Goal: Contribute content: Contribute content

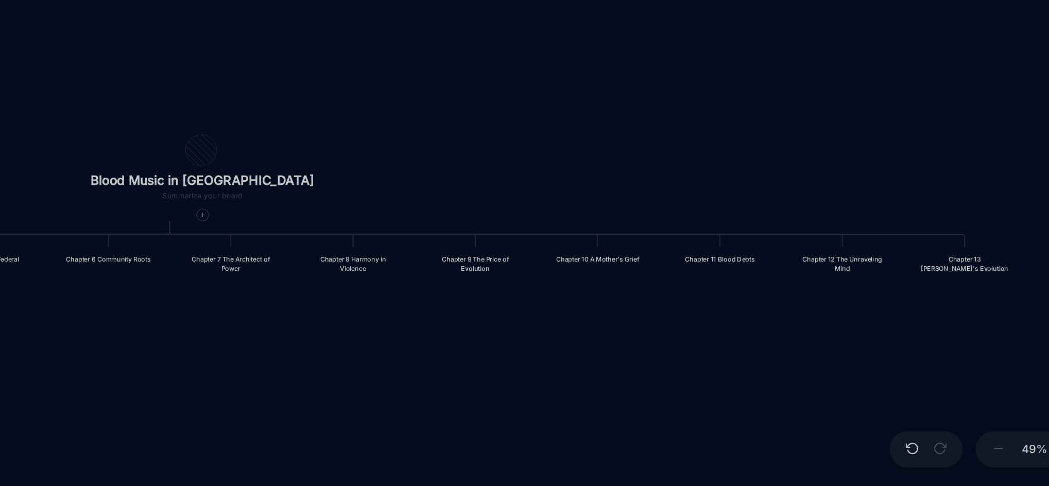
drag, startPoint x: 715, startPoint y: 321, endPoint x: 555, endPoint y: 314, distance: 159.8
click at [555, 314] on div "Blood Music in [GEOGRAPHIC_DATA] Prologue: The Weight of Water Chapter 1 Consci…" at bounding box center [596, 259] width 897 height 453
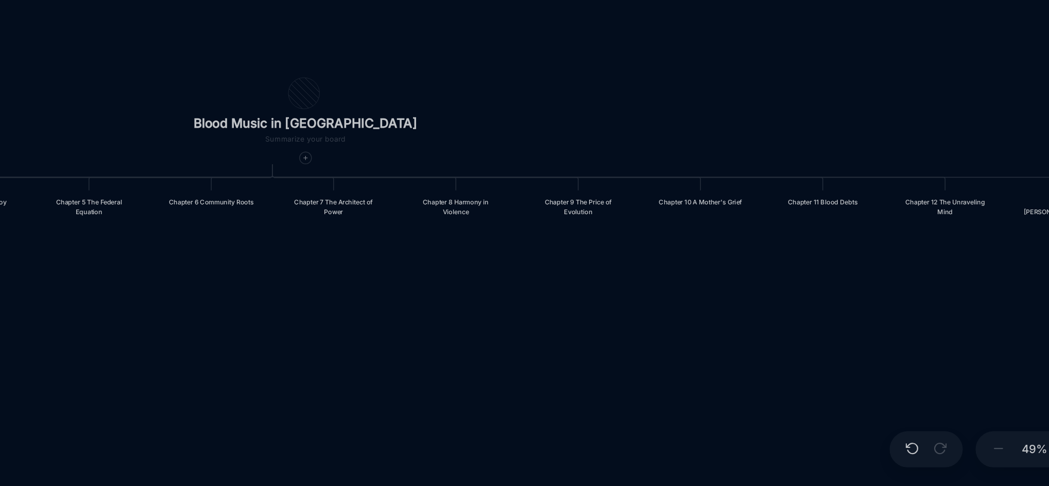
drag, startPoint x: 822, startPoint y: 295, endPoint x: 888, endPoint y: 259, distance: 75.4
click at [888, 259] on div "Blood Music in [GEOGRAPHIC_DATA] Prologue: The Weight of Water Chapter 1 Consci…" at bounding box center [596, 259] width 897 height 453
click at [529, 274] on icon at bounding box center [531, 275] width 4 height 4
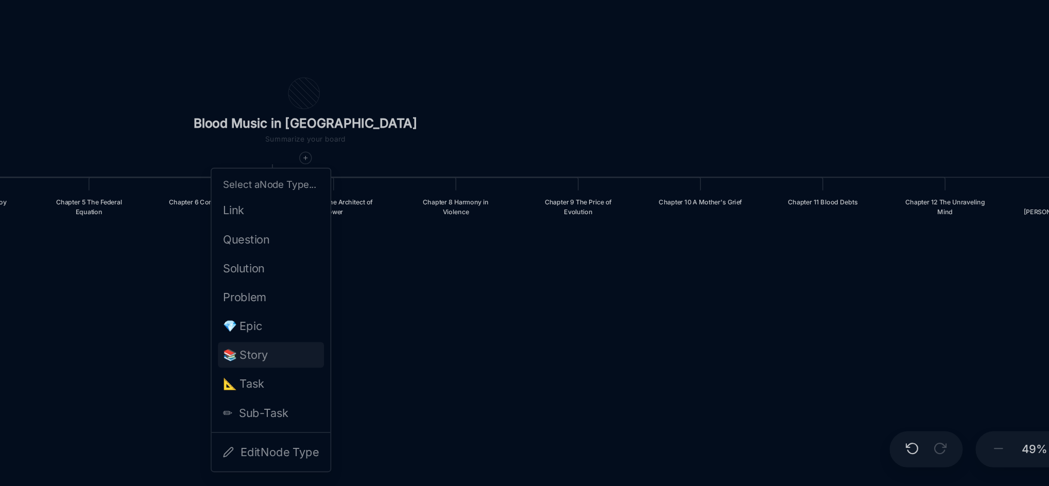
click at [498, 401] on span "📚 Story" at bounding box center [492, 401] width 29 height 12
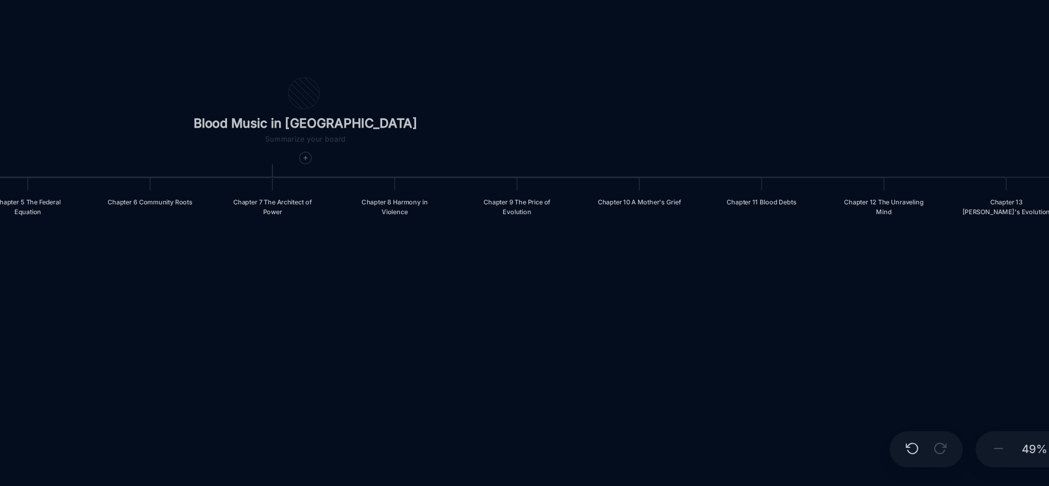
drag, startPoint x: 698, startPoint y: 371, endPoint x: 519, endPoint y: 390, distance: 180.2
click at [519, 390] on div "Blood Music in [GEOGRAPHIC_DATA] Prologue: The Weight of Water Chapter 1 Consci…" at bounding box center [596, 259] width 897 height 453
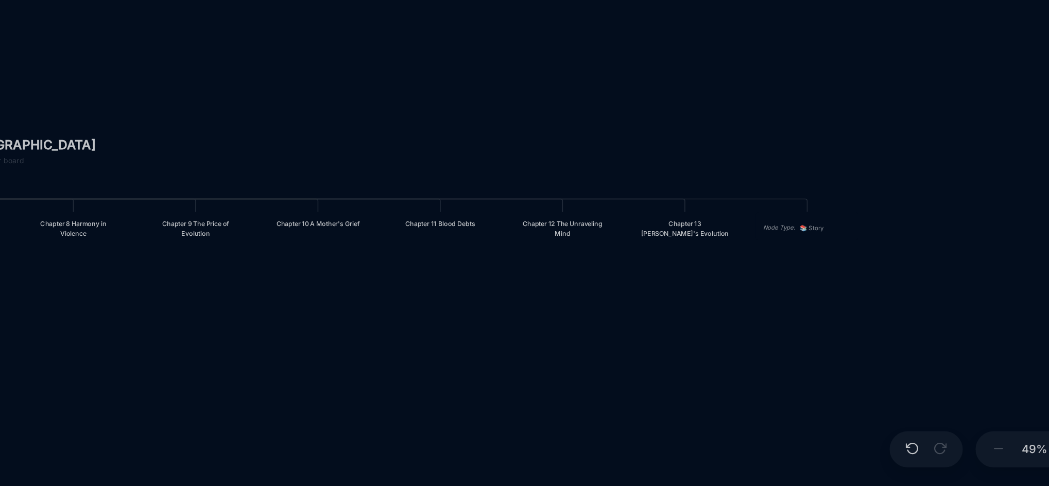
drag, startPoint x: 657, startPoint y: 370, endPoint x: 451, endPoint y: 384, distance: 206.5
click at [451, 384] on div "Blood Music in [GEOGRAPHIC_DATA] Prologue: The Weight of Water Chapter 1 Consci…" at bounding box center [596, 259] width 897 height 453
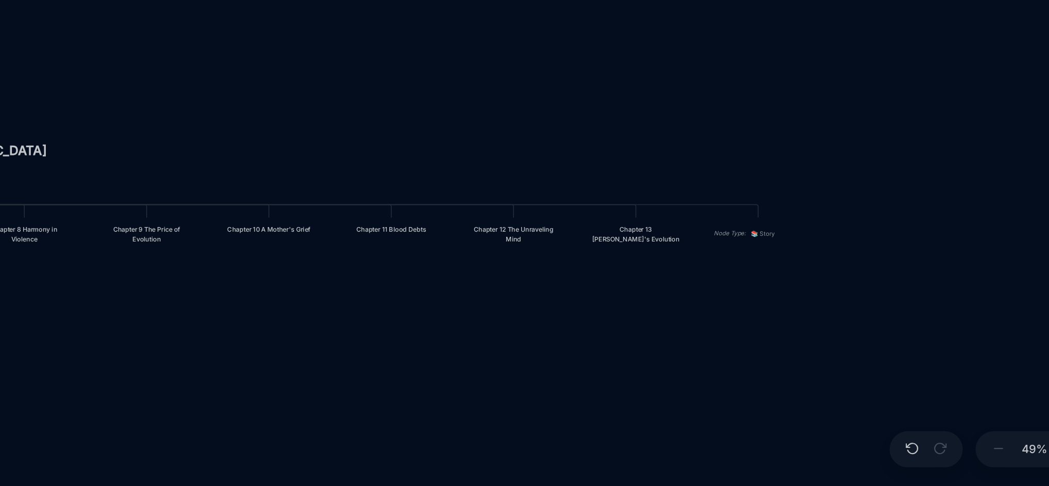
drag, startPoint x: 720, startPoint y: 378, endPoint x: 595, endPoint y: 394, distance: 126.7
click at [595, 394] on div "Blood Music in [GEOGRAPHIC_DATA] Prologue: The Weight of Water Chapter 1 Consci…" at bounding box center [596, 259] width 897 height 453
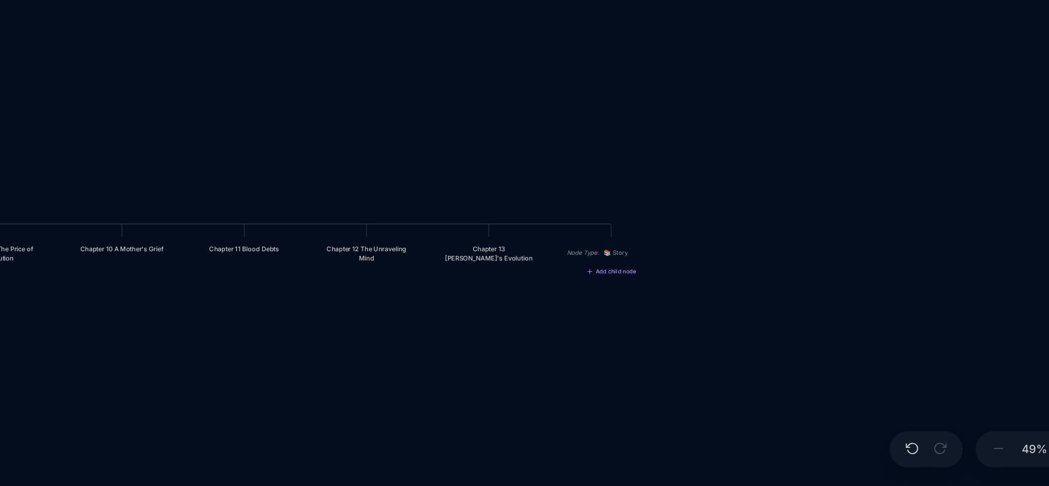
click at [744, 335] on div "Node Type : 📚 Story" at bounding box center [728, 335] width 66 height 18
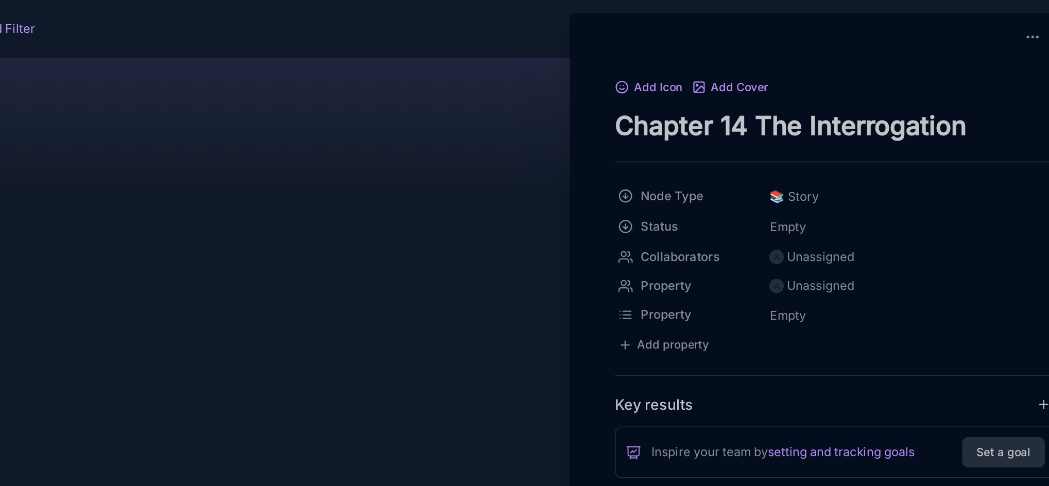
type textarea "Chapter 14 The Interrogation"
click at [640, 143] on div at bounding box center [524, 243] width 1049 height 486
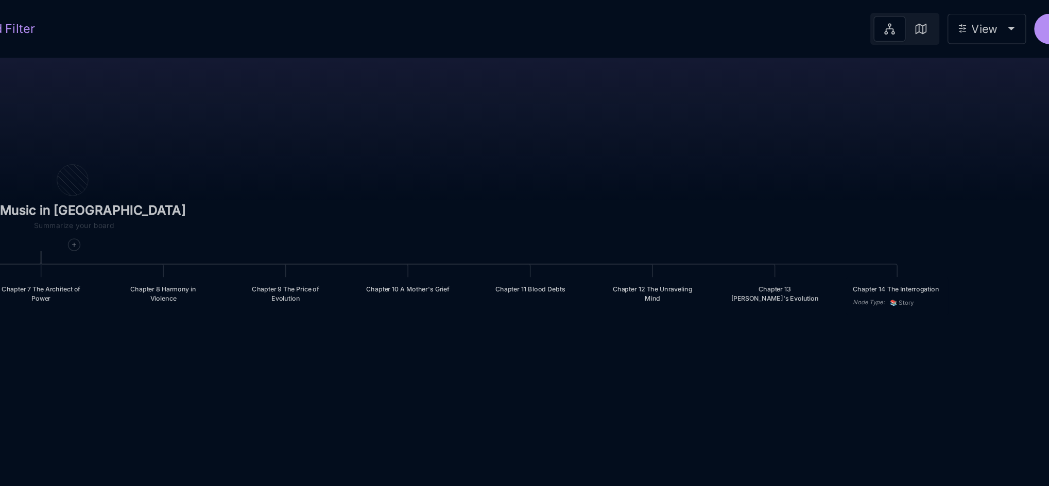
drag, startPoint x: 662, startPoint y: 170, endPoint x: 845, endPoint y: 22, distance: 235.8
click at [845, 22] on div "Blood Music in [GEOGRAPHIC_DATA] Add Filter View Share Blood Music in [GEOGRAPH…" at bounding box center [596, 243] width 905 height 486
click at [910, 188] on div "Chapter 14 The Interrogation" at bounding box center [910, 185] width 57 height 6
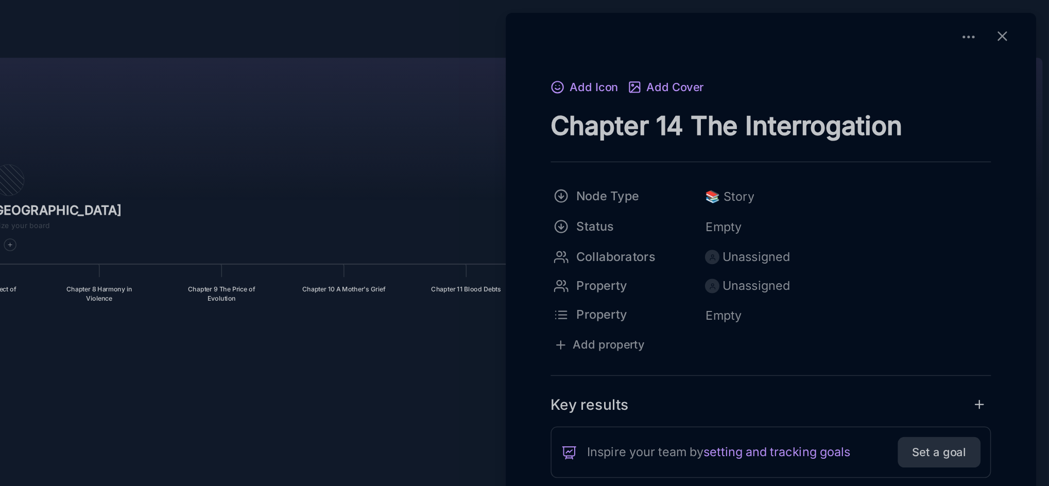
drag, startPoint x: 639, startPoint y: 253, endPoint x: 625, endPoint y: 174, distance: 81.0
click at [625, 174] on div at bounding box center [524, 243] width 1049 height 486
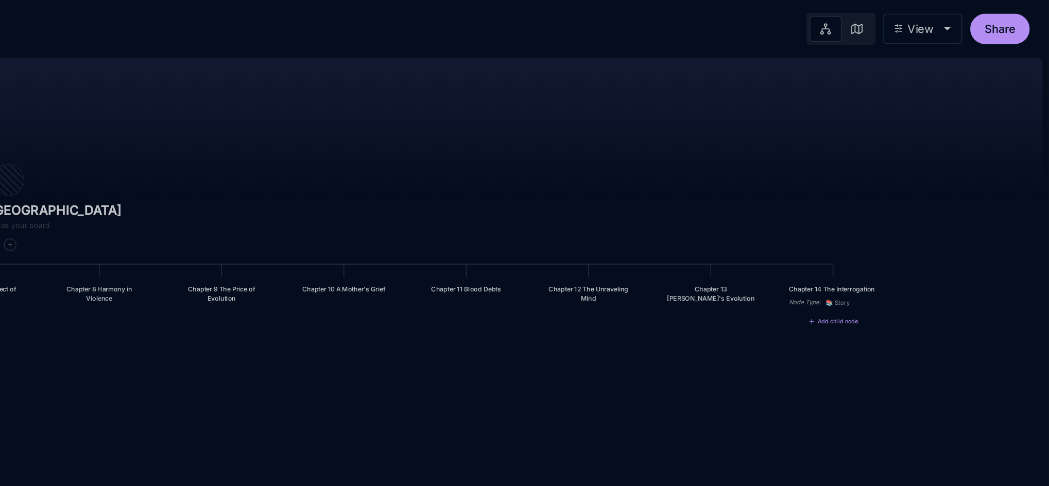
click at [636, 94] on div "Blood Music in [GEOGRAPHIC_DATA] Prologue: The Weight of Water Chapter 1 Consci…" at bounding box center [596, 259] width 897 height 453
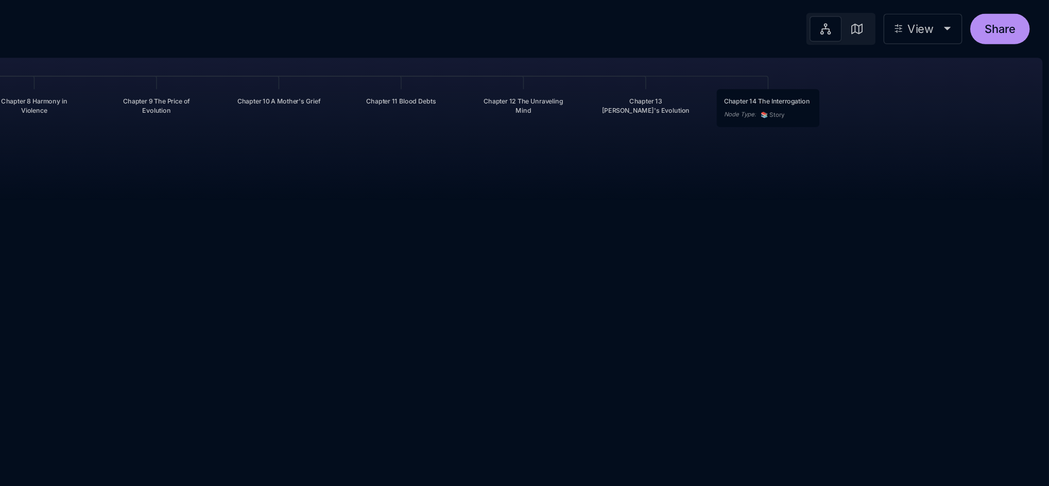
drag, startPoint x: 684, startPoint y: 244, endPoint x: 624, endPoint y: 127, distance: 131.7
click at [624, 127] on div "Blood Music in [GEOGRAPHIC_DATA] Prologue: The Weight of Water Chapter 1 Consci…" at bounding box center [596, 259] width 897 height 453
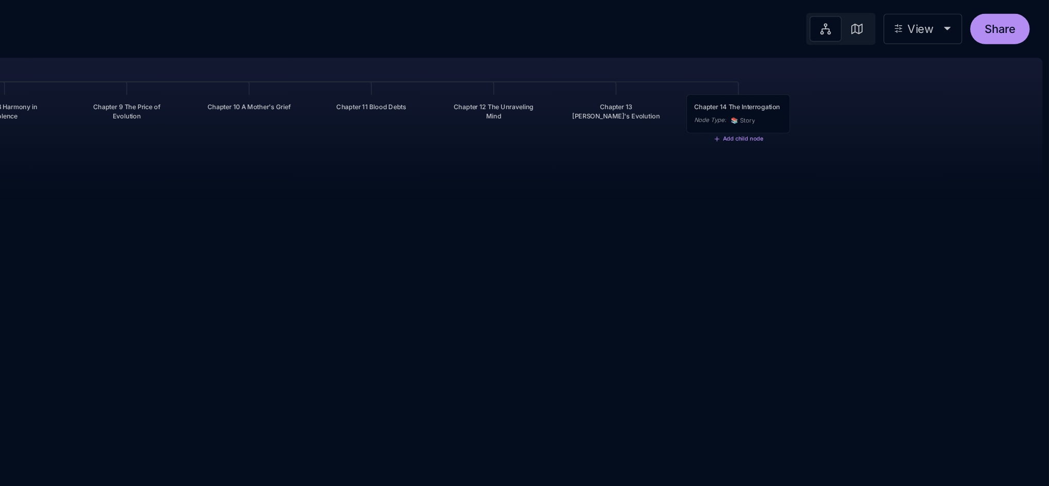
click at [836, 72] on div "Chapter 14 The Interrogation" at bounding box center [849, 68] width 57 height 6
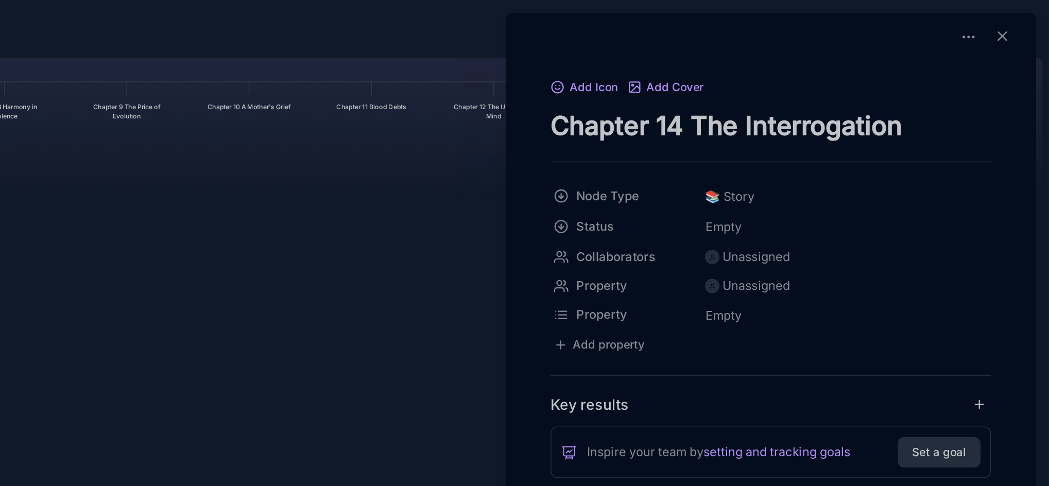
drag, startPoint x: 668, startPoint y: 267, endPoint x: 668, endPoint y: 242, distance: 24.7
click at [668, 242] on div at bounding box center [524, 243] width 1049 height 486
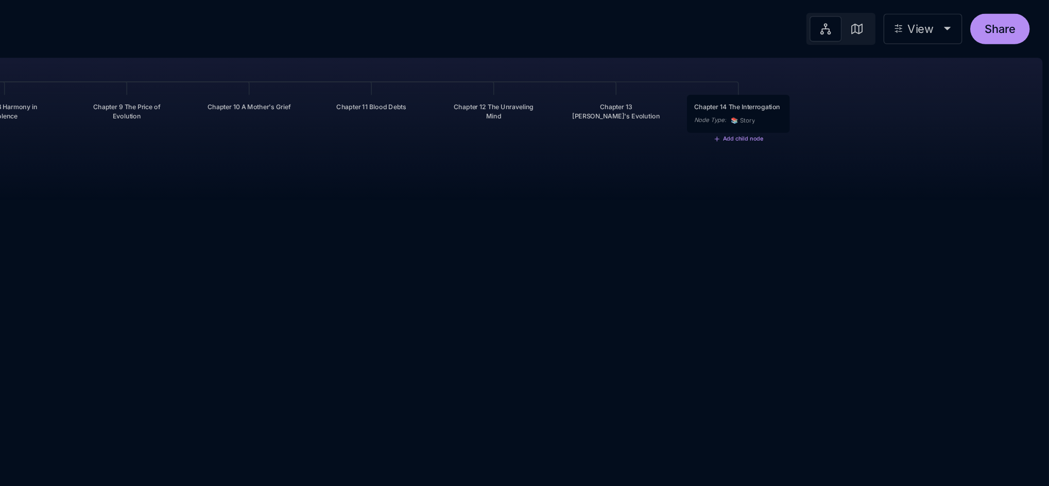
click at [865, 72] on div "Chapter 14 The Interrogation" at bounding box center [849, 68] width 57 height 6
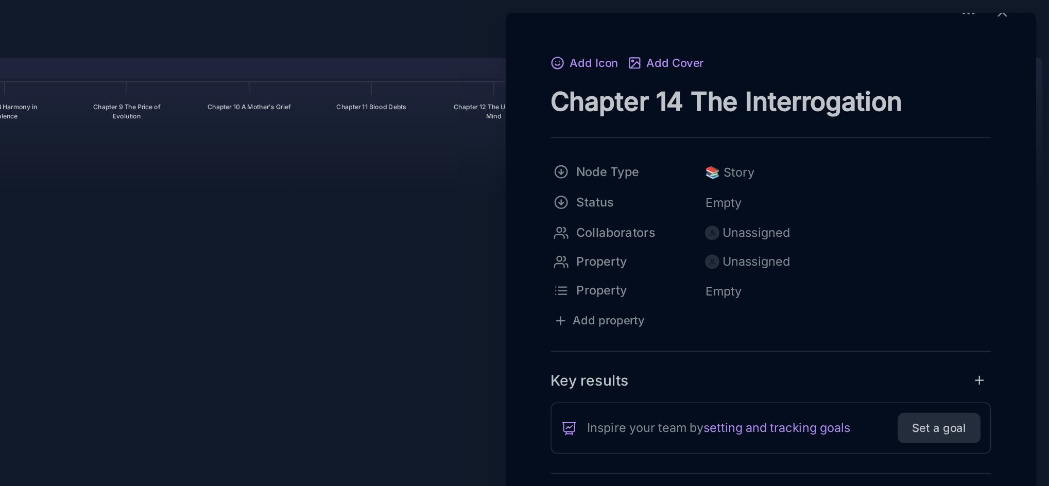
scroll to position [86, 0]
drag, startPoint x: 1036, startPoint y: 131, endPoint x: 1035, endPoint y: 184, distance: 53.0
click at [1035, 184] on div "Add Icon Add Cover Chapter 14 The Interrogation Node Type 📚 Story Status Empty …" at bounding box center [871, 243] width 340 height 470
click at [1014, 212] on div "Add Icon Add Cover Chapter 14 The Interrogation Node Type 📚 Story Status Empty …" at bounding box center [871, 254] width 332 height 440
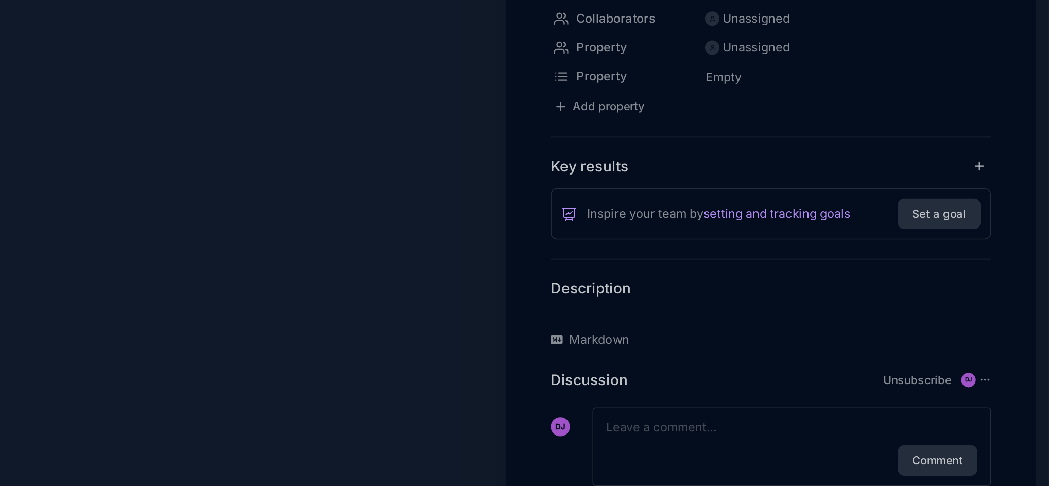
click at [789, 334] on p at bounding box center [871, 339] width 282 height 12
click at [742, 339] on p at bounding box center [871, 339] width 282 height 12
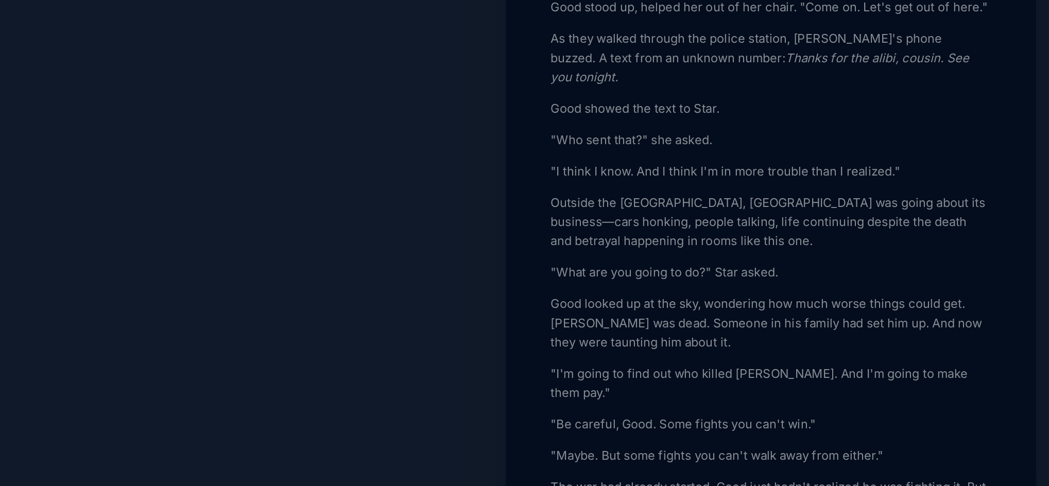
click at [648, 277] on div at bounding box center [524, 243] width 1049 height 486
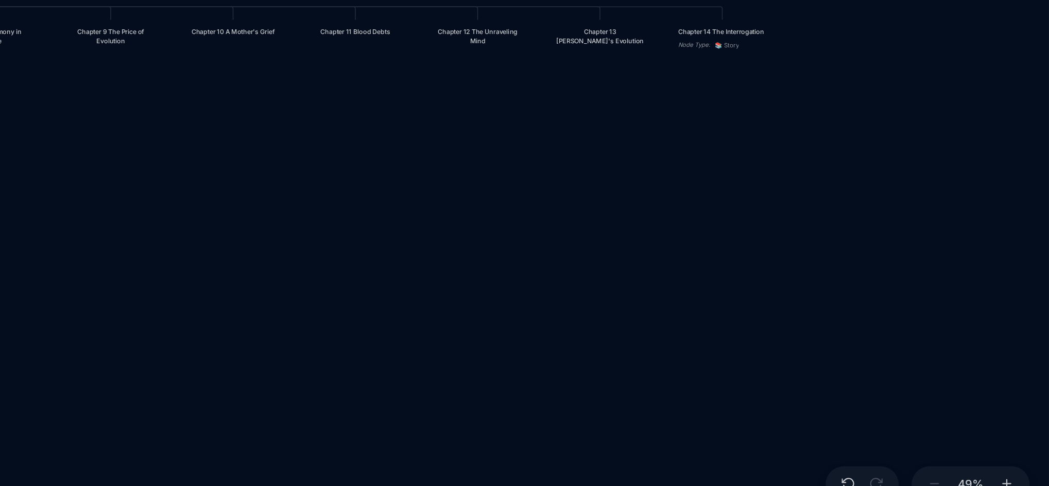
drag, startPoint x: 688, startPoint y: 303, endPoint x: 678, endPoint y: 407, distance: 104.0
click at [678, 407] on div "Blood Music in [GEOGRAPHIC_DATA] Prologue: The Weight of Water Chapter 1 Consci…" at bounding box center [596, 259] width 897 height 453
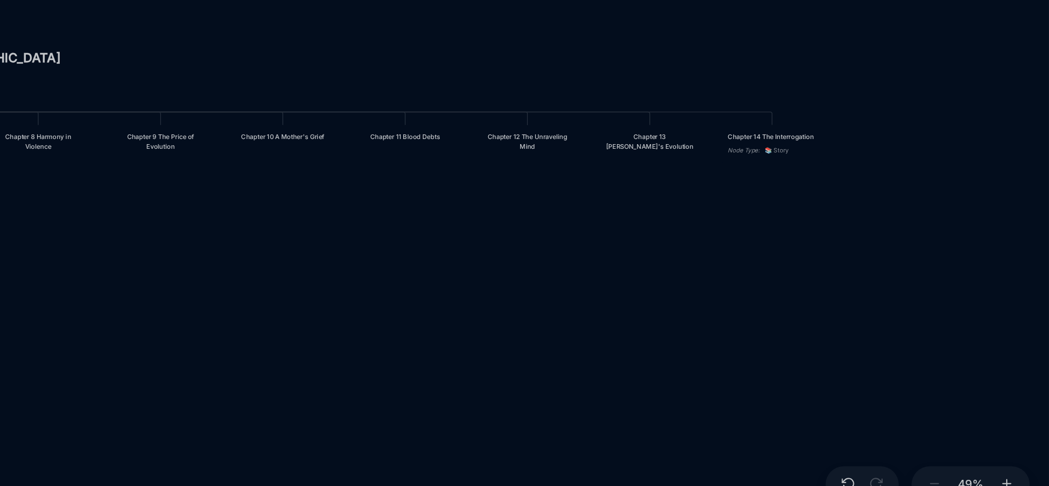
drag, startPoint x: 696, startPoint y: 300, endPoint x: 731, endPoint y: 395, distance: 101.3
click at [731, 395] on div "Blood Music in [GEOGRAPHIC_DATA] Prologue: The Weight of Water Chapter 1 Consci…" at bounding box center [596, 259] width 897 height 453
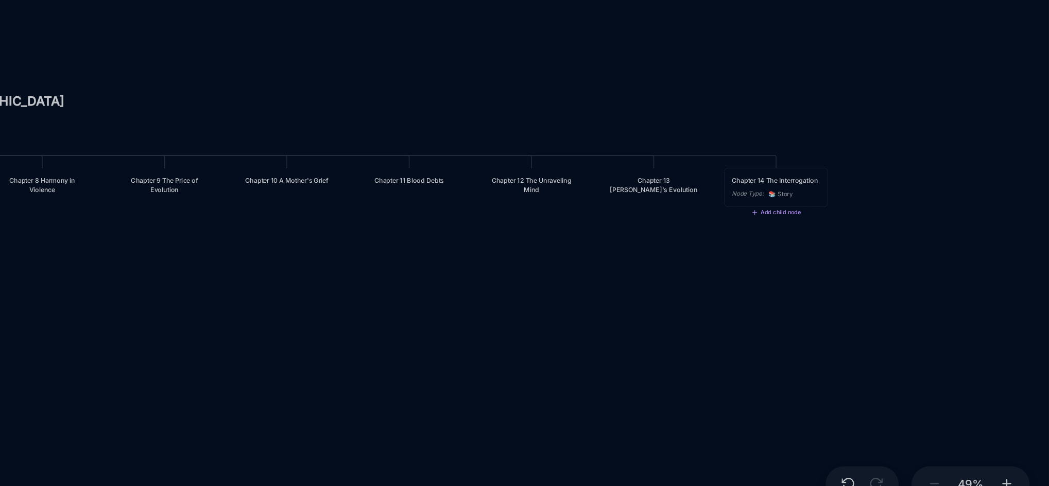
click at [883, 270] on div "Chapter 14 The Interrogation" at bounding box center [874, 267] width 57 height 6
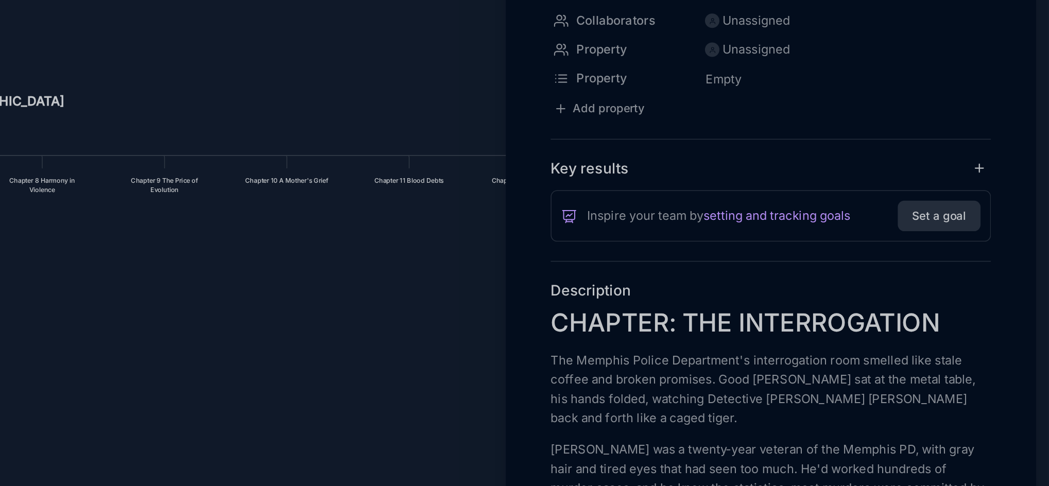
click at [1047, 303] on div at bounding box center [524, 243] width 1049 height 486
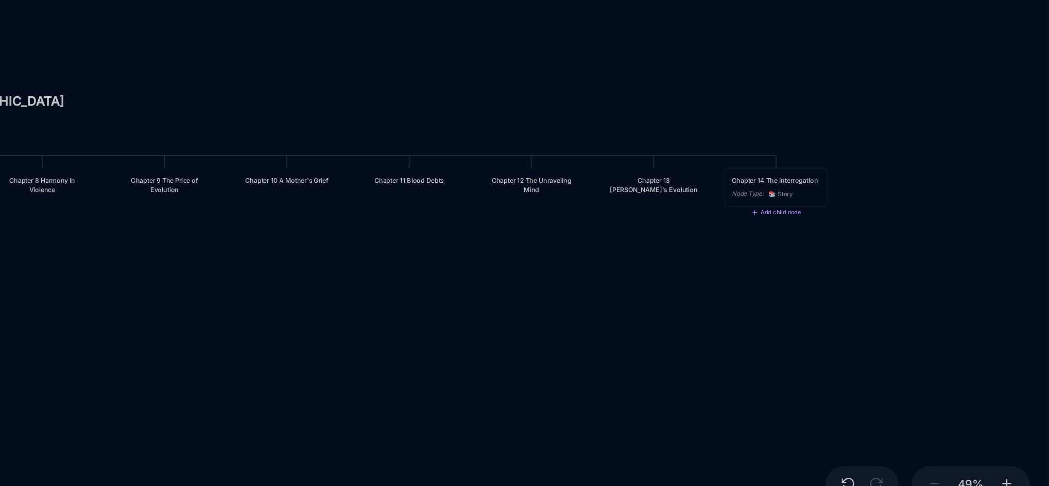
click at [885, 270] on div "Chapter 14 The Interrogation" at bounding box center [874, 267] width 57 height 6
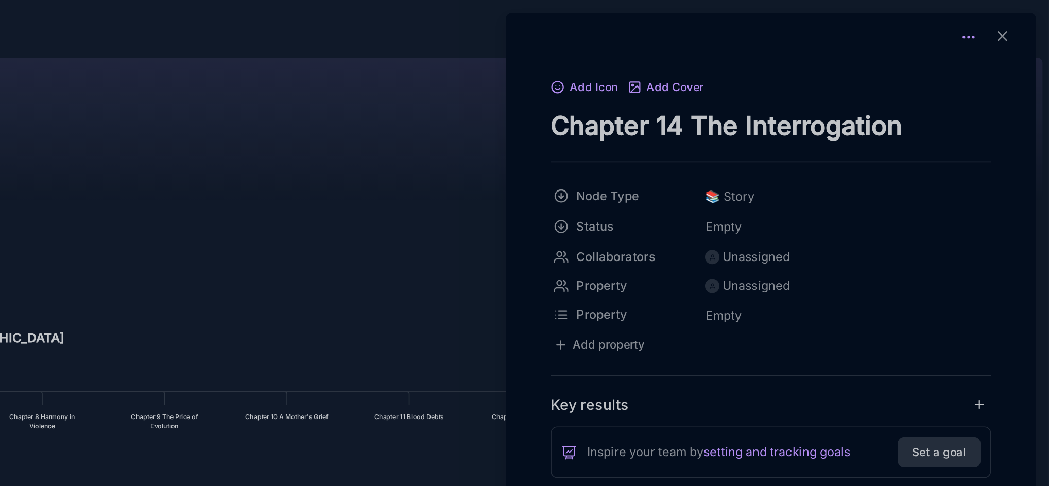
click at [1000, 24] on circle at bounding box center [1000, 23] width 1 height 1
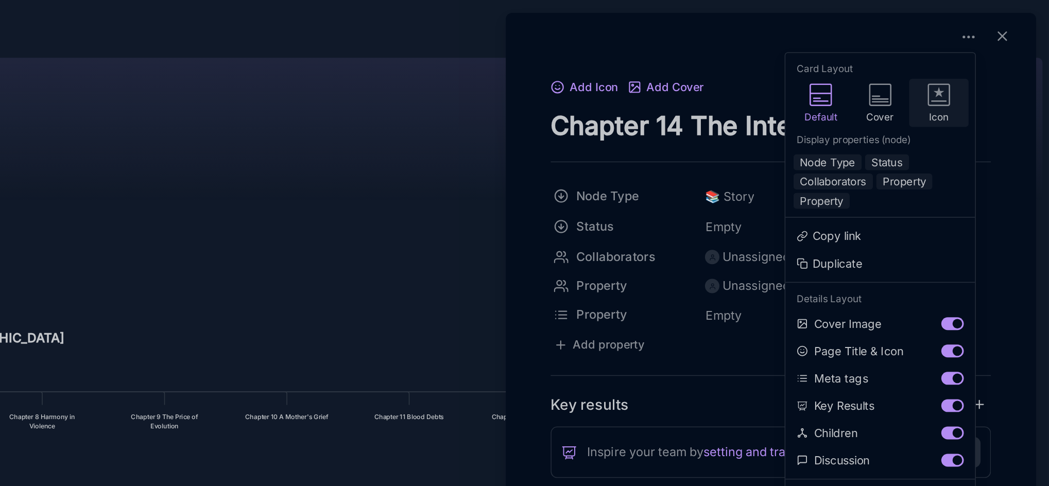
click at [964, 59] on div "Icon" at bounding box center [978, 65] width 38 height 31
click at [900, 104] on button "Node Type" at bounding box center [907, 104] width 44 height 10
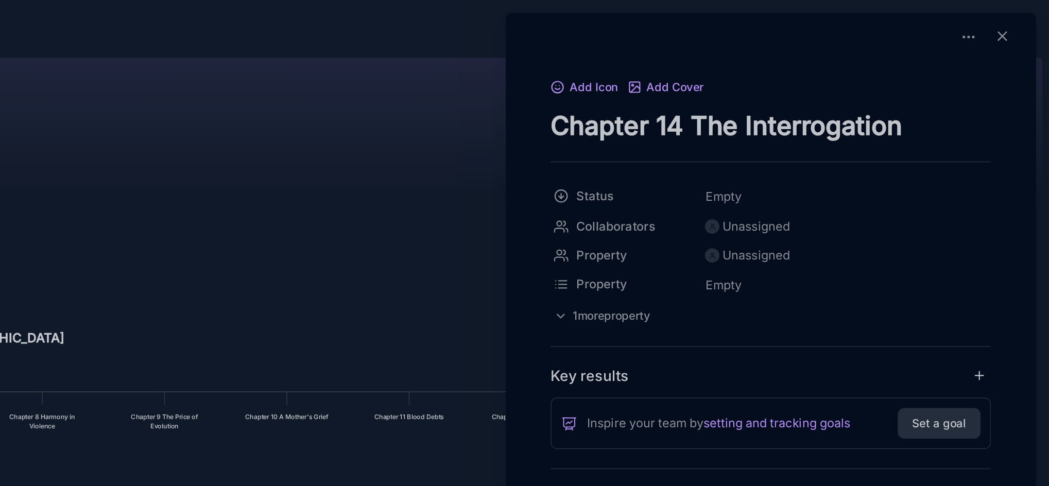
click at [644, 105] on div at bounding box center [524, 243] width 1049 height 486
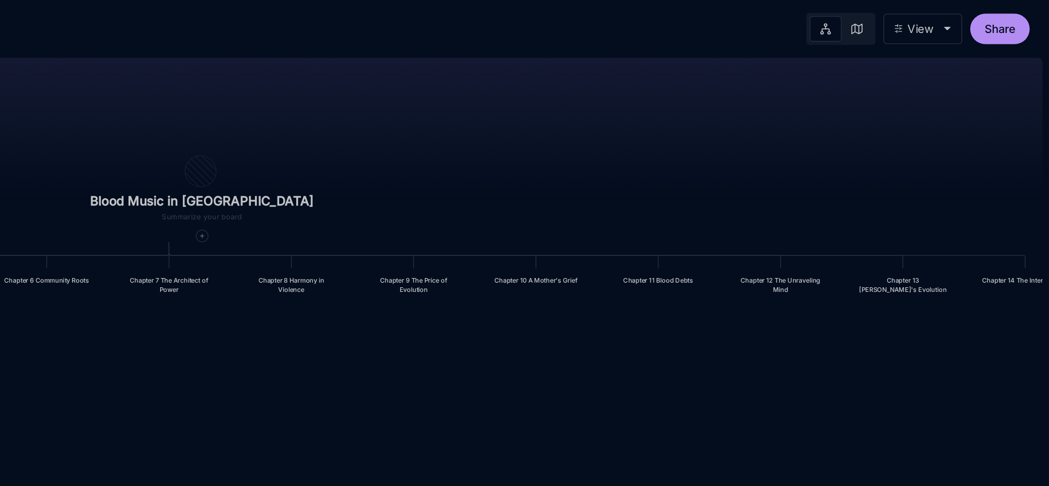
drag, startPoint x: 662, startPoint y: 136, endPoint x: 822, endPoint y: 48, distance: 182.1
click at [822, 48] on div "Blood Music in [GEOGRAPHIC_DATA] Prologue: The Weight of Water Chapter 1 Consci…" at bounding box center [596, 259] width 897 height 453
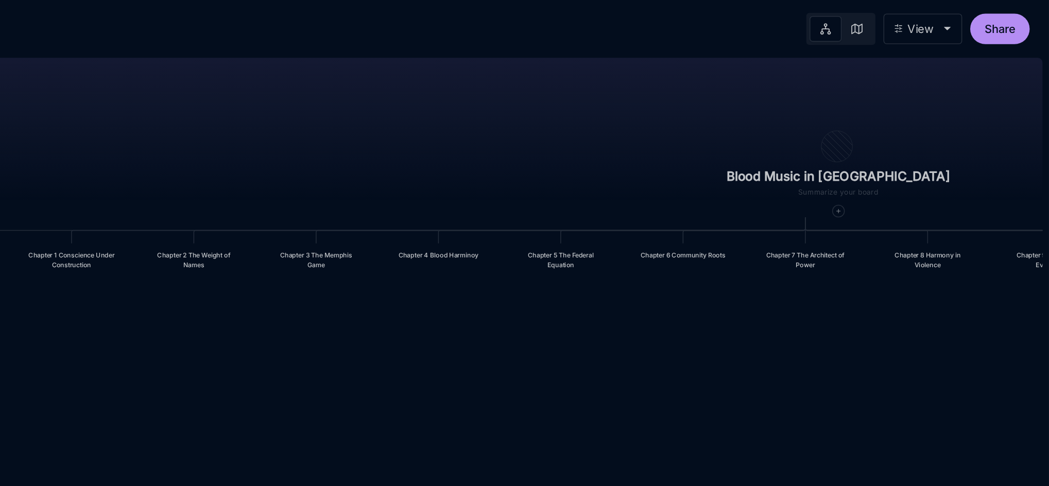
drag, startPoint x: 604, startPoint y: 101, endPoint x: 1011, endPoint y: 85, distance: 408.2
click at [1011, 85] on div "Blood Music in [GEOGRAPHIC_DATA] Prologue: The Weight of Water Chapter 1 Consci…" at bounding box center [596, 259] width 897 height 453
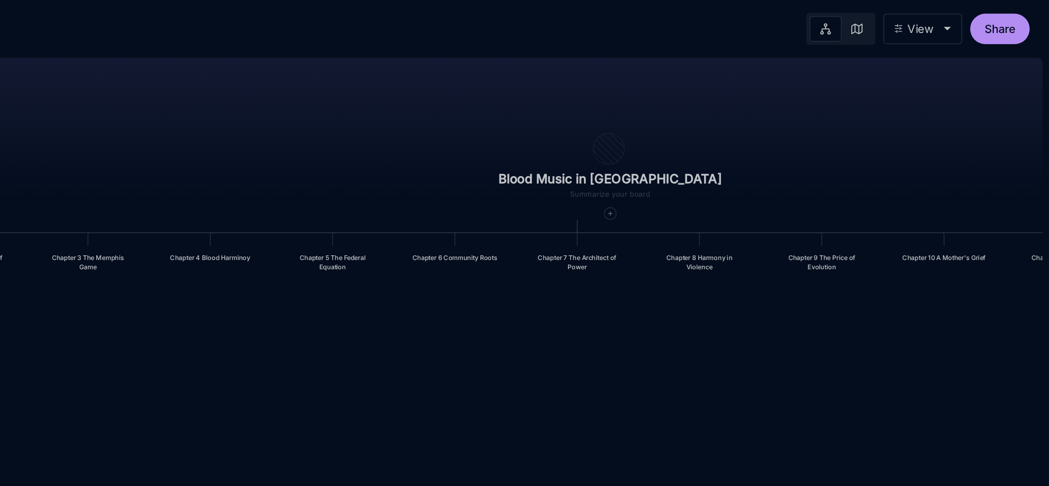
drag, startPoint x: 650, startPoint y: 85, endPoint x: 504, endPoint y: 87, distance: 146.3
click at [504, 87] on div "Blood Music in [GEOGRAPHIC_DATA] Prologue: The Weight of Water Chapter 1 Consci…" at bounding box center [596, 259] width 897 height 453
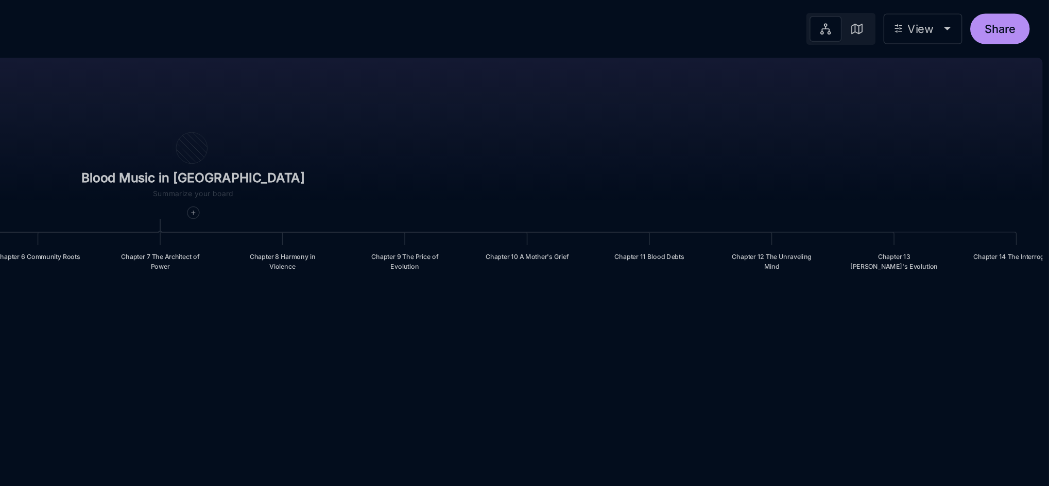
drag, startPoint x: 820, startPoint y: 94, endPoint x: 553, endPoint y: 93, distance: 267.3
click at [553, 93] on div "Blood Music in [GEOGRAPHIC_DATA] Prologue: The Weight of Water Chapter 1 Consci…" at bounding box center [596, 259] width 897 height 453
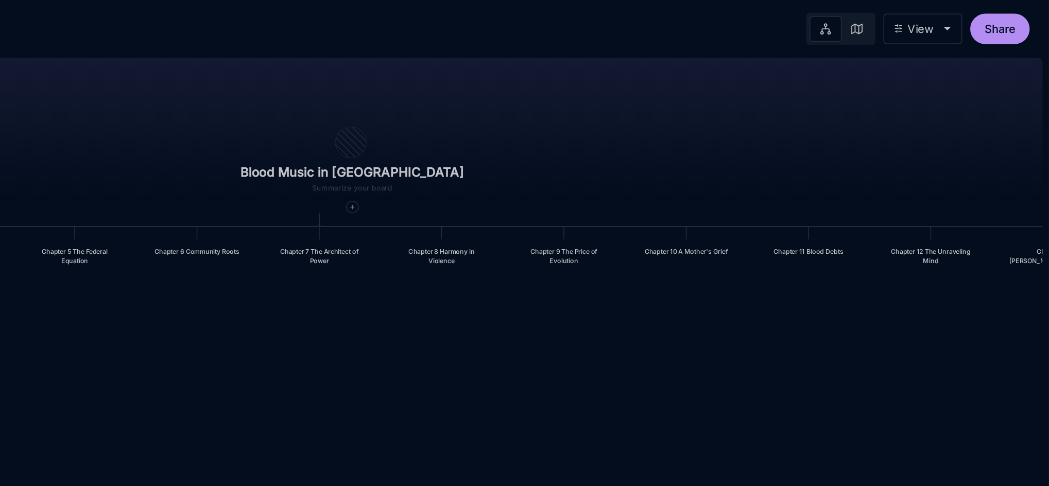
drag, startPoint x: 877, startPoint y: 127, endPoint x: 979, endPoint y: 123, distance: 102.0
click at [979, 123] on div "Blood Music in [GEOGRAPHIC_DATA] Prologue: The Weight of Water Chapter 1 Consci…" at bounding box center [596, 259] width 897 height 453
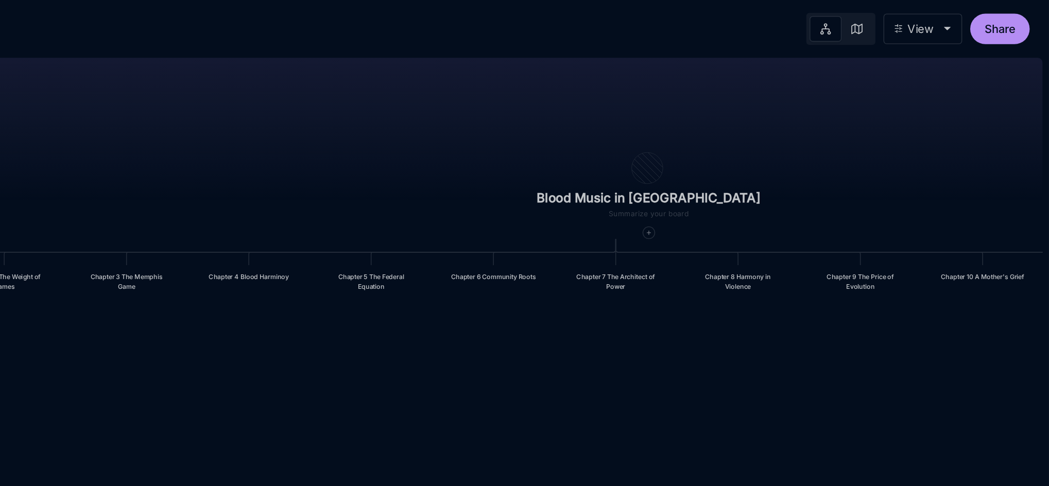
drag, startPoint x: 703, startPoint y: 73, endPoint x: 893, endPoint y: 90, distance: 190.7
click at [893, 90] on div "Blood Music in [GEOGRAPHIC_DATA] Prologue: The Weight of Water Chapter 1 Consci…" at bounding box center [596, 259] width 897 height 453
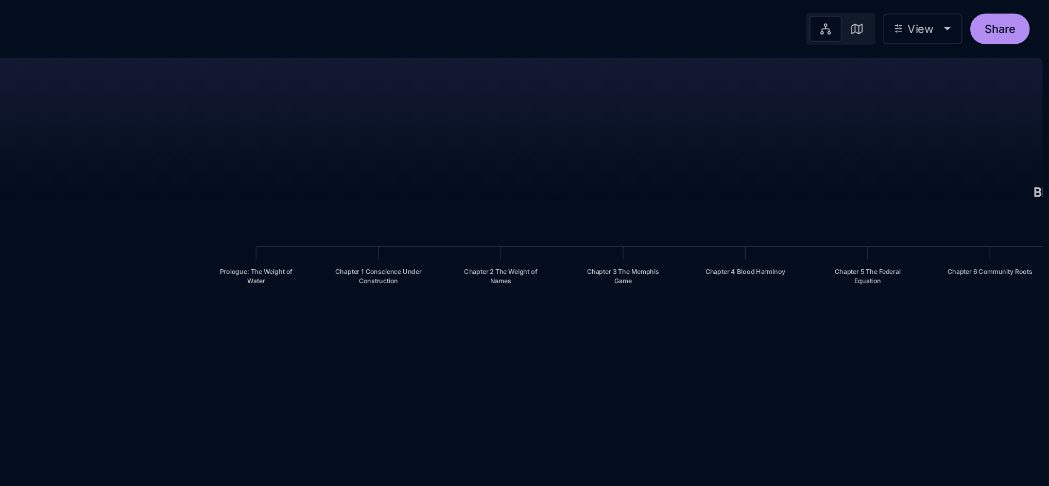
drag, startPoint x: 467, startPoint y: 222, endPoint x: 785, endPoint y: 219, distance: 318.3
click at [785, 219] on div "Blood Music in [GEOGRAPHIC_DATA] Prologue: The Weight of Water Chapter 1 Consci…" at bounding box center [596, 259] width 897 height 453
click at [548, 179] on div "Prologue: The Weight of Water" at bounding box center [540, 177] width 57 height 12
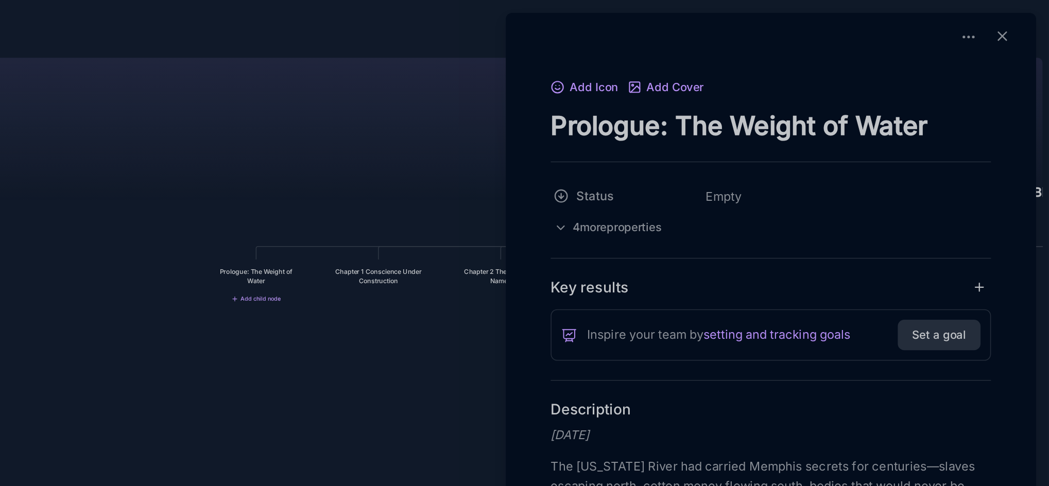
drag, startPoint x: 978, startPoint y: 79, endPoint x: 732, endPoint y: 77, distance: 246.2
click at [732, 77] on textarea "Prologue: The Weight of Water" at bounding box center [871, 80] width 282 height 21
paste textarea "CHAPTER: THE INTERROGATION The Memphis Police Department's interrogation room s…"
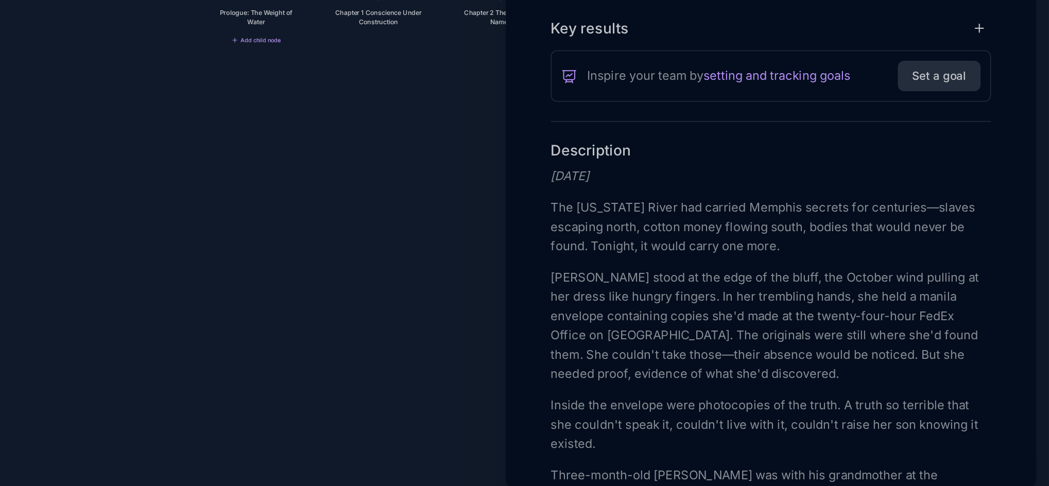
scroll to position [6200, 0]
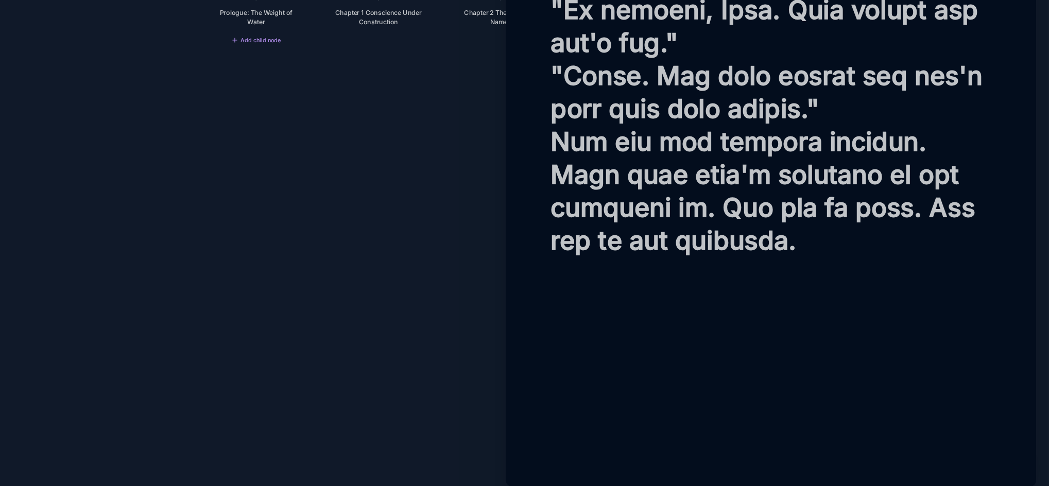
type textarea "Prologue: The Weight of Water"
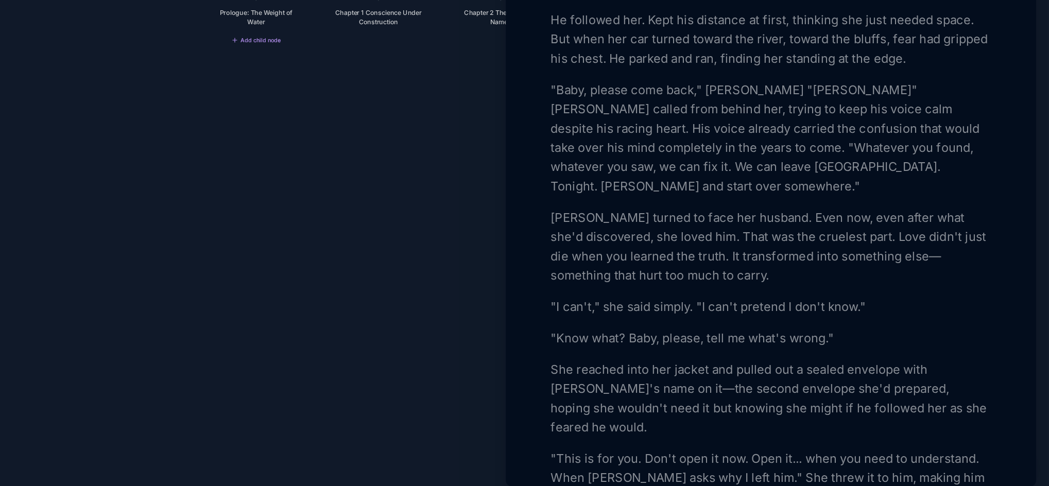
scroll to position [362, 0]
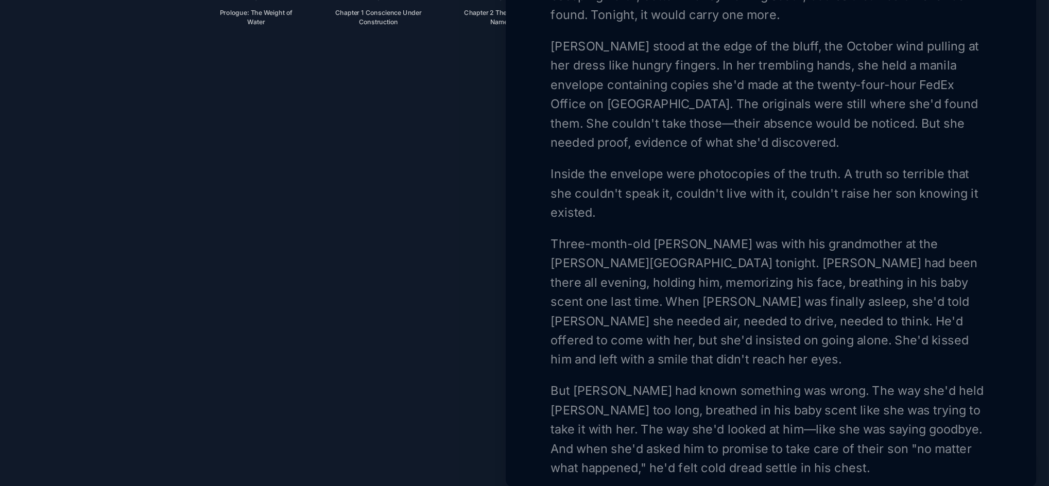
scroll to position [0, 0]
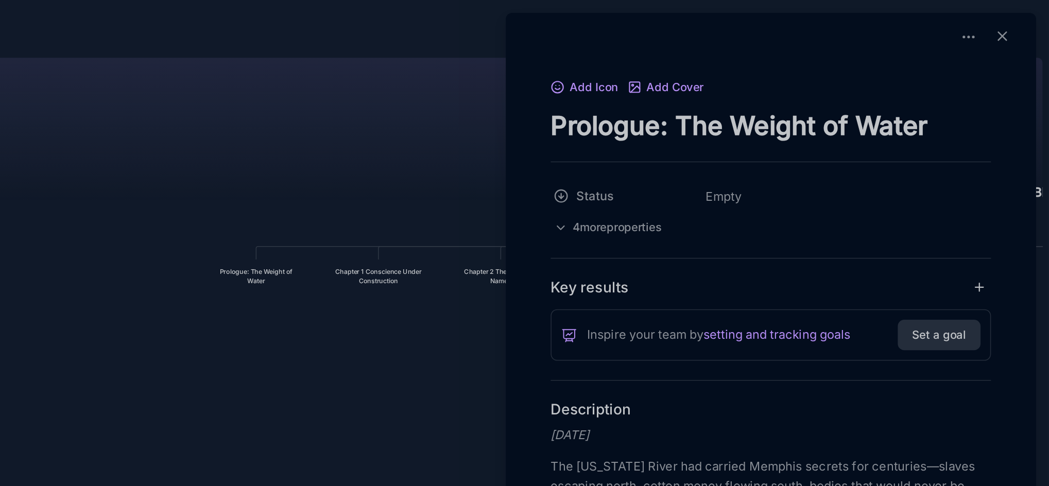
drag, startPoint x: 976, startPoint y: 80, endPoint x: 732, endPoint y: 78, distance: 244.6
click at [732, 78] on textarea "Prologue: The Weight of Water" at bounding box center [871, 80] width 282 height 21
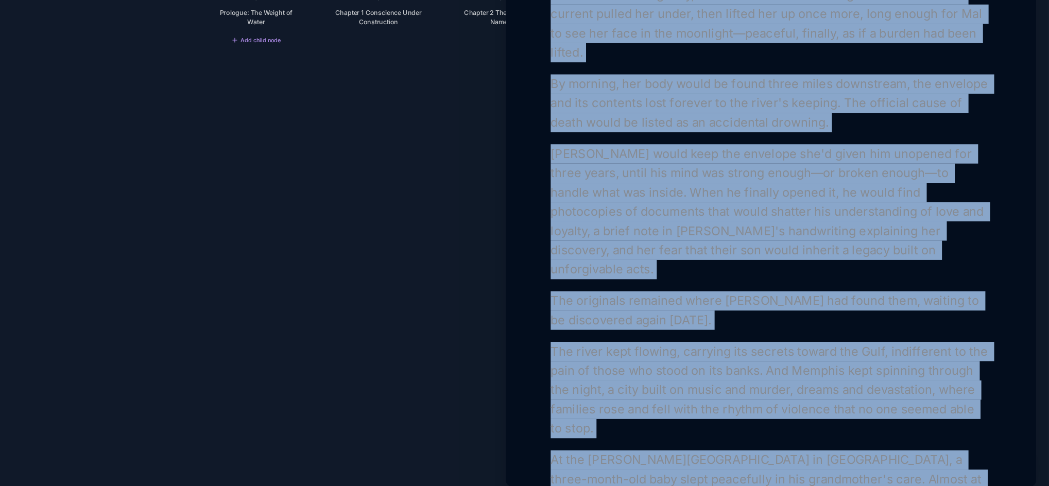
scroll to position [1278, 0]
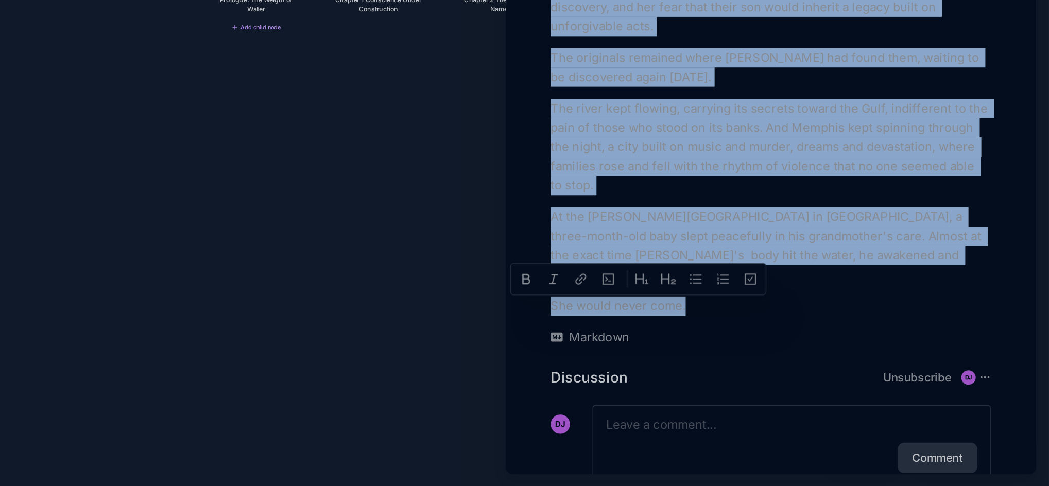
drag, startPoint x: 731, startPoint y: 211, endPoint x: 865, endPoint y: 325, distance: 176.4
copy div "Loremi-Dolo Sitam Con Adi Elitseddoei Tempo inc utlabor Etdolor magnaal eni adm…"
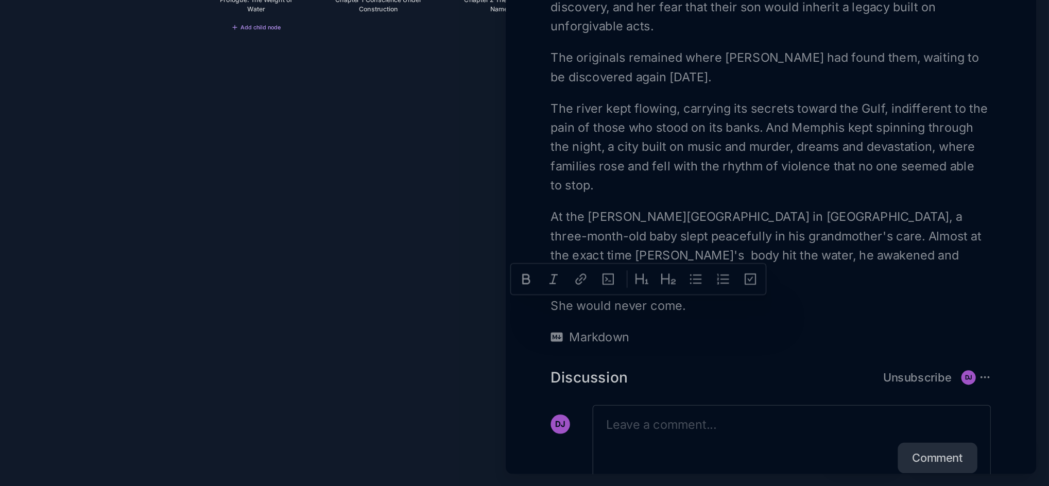
click at [600, 180] on div at bounding box center [524, 243] width 1049 height 486
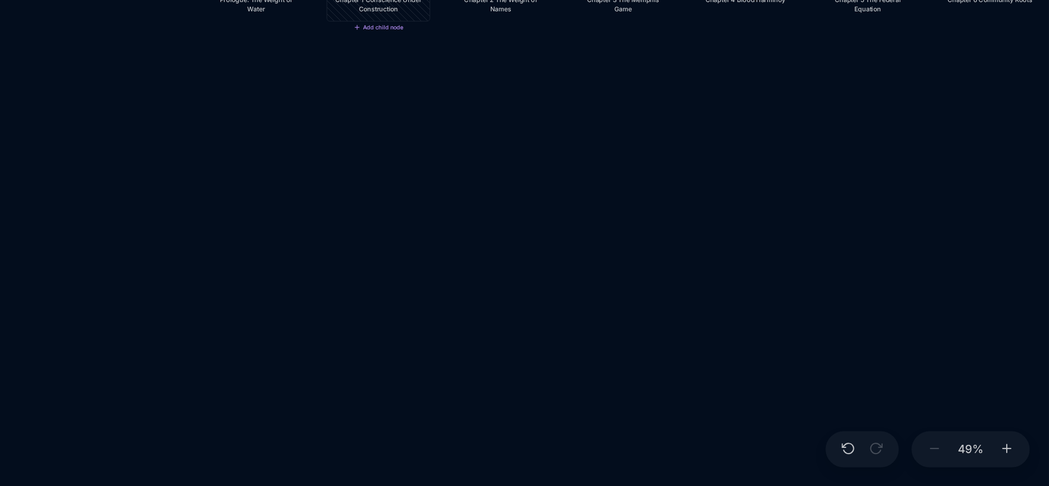
click at [604, 182] on div "Chapter 1 Conscience Under Construction" at bounding box center [619, 177] width 57 height 12
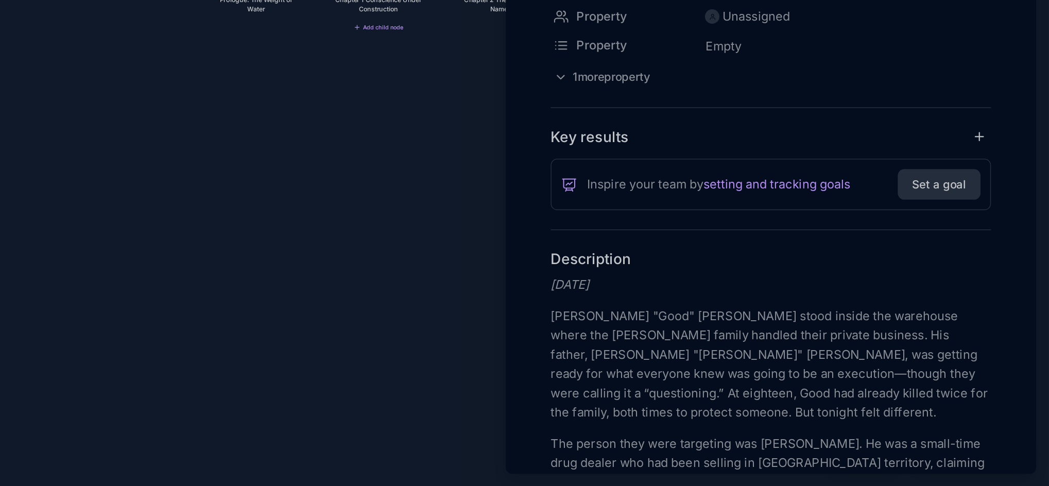
click at [703, 283] on div "Add Icon Add Cover Chapter 1 Conscience Under Construction Status Empty Collabo…" at bounding box center [871, 243] width 340 height 470
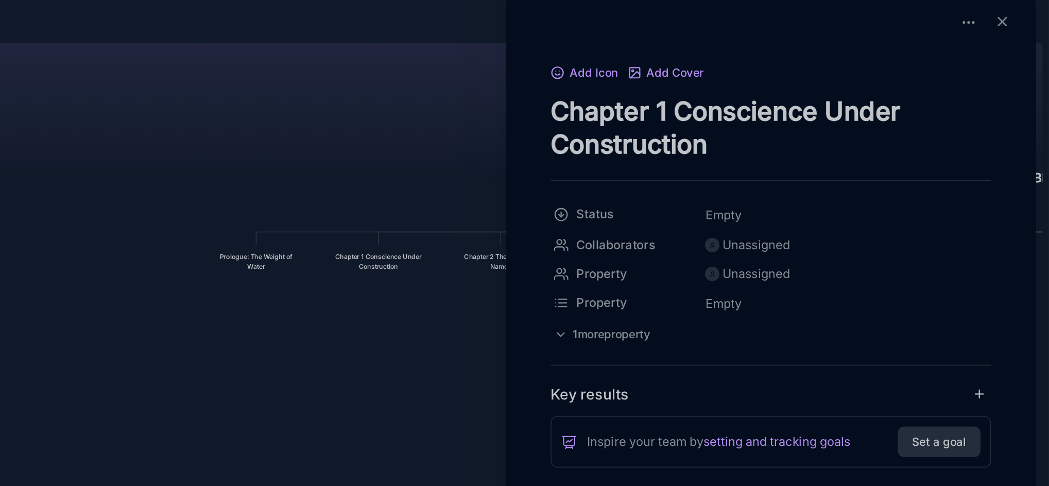
drag, startPoint x: 732, startPoint y: 76, endPoint x: 837, endPoint y: 102, distance: 108.7
click at [837, 102] on textarea "Chapter 1 Conscience Under Construction" at bounding box center [871, 91] width 282 height 42
click at [704, 210] on div "Add Icon Add Cover Chapter 1 Conscience Under Construction Status Empty Collabo…" at bounding box center [871, 243] width 340 height 470
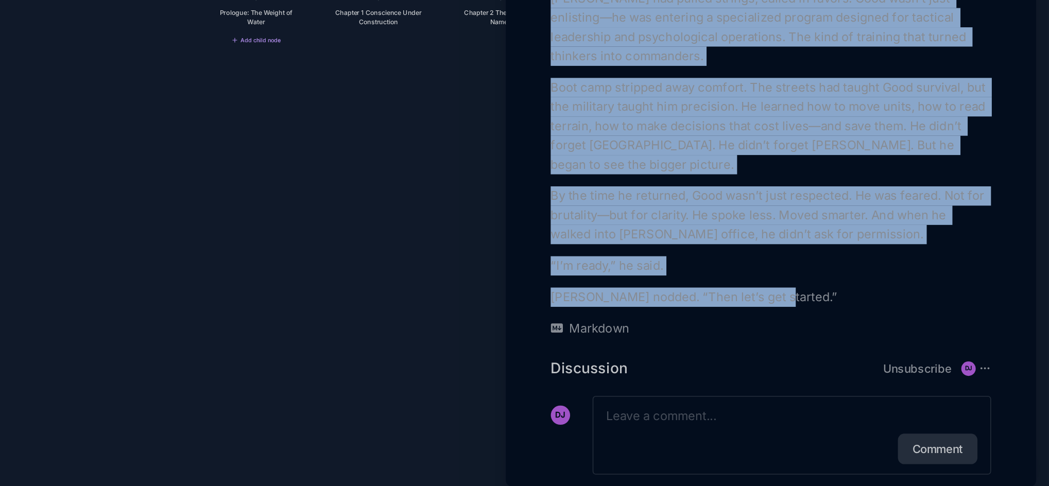
scroll to position [1759, 0]
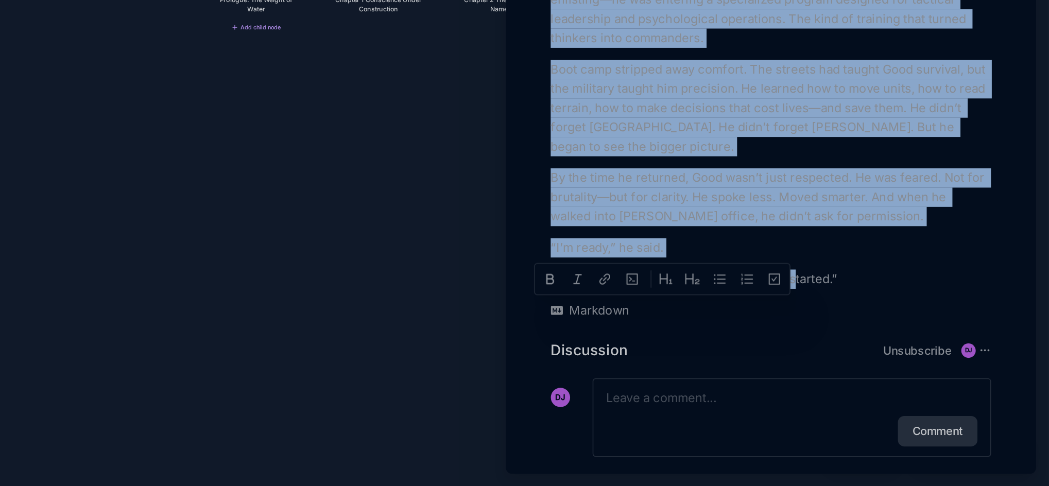
drag, startPoint x: 730, startPoint y: 101, endPoint x: 896, endPoint y: 329, distance: 281.5
copy div "Loremip "Dolo" Sitametco adipi elitse doe temporinc utlab etd Magnaa enimad min…"
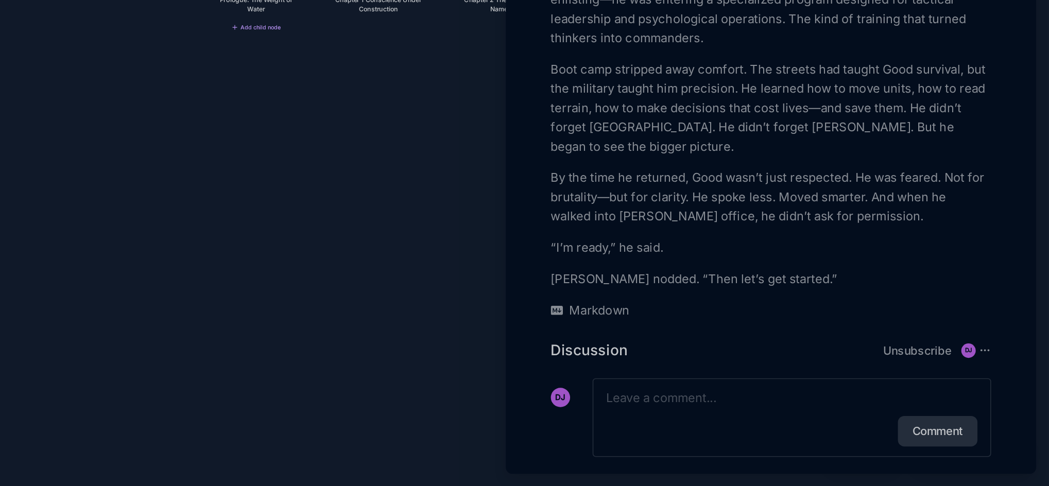
drag, startPoint x: 616, startPoint y: 230, endPoint x: 574, endPoint y: 264, distance: 54.5
click at [574, 264] on div at bounding box center [524, 243] width 1049 height 486
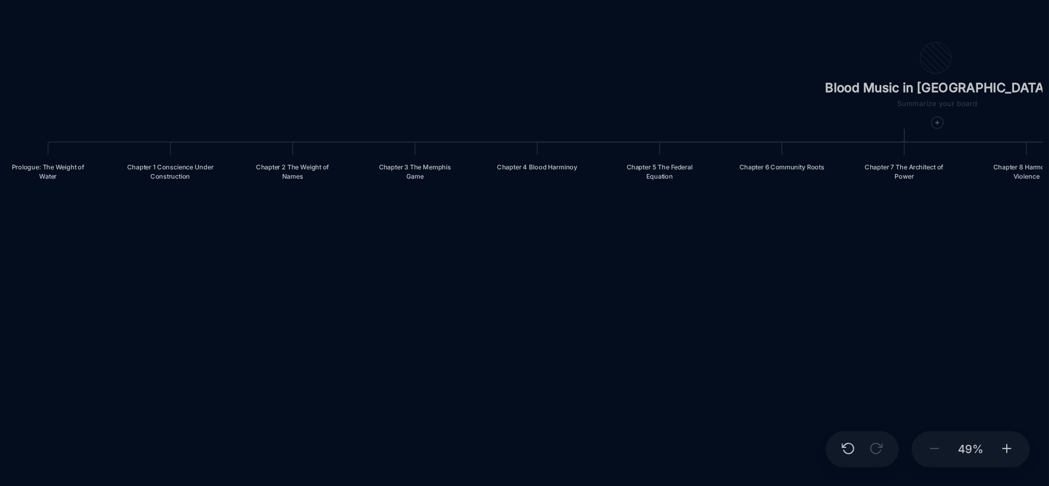
drag, startPoint x: 724, startPoint y: 260, endPoint x: 590, endPoint y: 367, distance: 171.8
click at [590, 367] on div "Blood Music in [GEOGRAPHIC_DATA] Prologue: The Weight of Water Chapter 1 Consci…" at bounding box center [596, 259] width 897 height 453
click at [573, 282] on div "Chapter 2 The Weight of Names" at bounding box center [564, 285] width 57 height 12
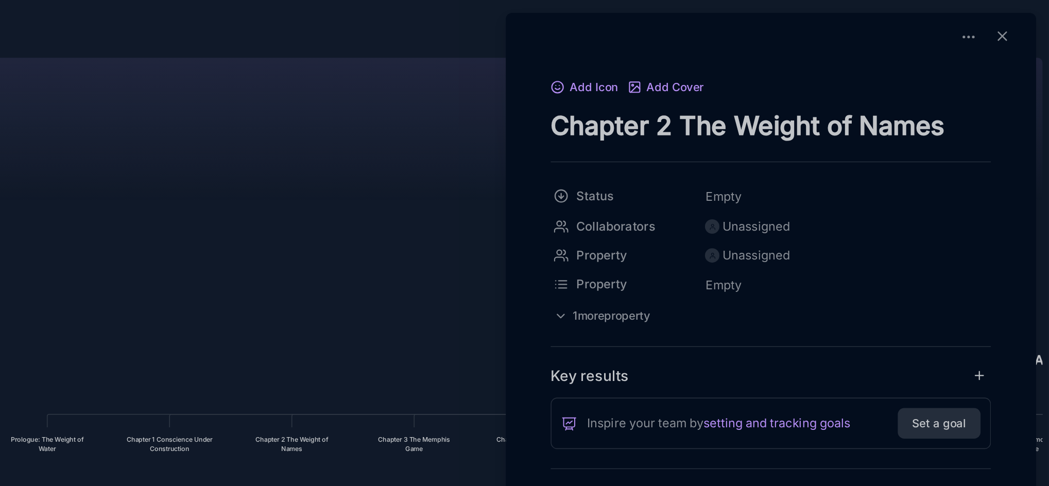
drag, startPoint x: 729, startPoint y: 81, endPoint x: 1035, endPoint y: 79, distance: 305.9
click at [1035, 79] on div "Add Icon Add Cover Chapter 2 The Weight of Names Status Empty Collaborators Una…" at bounding box center [871, 243] width 340 height 470
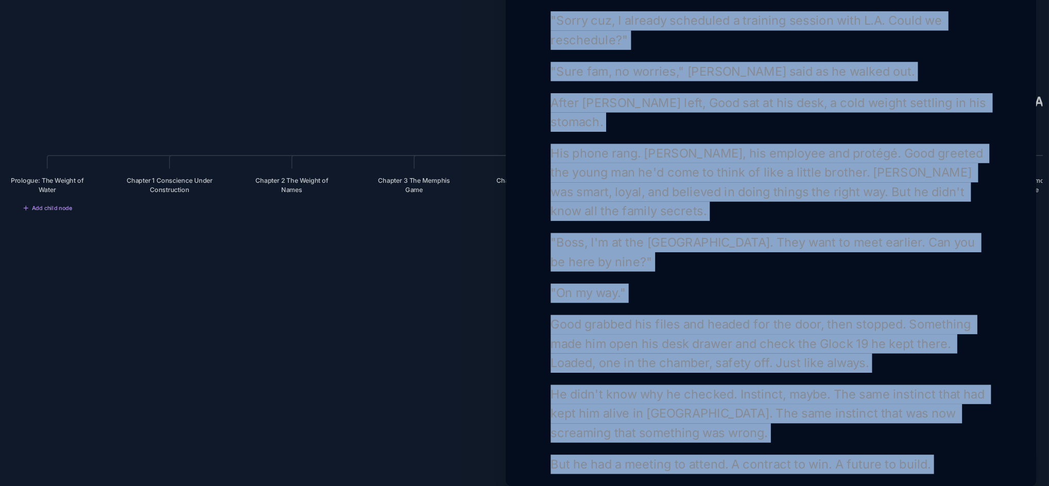
scroll to position [1909, 0]
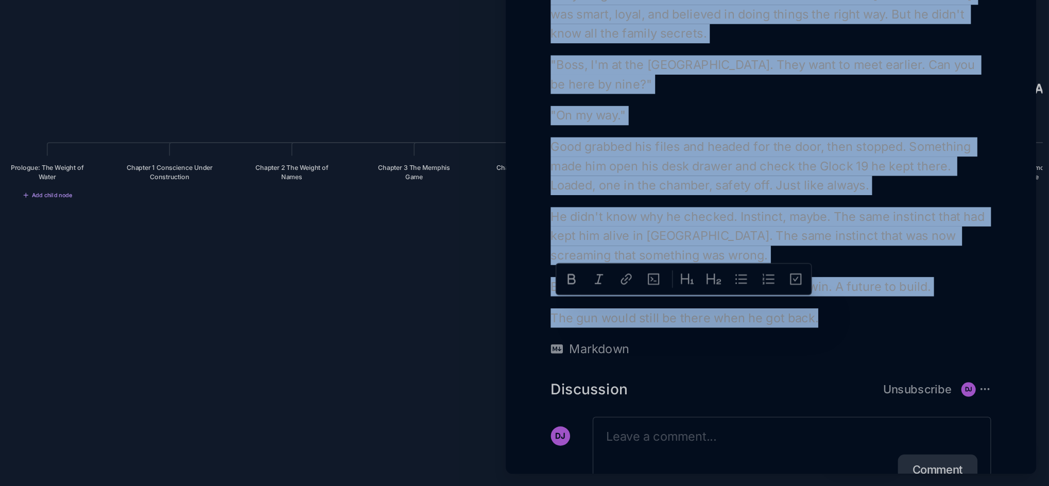
drag, startPoint x: 730, startPoint y: 32, endPoint x: 928, endPoint y: 325, distance: 353.8
copy div "Loremip Dol - Sitamet, Consectet Adip elit se 0:17 DO, eiusmodt incidid utlabo …"
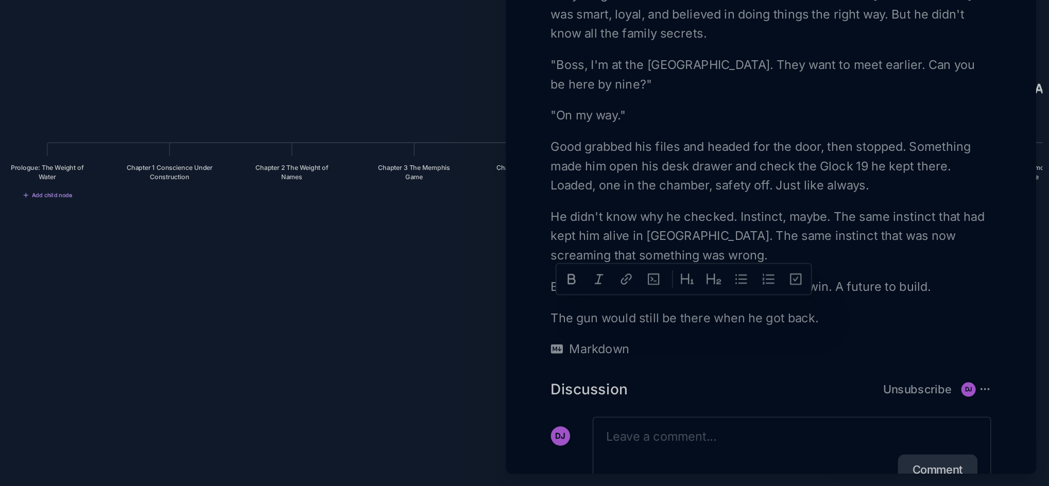
click at [644, 289] on div at bounding box center [524, 243] width 1049 height 486
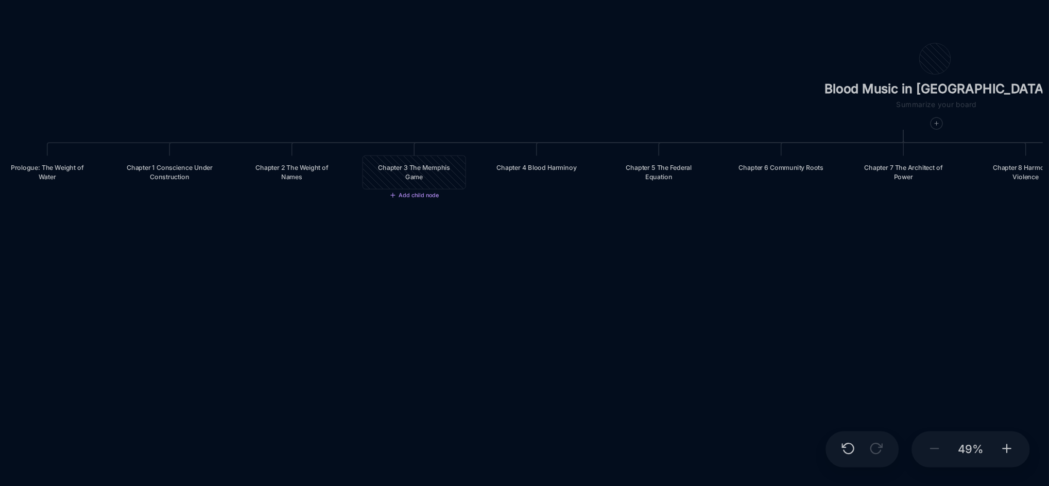
click at [644, 289] on div "Chapter 3 The Memphis Game" at bounding box center [642, 285] width 57 height 12
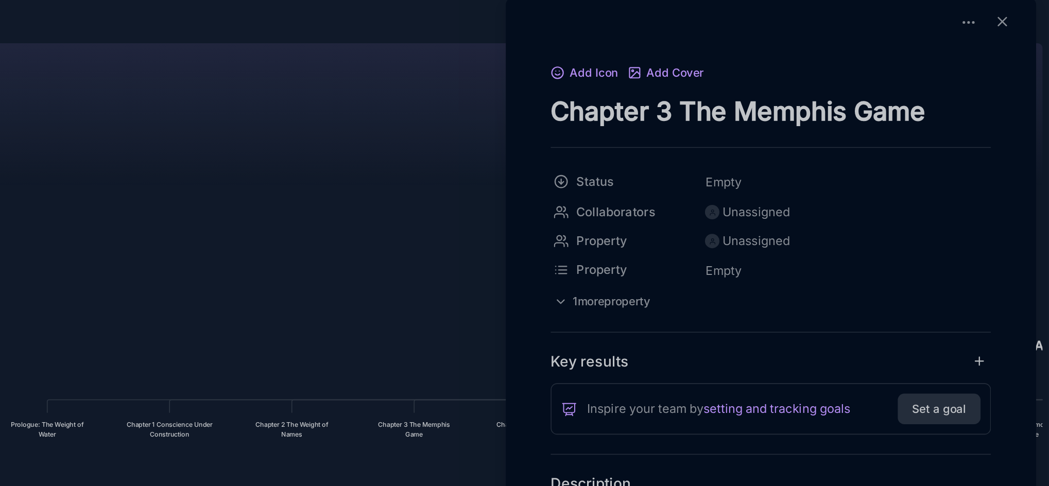
drag, startPoint x: 730, startPoint y: 83, endPoint x: 978, endPoint y: 76, distance: 248.3
click at [978, 76] on textarea "Chapter 3 The Memphis Game" at bounding box center [871, 80] width 282 height 21
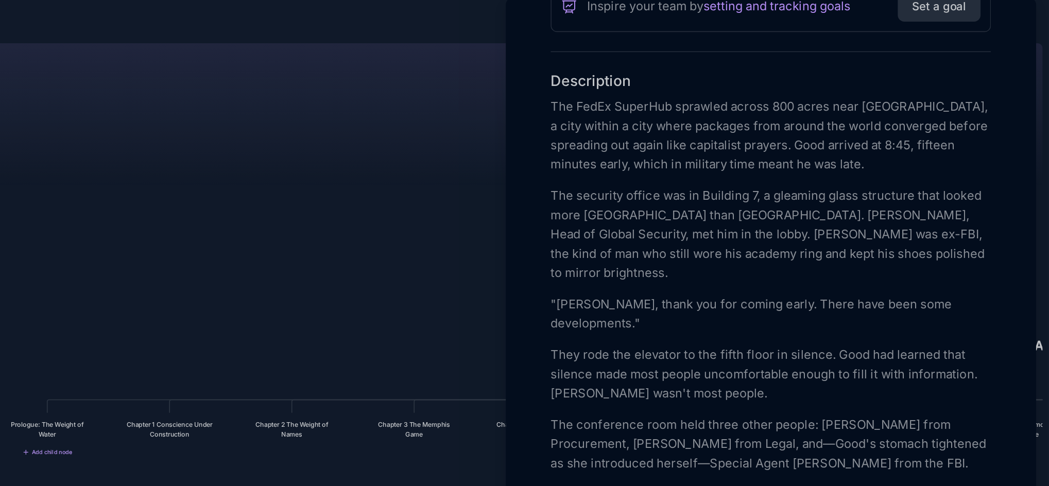
scroll to position [302, 0]
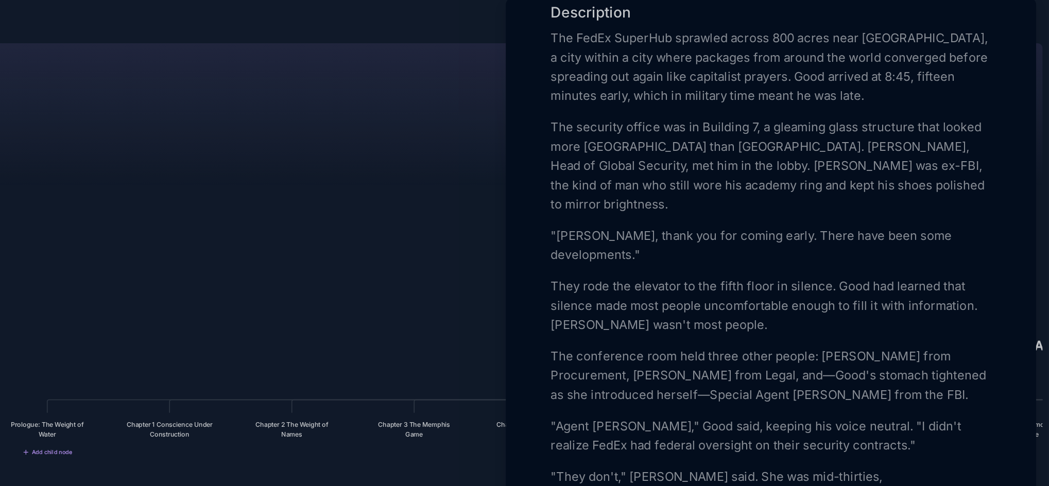
drag, startPoint x: 728, startPoint y: 84, endPoint x: 808, endPoint y: 123, distance: 89.6
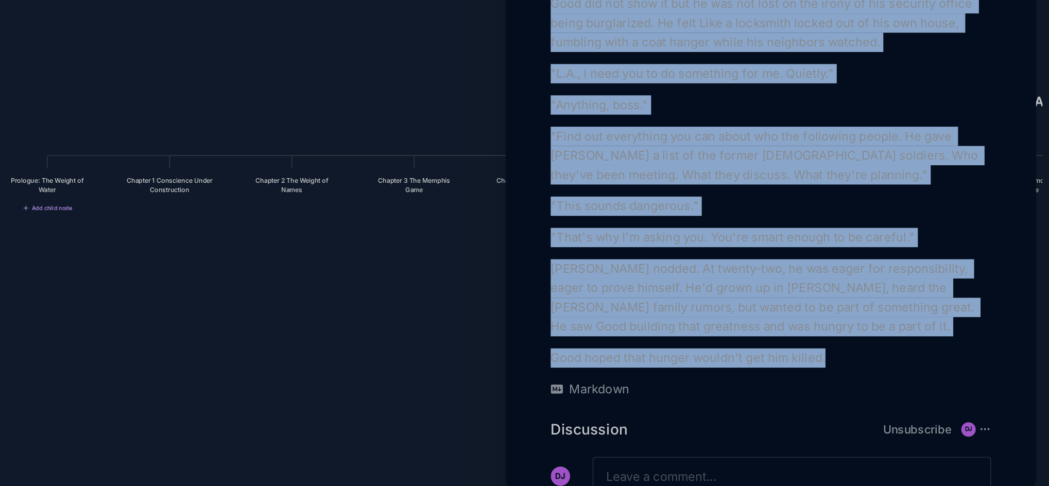
scroll to position [2050, 0]
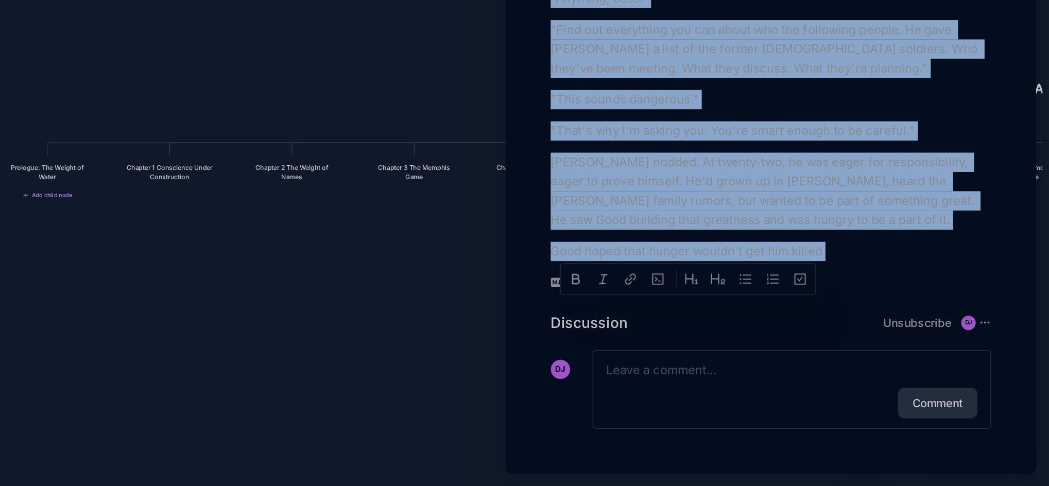
drag, startPoint x: 731, startPoint y: 85, endPoint x: 920, endPoint y: 331, distance: 310.0
copy div "Lor IpsUm DolorSit ametcons adipis 088 elits doei Tempori Utlaboreetdol Magnaal…"
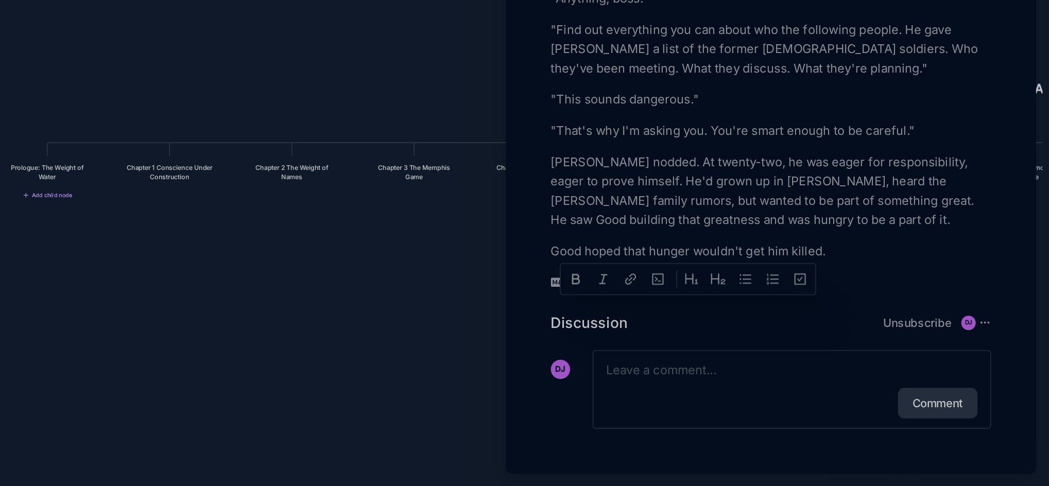
click at [610, 389] on div at bounding box center [524, 243] width 1049 height 486
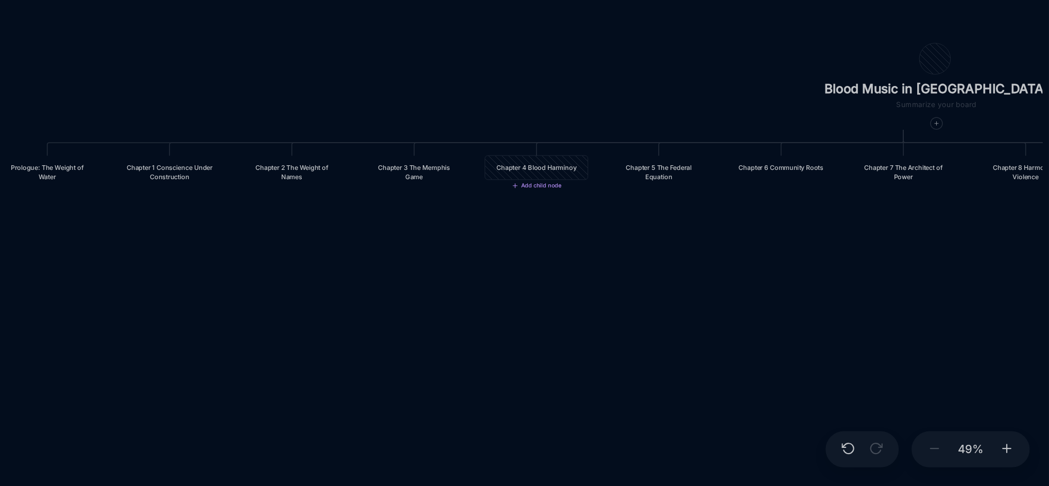
click at [719, 289] on div "Chapter 4 Blood Harminoy" at bounding box center [720, 281] width 66 height 15
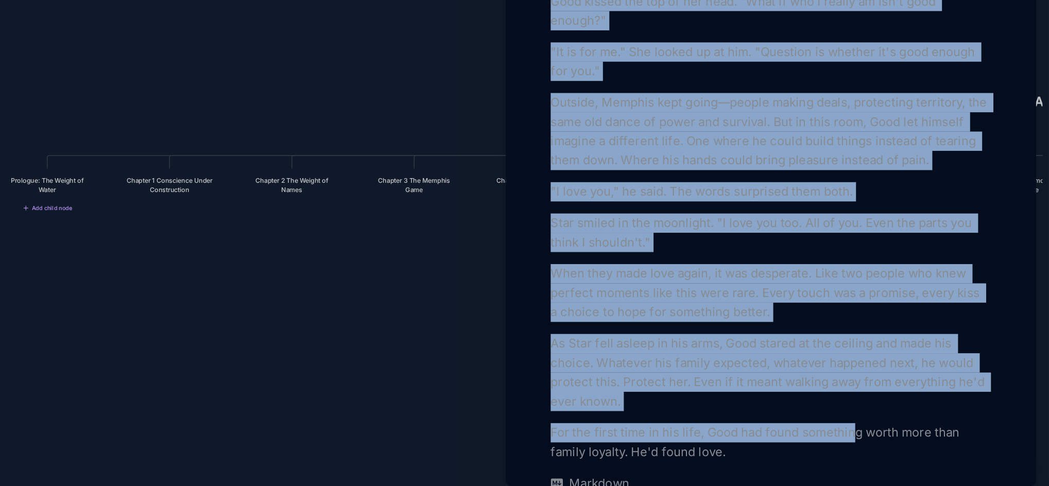
scroll to position [4032, 0]
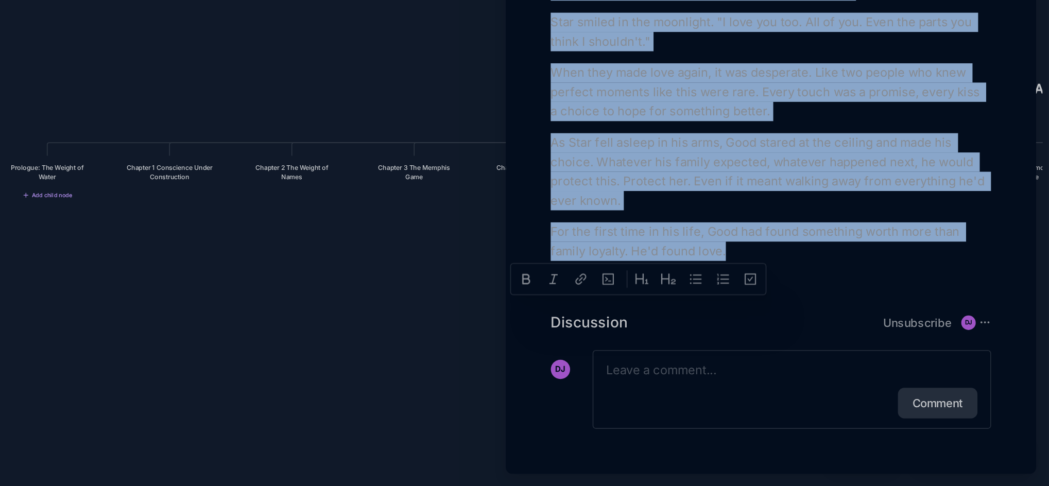
drag, startPoint x: 730, startPoint y: 169, endPoint x: 847, endPoint y: 329, distance: 198.6
copy div "Loremip "Dolo" Sitame conse ad Elits Doeiusm, tem incididu utla et dolo magna, …"
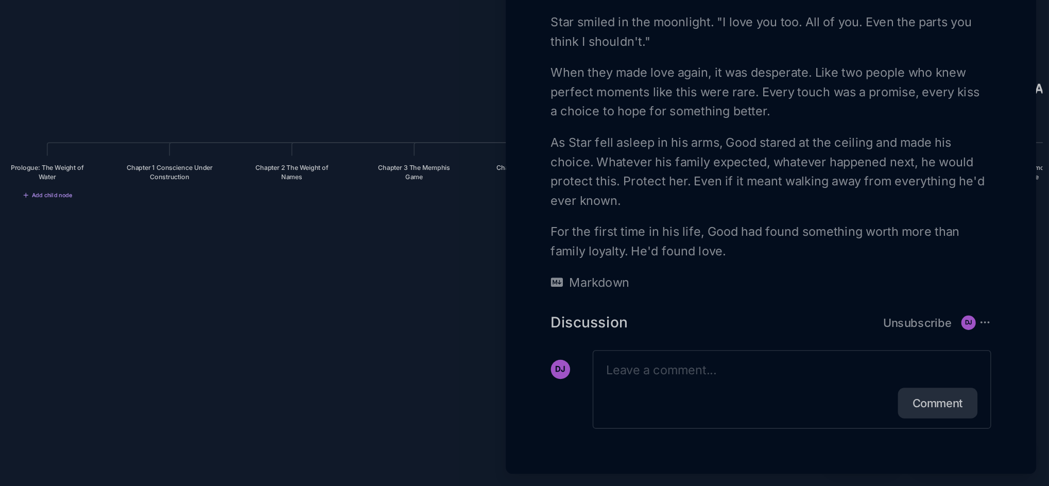
drag, startPoint x: 603, startPoint y: 367, endPoint x: 521, endPoint y: 359, distance: 81.7
click at [521, 359] on div at bounding box center [524, 243] width 1049 height 486
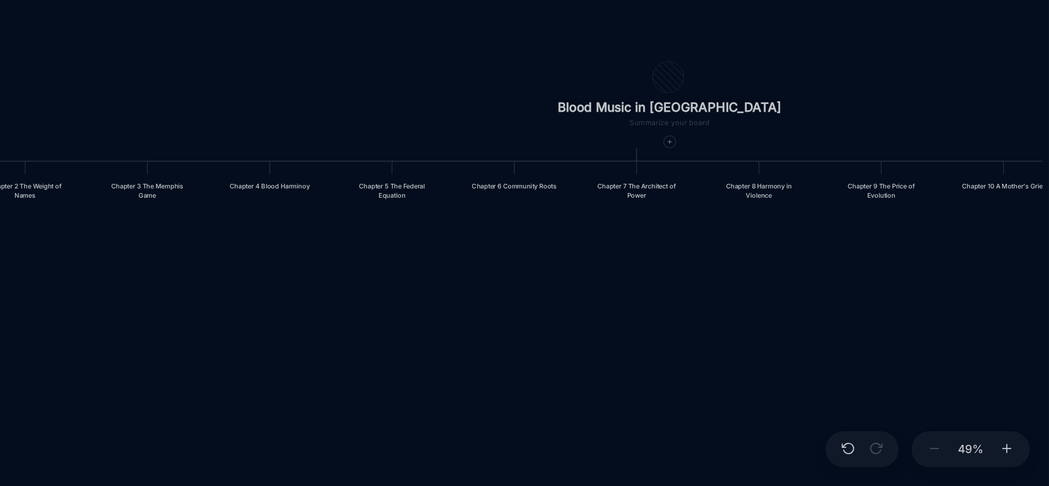
drag, startPoint x: 705, startPoint y: 364, endPoint x: 535, endPoint y: 376, distance: 170.9
click at [535, 376] on div "Blood Music in [GEOGRAPHIC_DATA] Prologue: The Weight of Water Chapter 1 Consci…" at bounding box center [596, 259] width 897 height 453
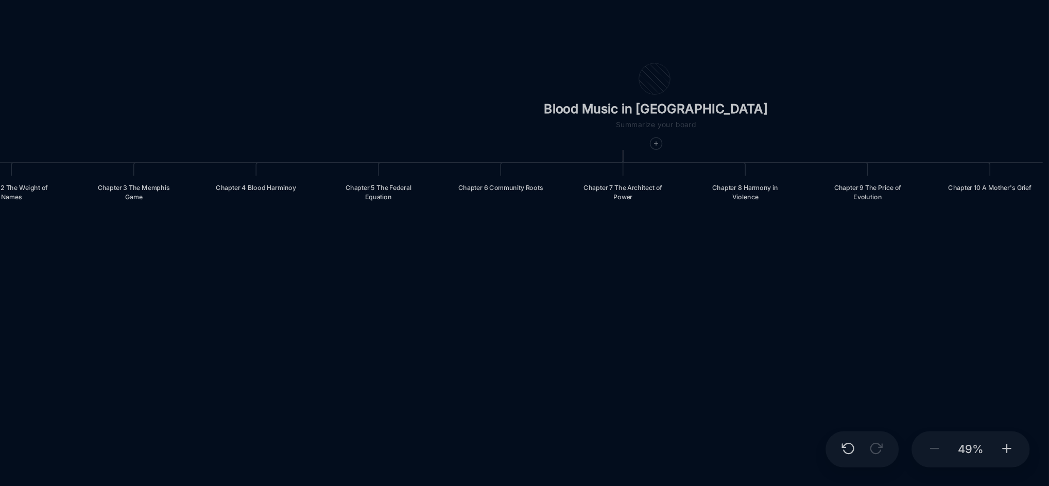
drag, startPoint x: 686, startPoint y: 382, endPoint x: 635, endPoint y: 387, distance: 51.7
click at [635, 387] on div "Blood Music in [GEOGRAPHIC_DATA] Prologue: The Weight of Water Chapter 1 Consci…" at bounding box center [596, 259] width 897 height 453
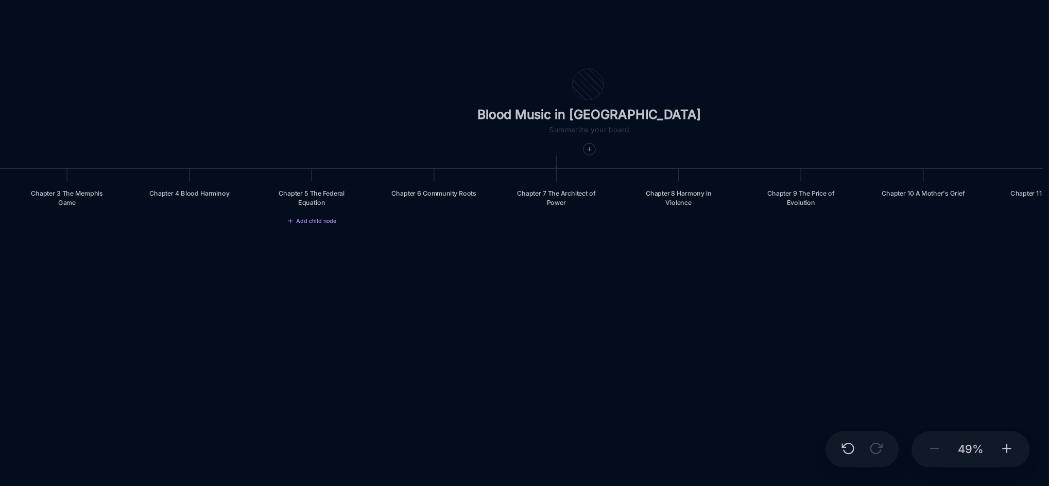
click at [578, 307] on div "Chapter 5 The Federal Equation" at bounding box center [576, 301] width 57 height 12
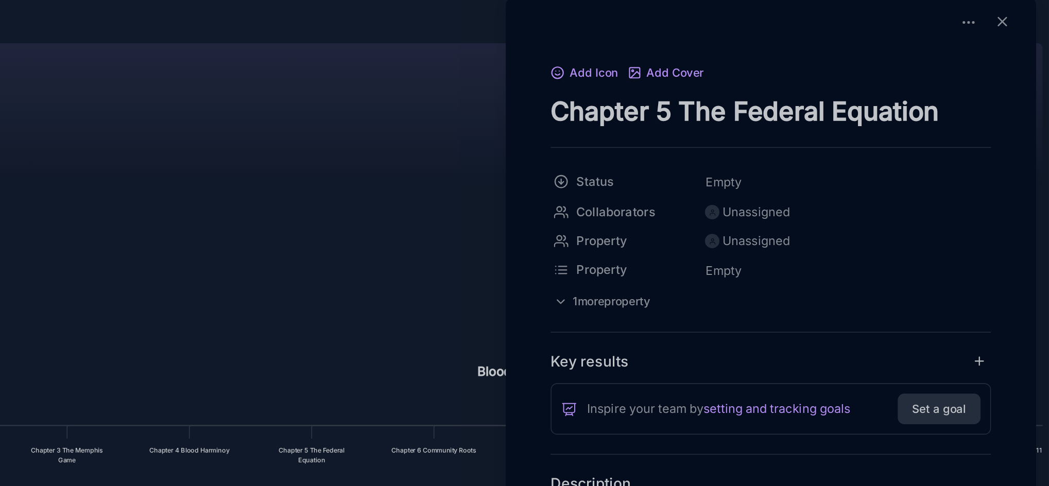
drag, startPoint x: 987, startPoint y: 88, endPoint x: 728, endPoint y: 77, distance: 258.7
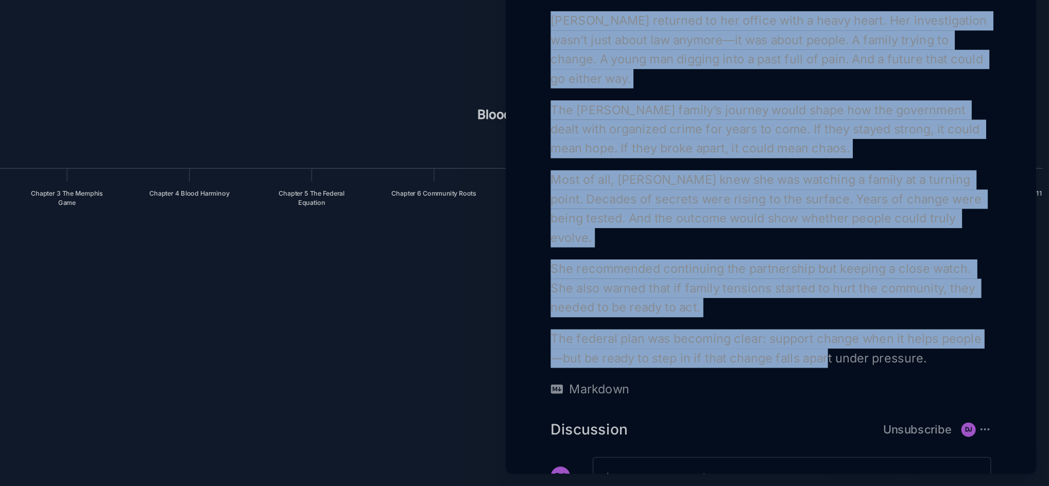
scroll to position [1995, 0]
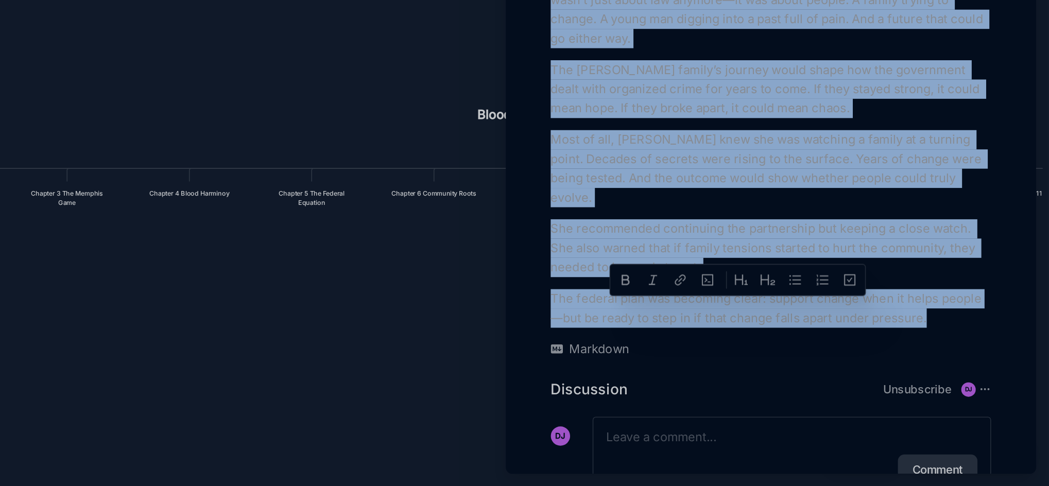
drag, startPoint x: 729, startPoint y: 196, endPoint x: 996, endPoint y: 330, distance: 298.9
copy div "Loremip Dolor Sitametc Adip eli sedd eiusmodtempor incididun utlab et Dolorem a…"
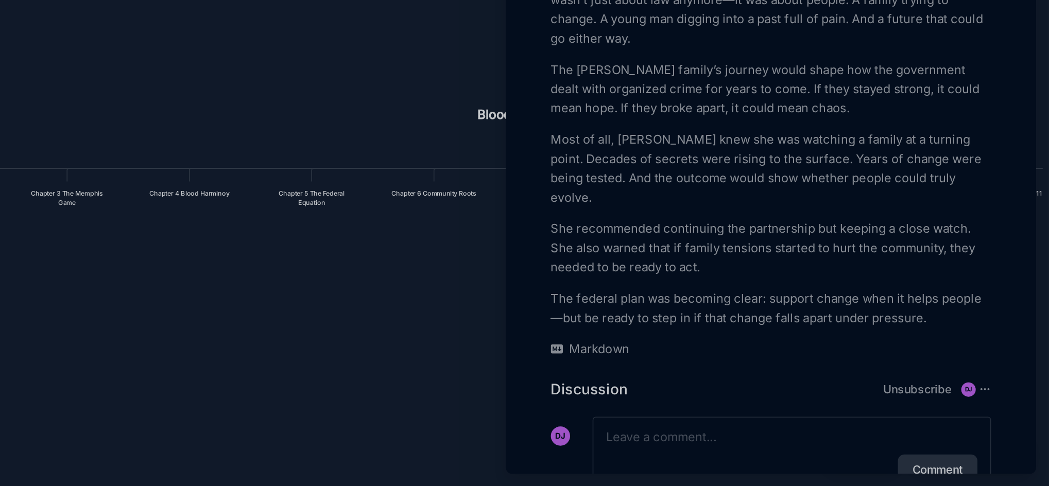
click at [649, 304] on div at bounding box center [524, 243] width 1049 height 486
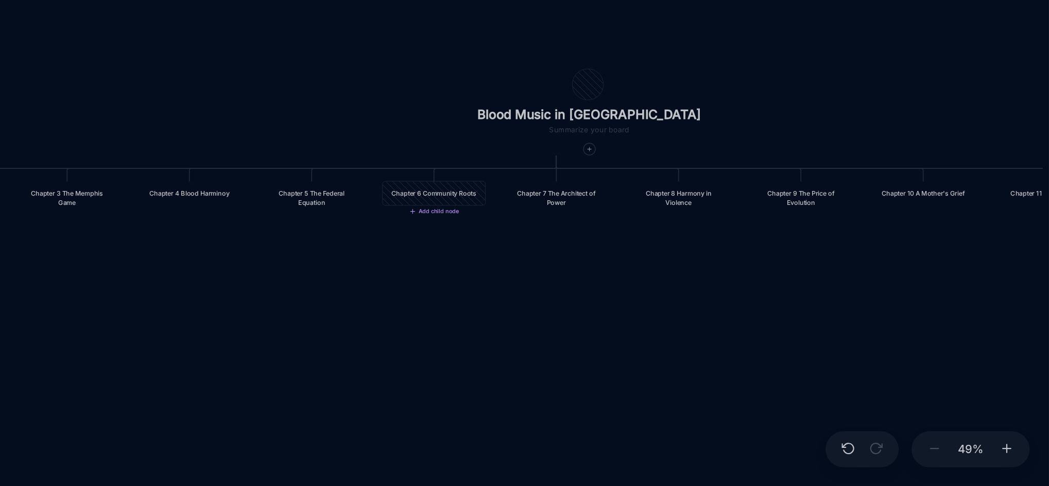
click at [649, 301] on div "Chapter 6 Community Roots" at bounding box center [655, 298] width 57 height 6
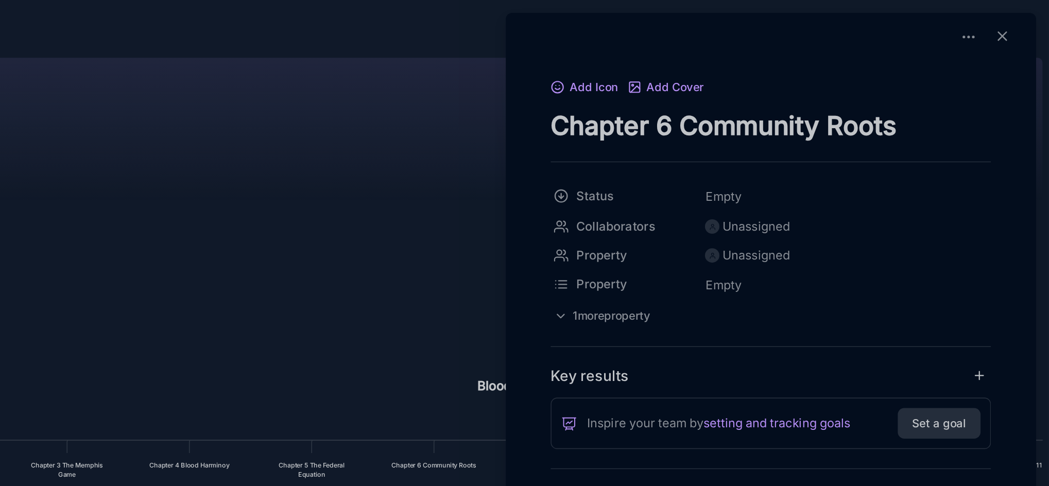
drag, startPoint x: 729, startPoint y: 78, endPoint x: 973, endPoint y: 68, distance: 244.3
click at [973, 68] on div "Add Icon Add Cover Chapter 6 Community Roots" at bounding box center [871, 70] width 282 height 42
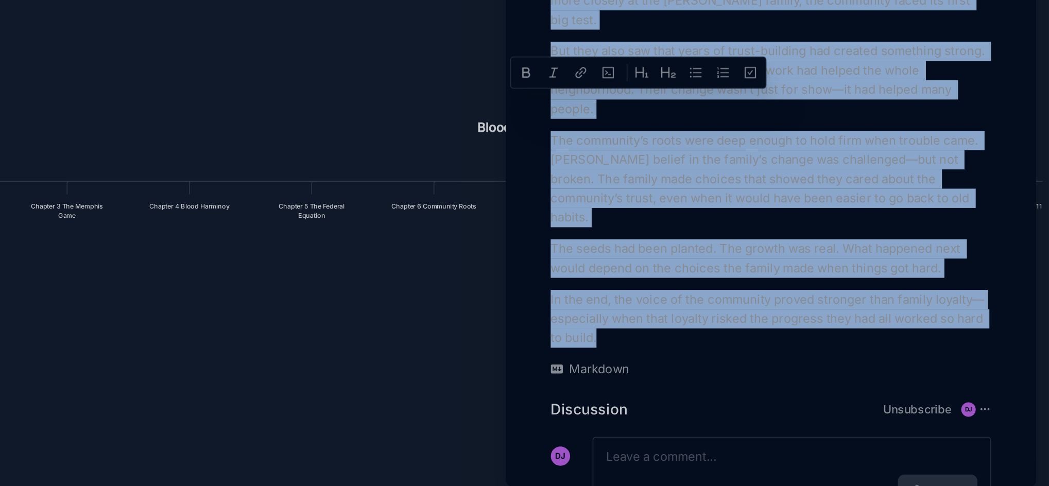
scroll to position [2351, 0]
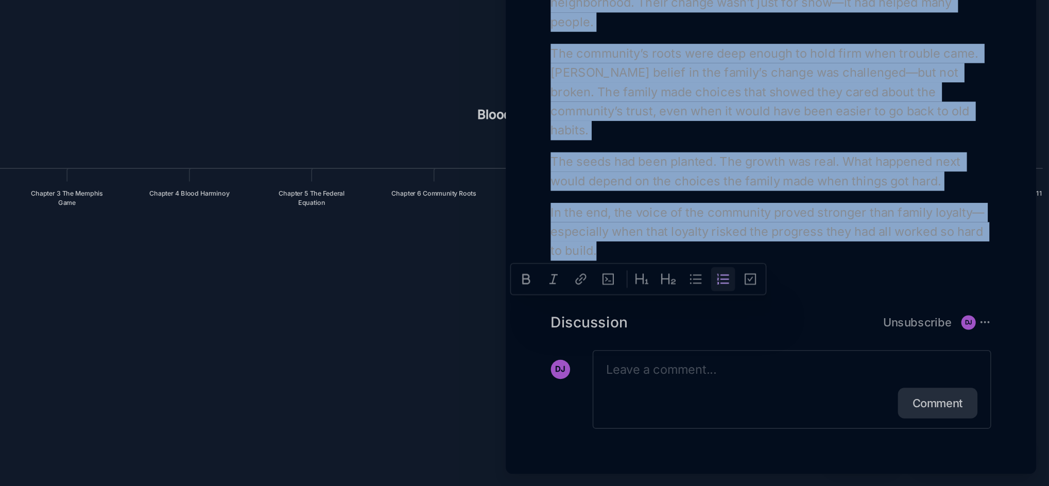
drag, startPoint x: 731, startPoint y: 142, endPoint x: 833, endPoint y: 335, distance: 218.4
copy div "Lor Ipsumd Sitam Consectet Adipis eli seddoe tem incidid. Utl etdolorema aliqu …"
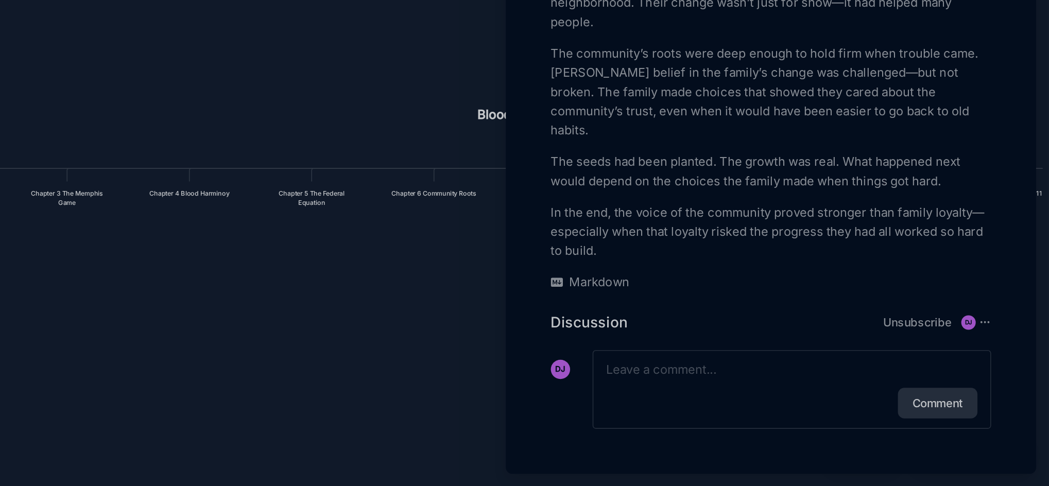
drag, startPoint x: 625, startPoint y: 390, endPoint x: 547, endPoint y: 385, distance: 78.4
click at [547, 385] on div at bounding box center [524, 243] width 1049 height 486
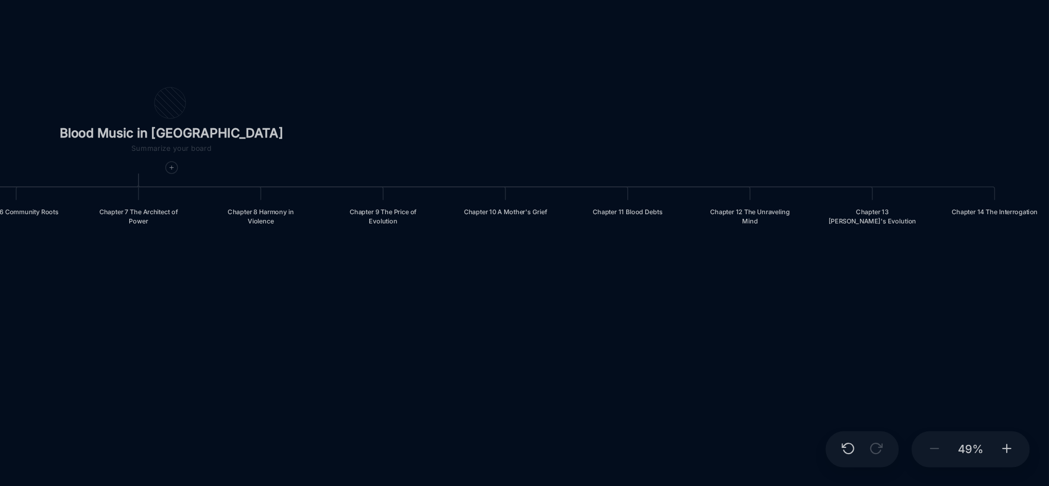
drag, startPoint x: 886, startPoint y: 408, endPoint x: 619, endPoint y: 420, distance: 267.5
click at [619, 420] on div "Blood Music in [GEOGRAPHIC_DATA] Prologue: The Weight of Water Chapter 1 Consci…" at bounding box center [596, 259] width 897 height 453
click at [469, 312] on div "Chapter 7 The Architect of Power" at bounding box center [465, 313] width 57 height 12
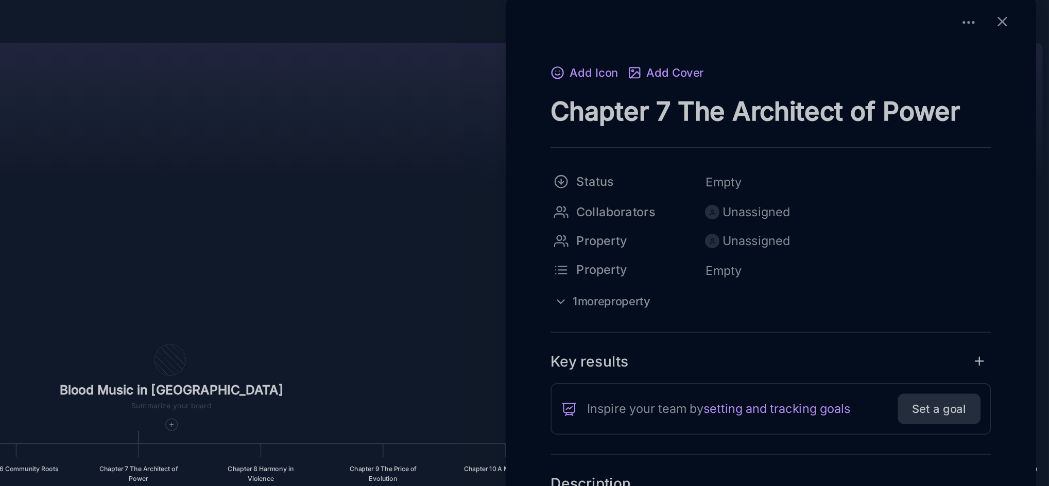
drag, startPoint x: 730, startPoint y: 82, endPoint x: 1008, endPoint y: 69, distance: 278.4
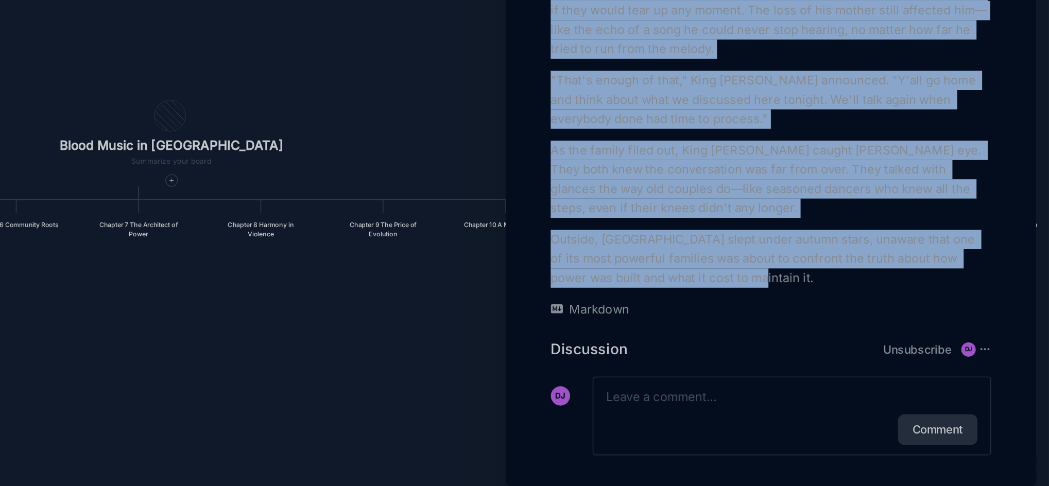
scroll to position [1889, 0]
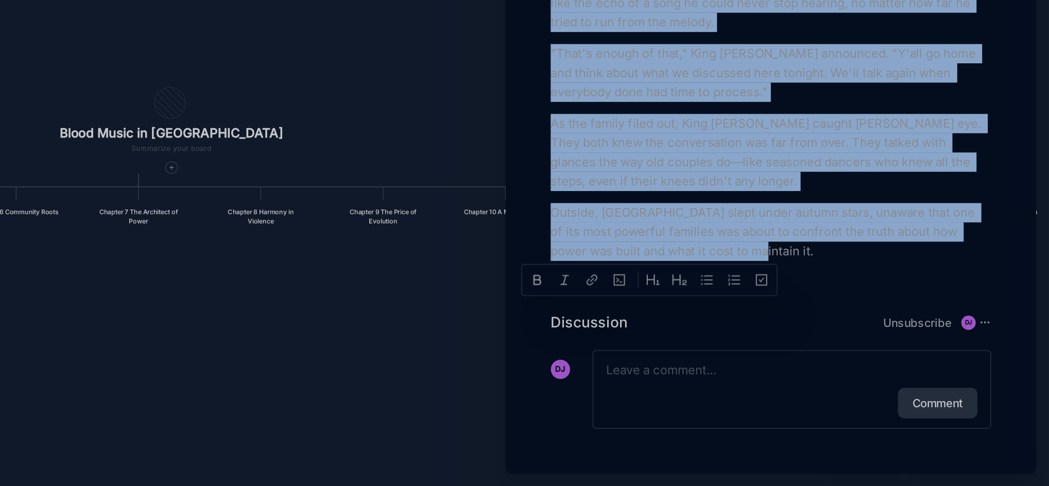
drag, startPoint x: 729, startPoint y: 199, endPoint x: 880, endPoint y: 329, distance: 198.6
copy div "[PERSON_NAME] "[PERSON_NAME] Dub" [PERSON_NAME] sat in his study, surrounded by…"
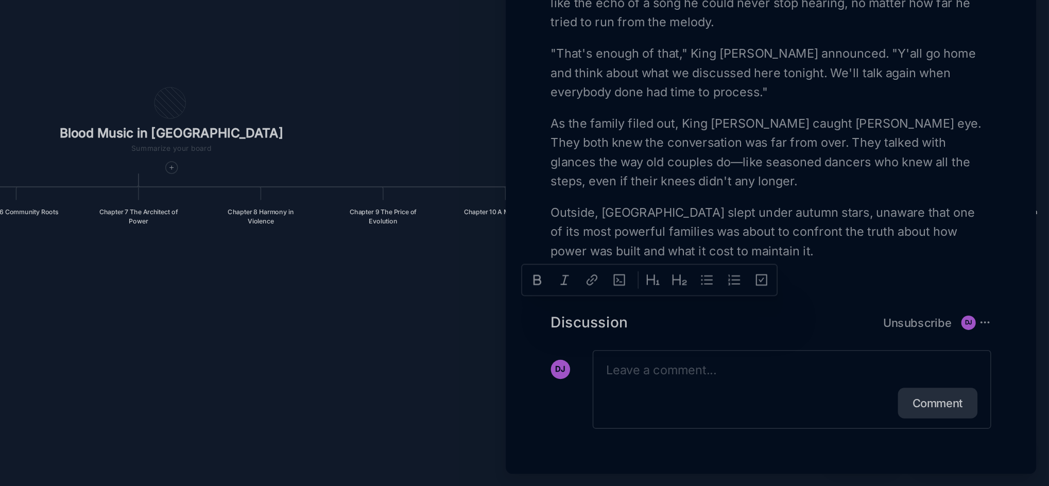
click at [662, 377] on div at bounding box center [524, 243] width 1049 height 486
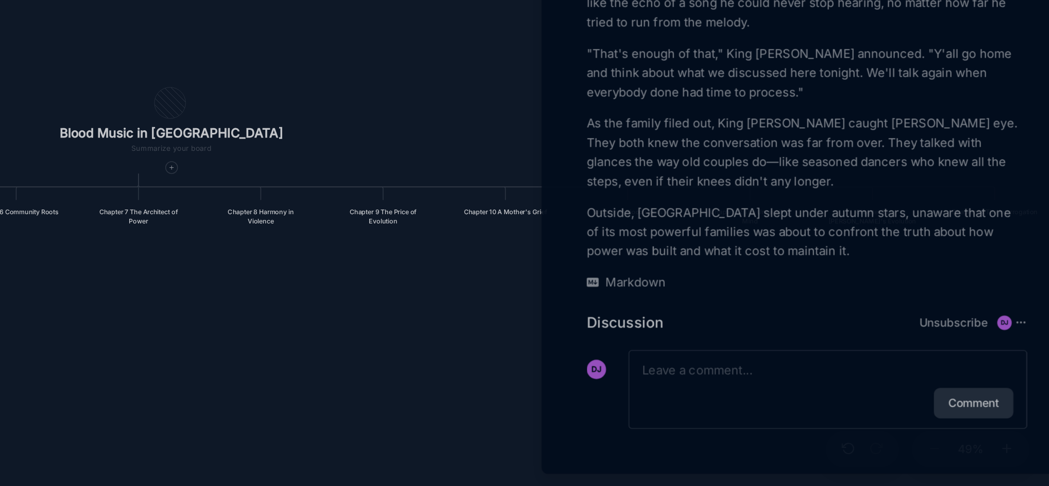
click at [662, 377] on div at bounding box center [524, 243] width 1049 height 486
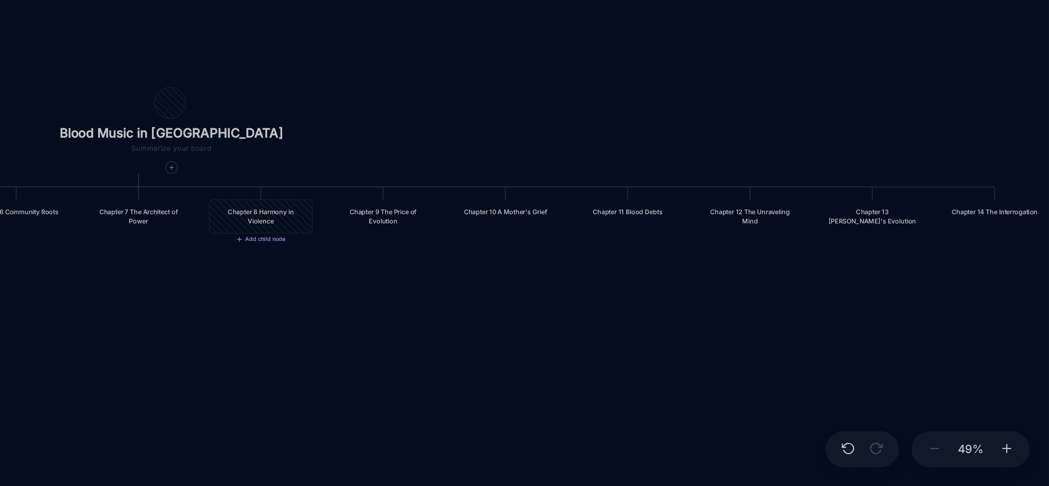
click at [552, 314] on div "Chapter 8 Harmony in Violence" at bounding box center [543, 313] width 57 height 12
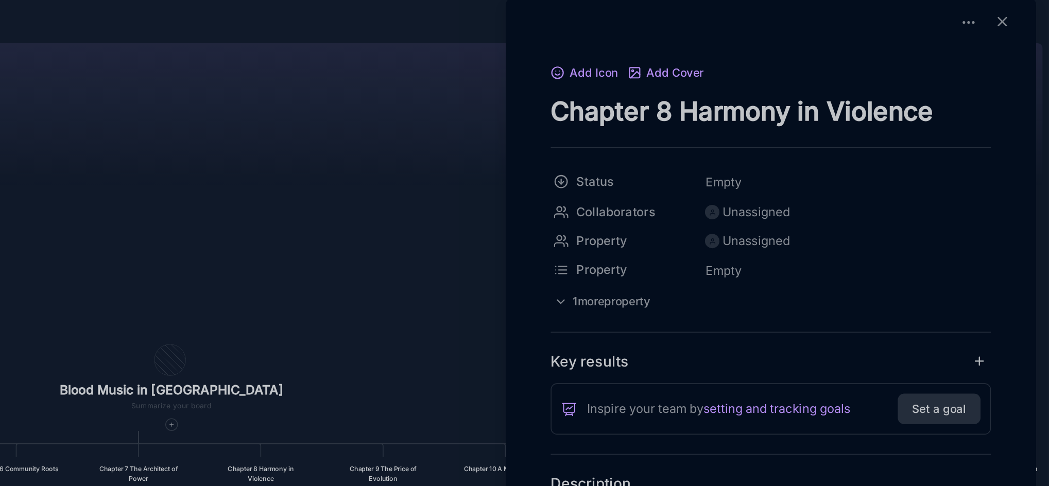
drag, startPoint x: 731, startPoint y: 83, endPoint x: 979, endPoint y: 77, distance: 248.3
click at [979, 77] on textarea "Chapter 8 Harmony in Violence" at bounding box center [871, 80] width 282 height 21
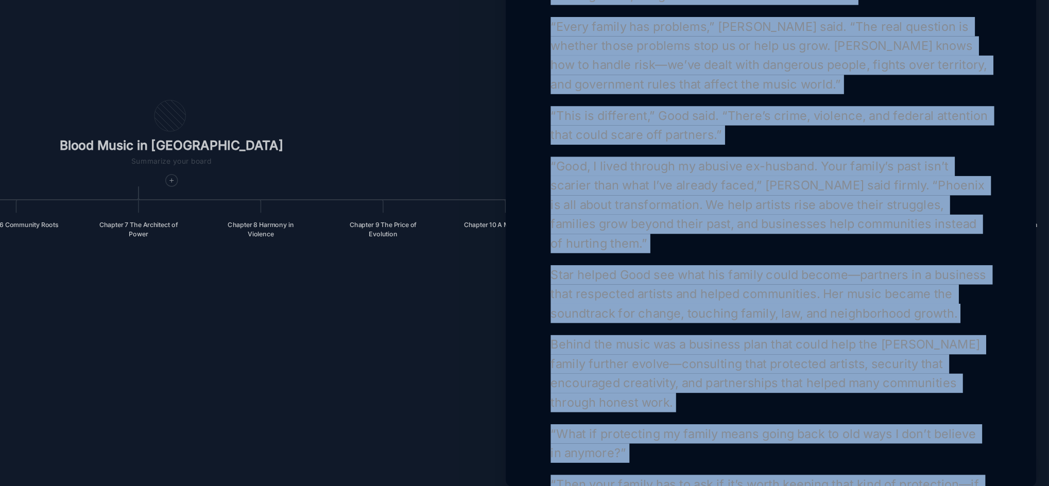
scroll to position [1700, 0]
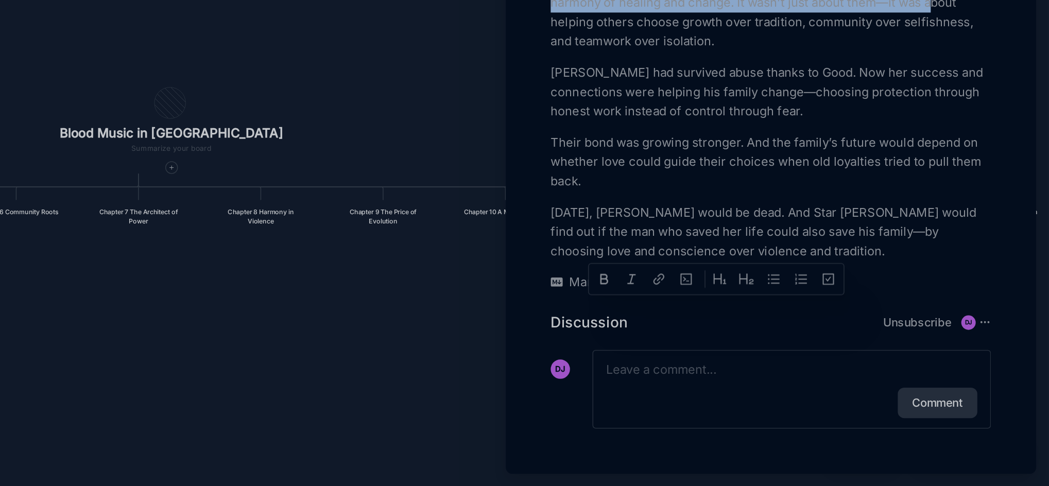
drag, startPoint x: 730, startPoint y: 59, endPoint x: 947, endPoint y: 335, distance: 350.7
copy div "Lor ipsum dol Sita Consec adi elitsed doei te incid utl etdol magnaa. Eni admi …"
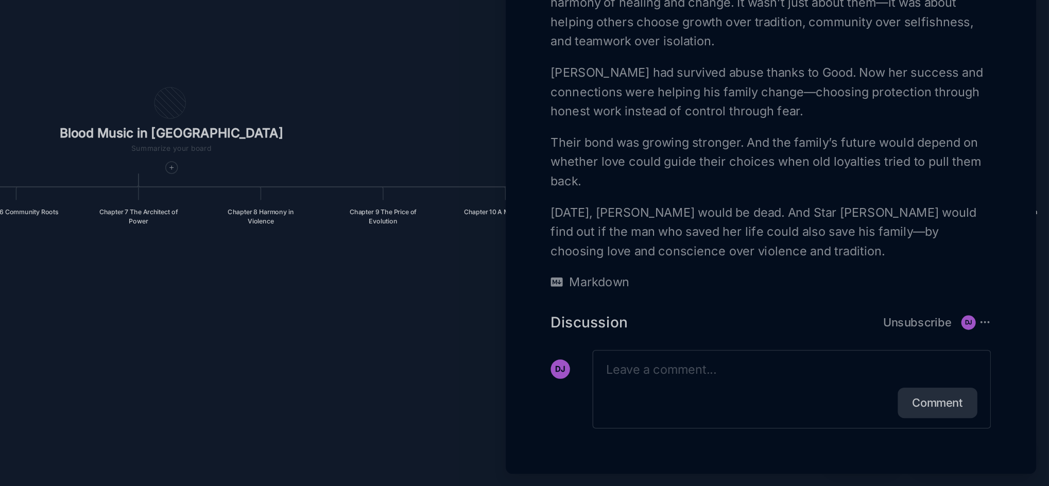
click at [621, 319] on div at bounding box center [524, 243] width 1049 height 486
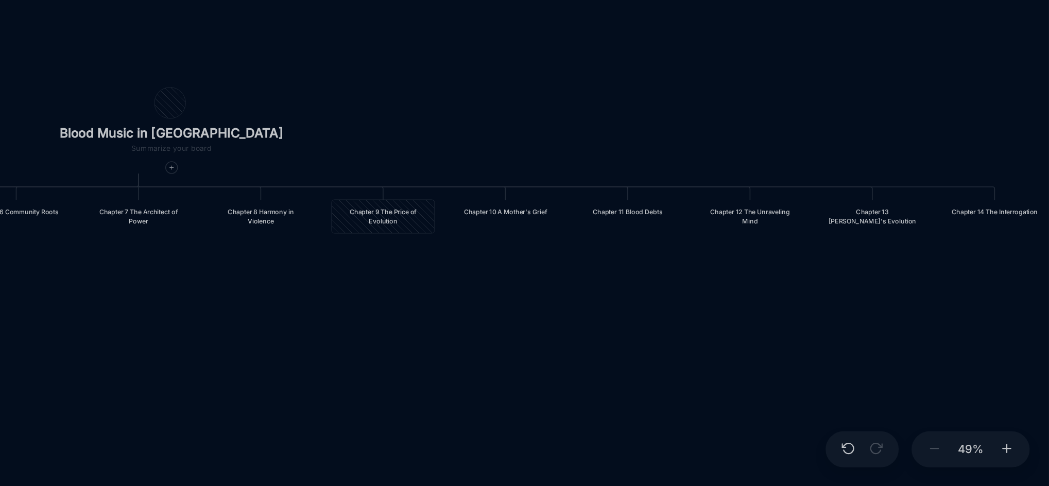
click at [621, 319] on div "Chapter 9 The Price of Evolution" at bounding box center [622, 313] width 57 height 12
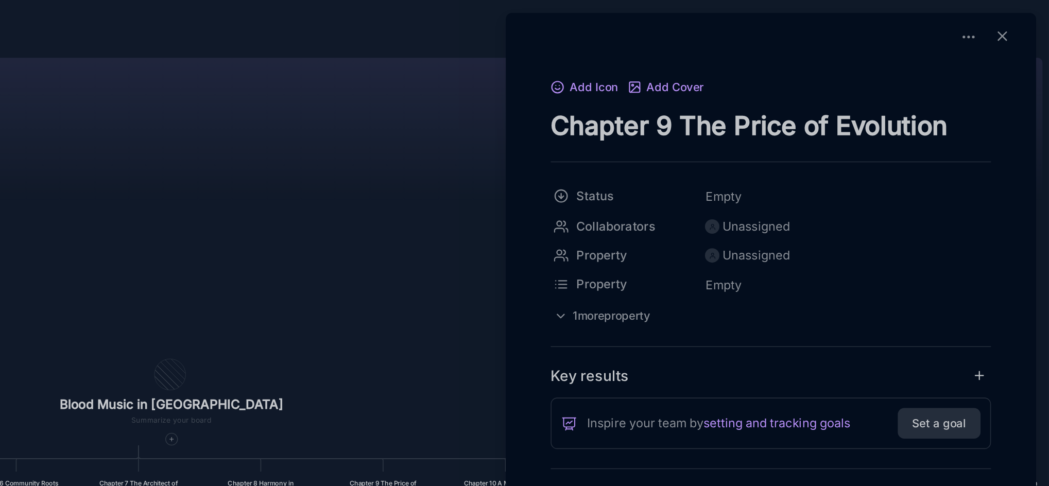
drag, startPoint x: 731, startPoint y: 78, endPoint x: 984, endPoint y: 62, distance: 253.3
click at [984, 62] on div "Add Icon Add Cover Chapter 9 The Price of Evolution" at bounding box center [871, 70] width 282 height 42
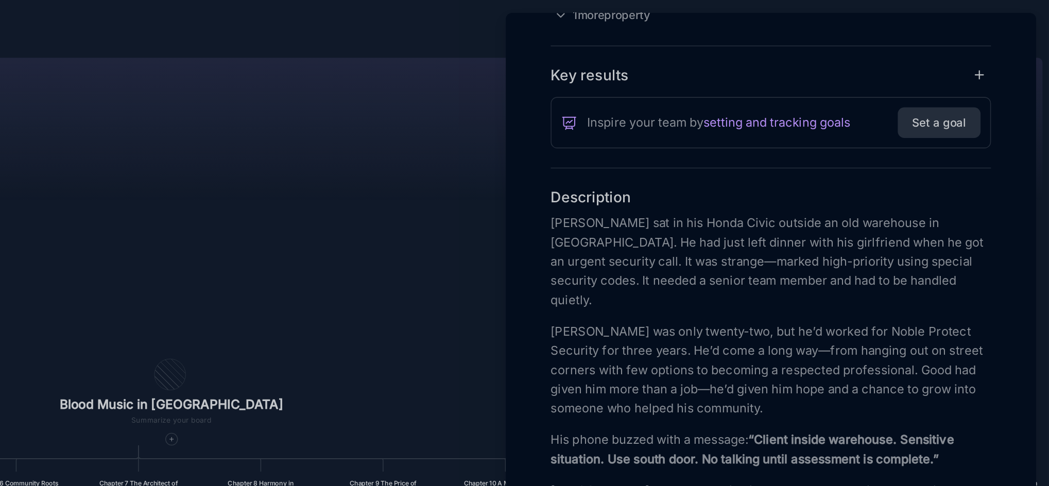
scroll to position [357, 0]
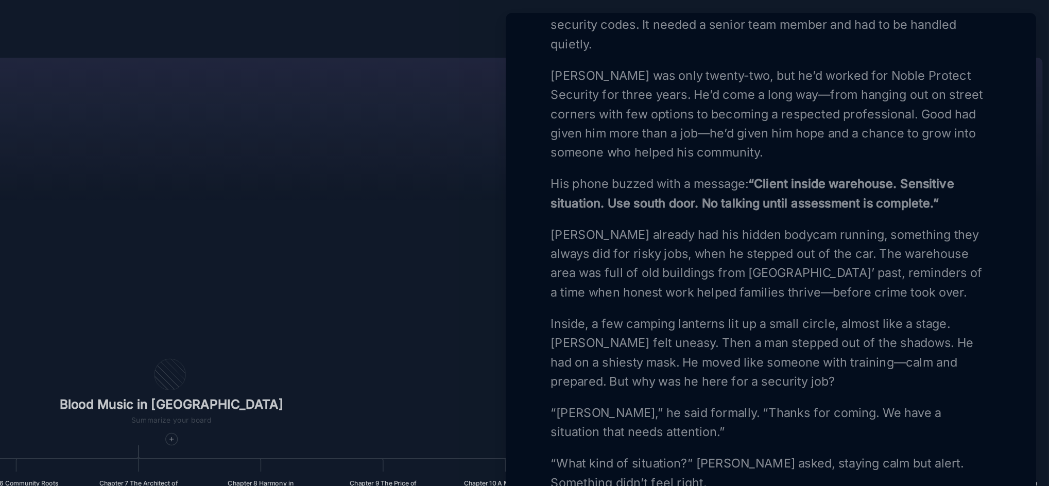
click at [759, 35] on p "[PERSON_NAME] sat in his Honda Civic outside an old warehouse in [GEOGRAPHIC_DA…" at bounding box center [871, 4] width 282 height 62
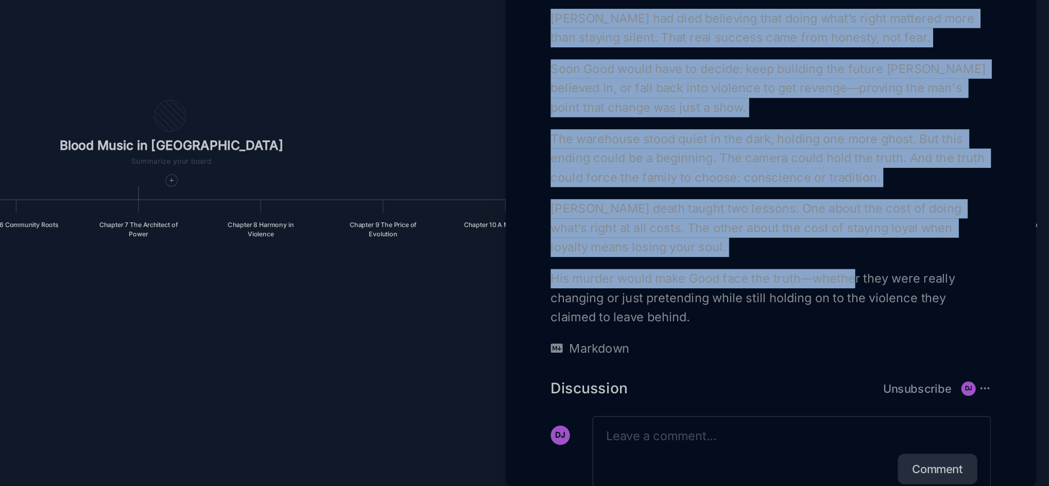
scroll to position [1295, 0]
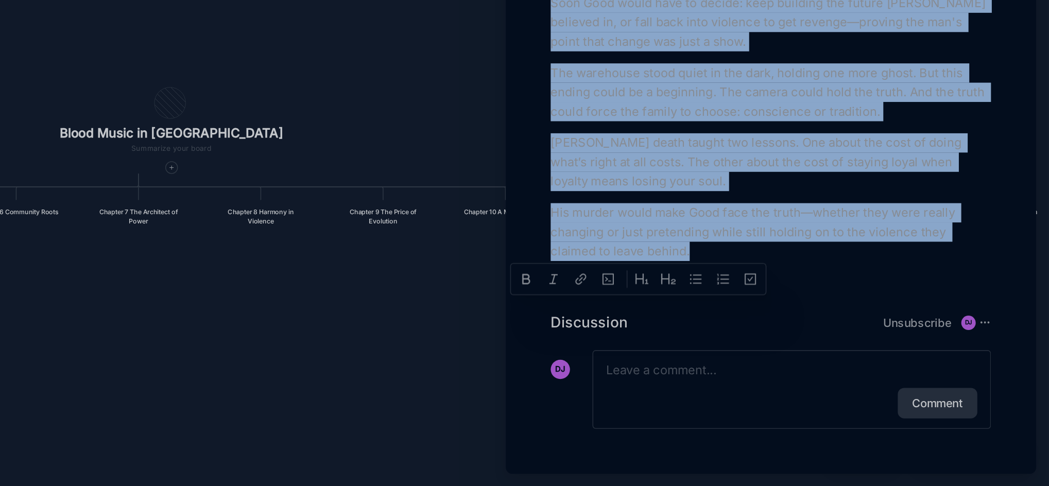
drag, startPoint x: 730, startPoint y: 33, endPoint x: 834, endPoint y: 330, distance: 314.3
copy div "Loremi dol si ame Conse Adipi elitsed do eiu temporinc ut Labor Etdolor. Ma ali…"
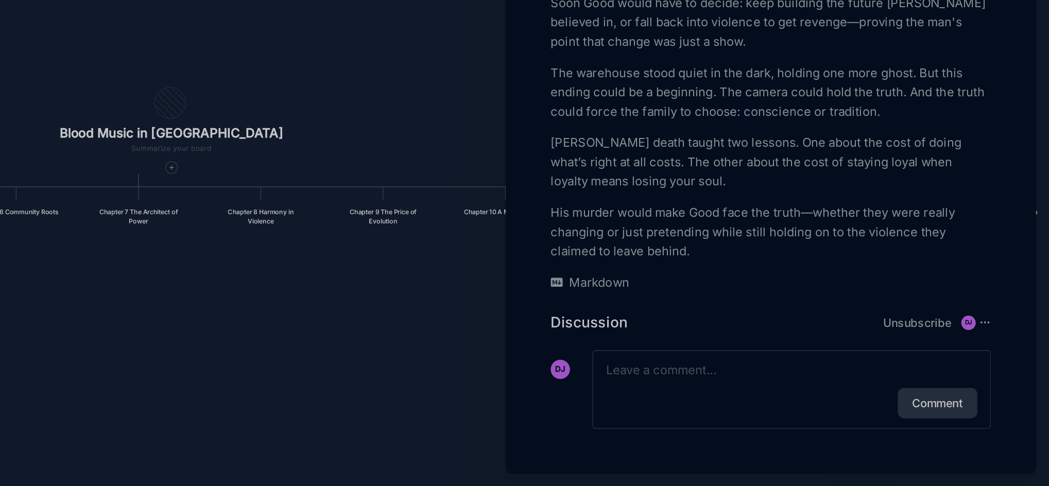
click at [640, 379] on div at bounding box center [524, 243] width 1049 height 486
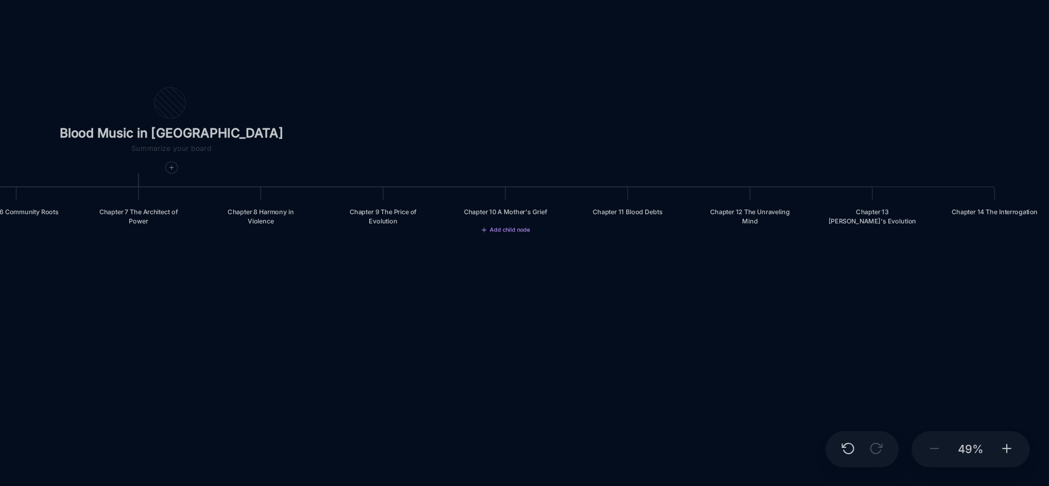
click at [698, 313] on div "Chapter 10 A Mother's Grief" at bounding box center [700, 310] width 57 height 6
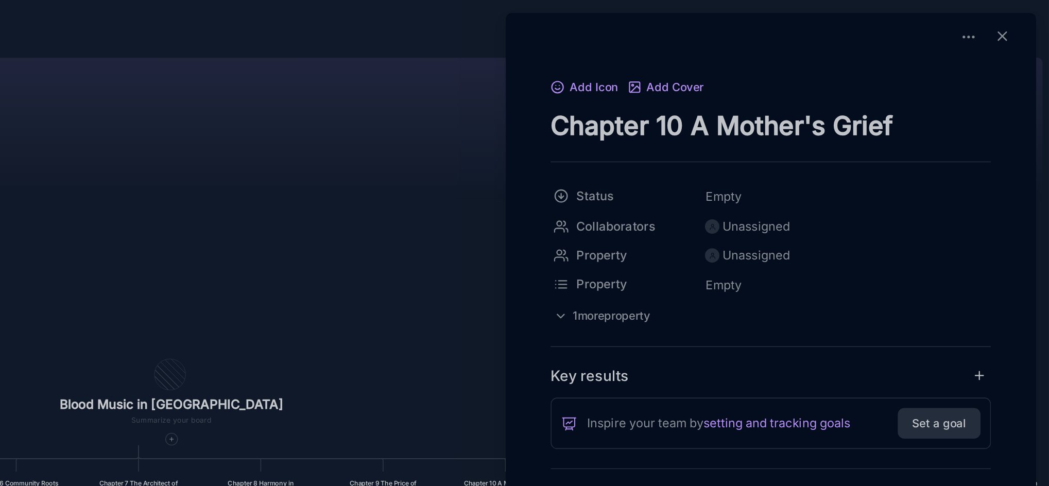
drag, startPoint x: 731, startPoint y: 79, endPoint x: 977, endPoint y: 75, distance: 246.2
click at [977, 75] on textarea "Chapter 10 A Mother's Grief" at bounding box center [871, 80] width 282 height 21
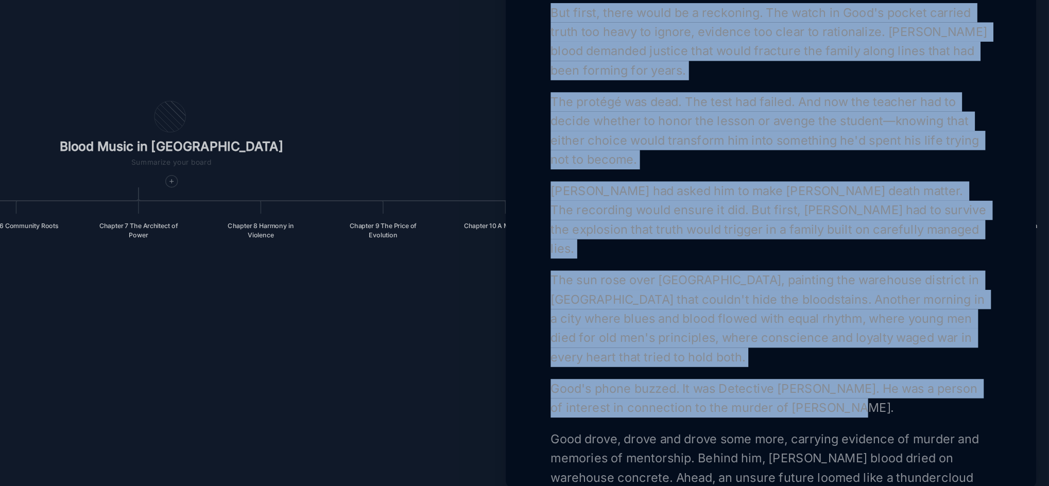
scroll to position [3001, 0]
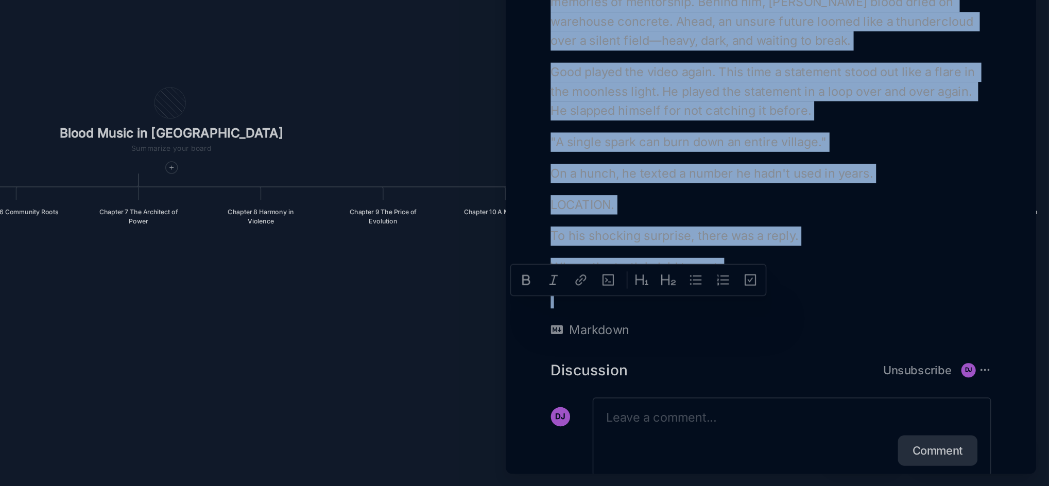
drag, startPoint x: 730, startPoint y: 142, endPoint x: 856, endPoint y: 322, distance: 220.3
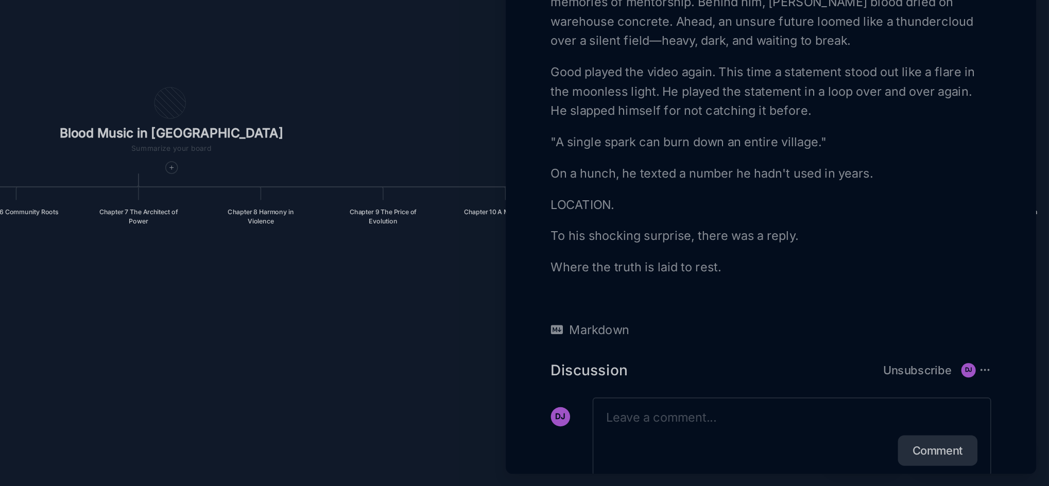
click at [607, 413] on div at bounding box center [524, 243] width 1049 height 486
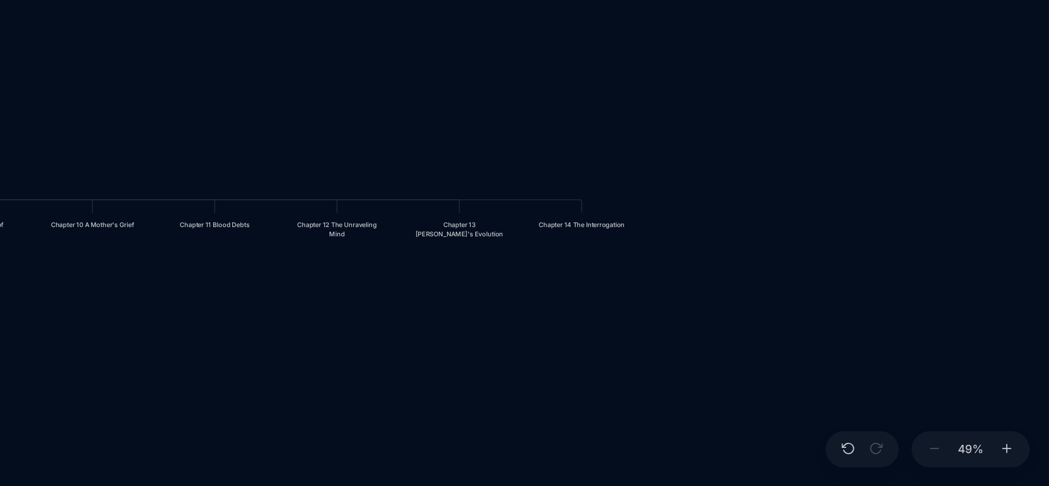
drag, startPoint x: 747, startPoint y: 401, endPoint x: 481, endPoint y: 409, distance: 265.8
click at [481, 409] on div "Blood Music in [GEOGRAPHIC_DATA] Prologue: The Weight of Water Chapter 1 Consci…" at bounding box center [596, 259] width 897 height 453
click at [520, 321] on div "Chapter 11 Blood Debts" at bounding box center [513, 318] width 57 height 6
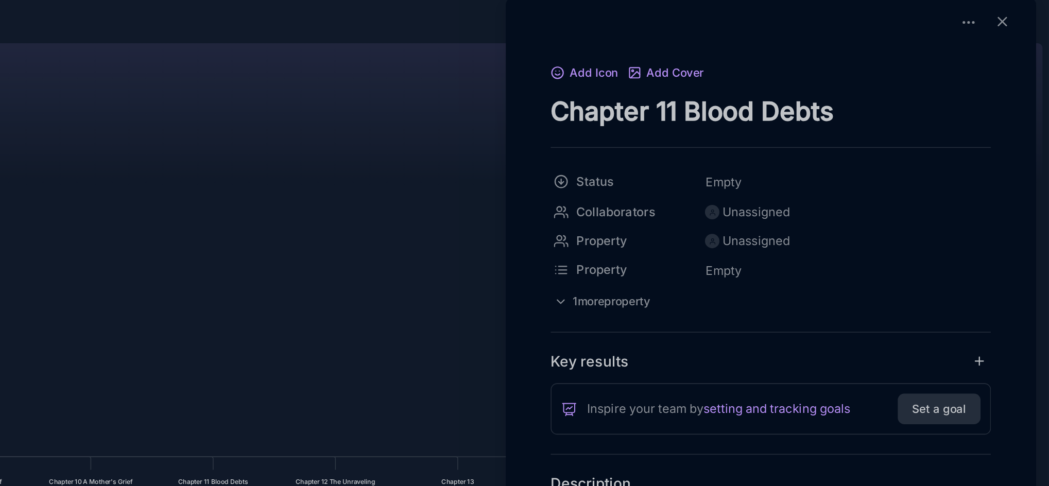
drag, startPoint x: 730, startPoint y: 80, endPoint x: 920, endPoint y: 83, distance: 190.0
click at [920, 83] on textarea "Chapter 11 Blood Debts" at bounding box center [871, 80] width 282 height 21
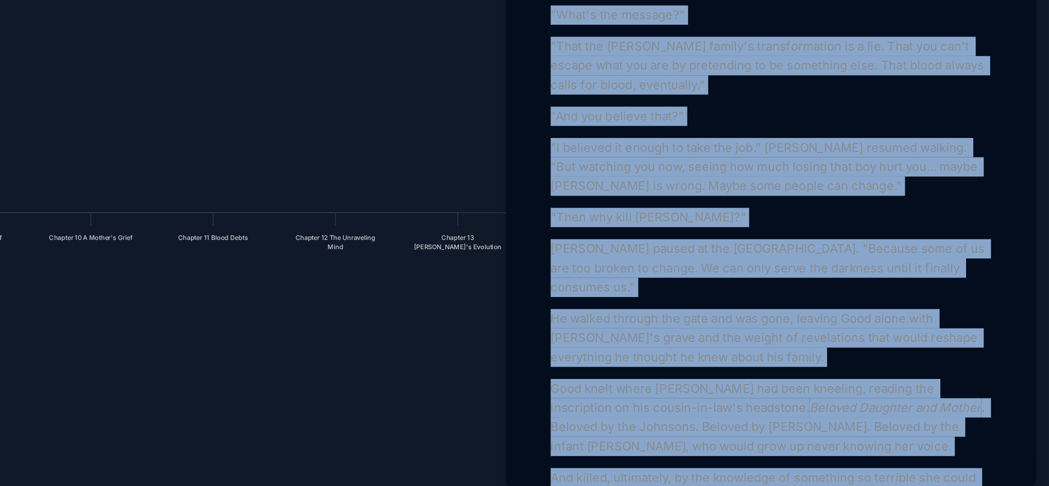
scroll to position [1901, 0]
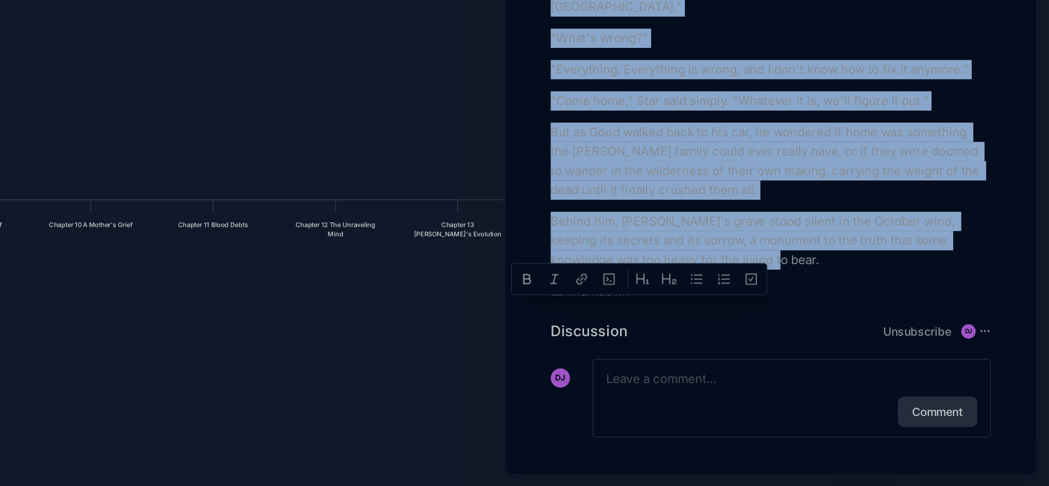
drag, startPoint x: 729, startPoint y: 198, endPoint x: 875, endPoint y: 340, distance: 203.6
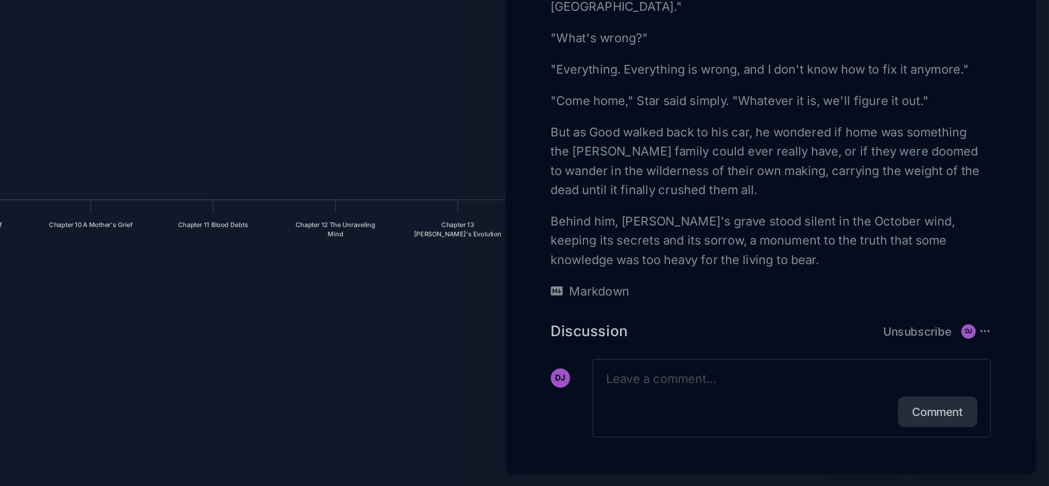
click at [587, 326] on div at bounding box center [524, 243] width 1049 height 486
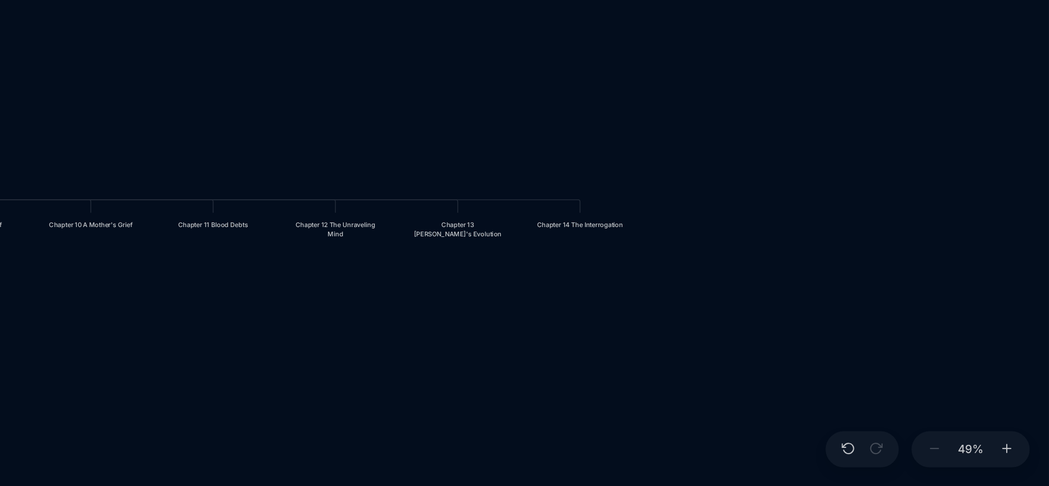
click at [587, 326] on div "Chapter 12 The Unraveling Mind" at bounding box center [591, 321] width 57 height 12
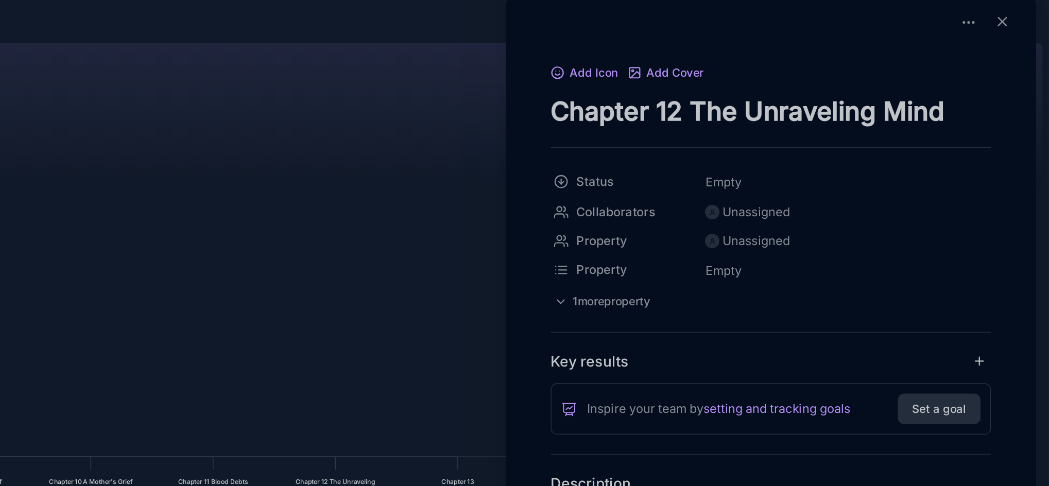
drag, startPoint x: 731, startPoint y: 84, endPoint x: 988, endPoint y: 94, distance: 256.6
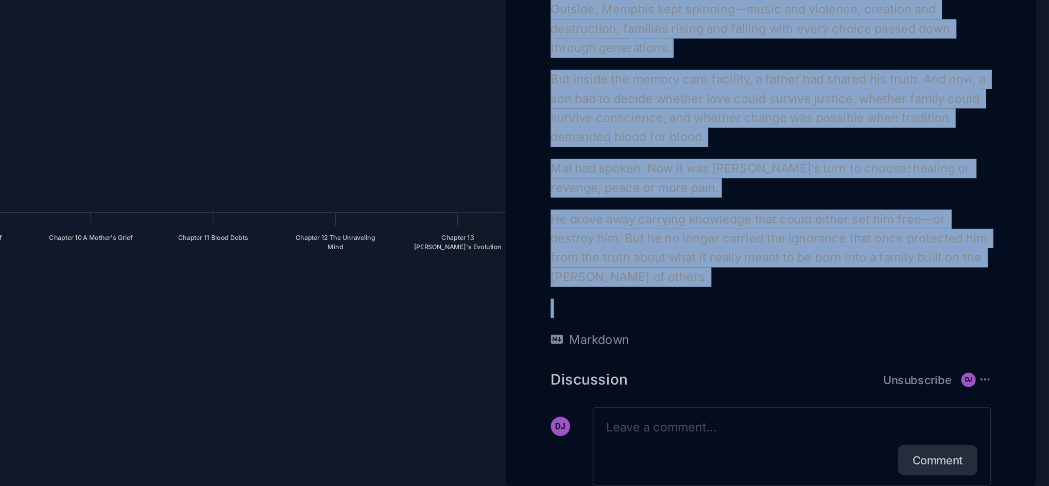
scroll to position [2162, 0]
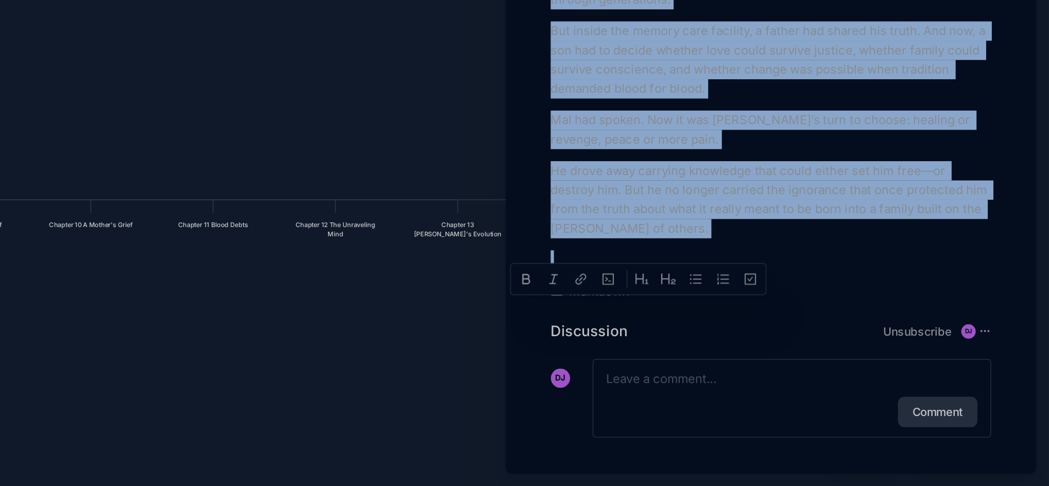
drag, startPoint x: 730, startPoint y: 98, endPoint x: 853, endPoint y: 331, distance: 263.1
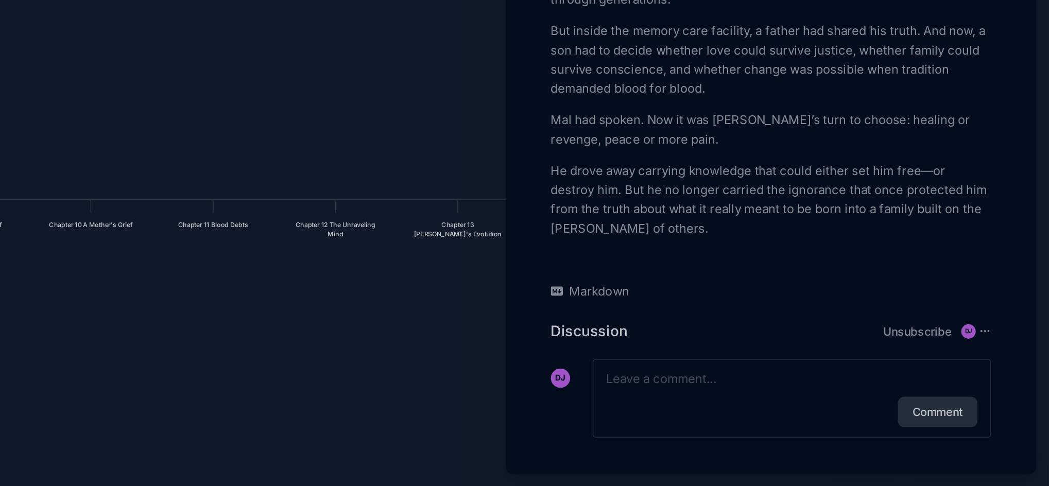
drag, startPoint x: 625, startPoint y: 382, endPoint x: 510, endPoint y: 369, distance: 116.1
click at [510, 369] on div at bounding box center [524, 243] width 1049 height 486
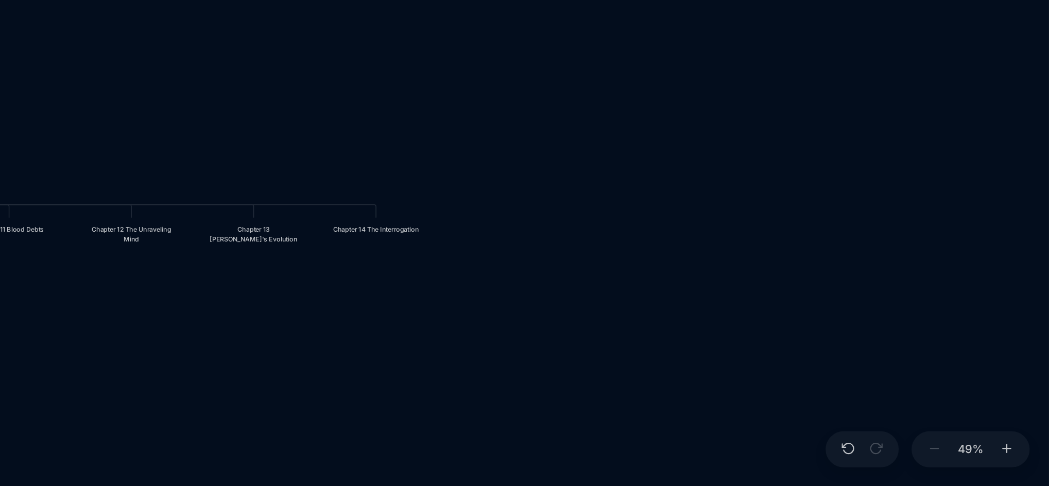
drag, startPoint x: 690, startPoint y: 374, endPoint x: 559, endPoint y: 377, distance: 130.8
click at [559, 377] on div "Blood Music in [GEOGRAPHIC_DATA] Prologue: The Weight of Water Chapter 1 Consci…" at bounding box center [596, 259] width 897 height 453
click at [543, 330] on div "Chapter 13 [PERSON_NAME]'s Evolution" at bounding box center [539, 324] width 57 height 12
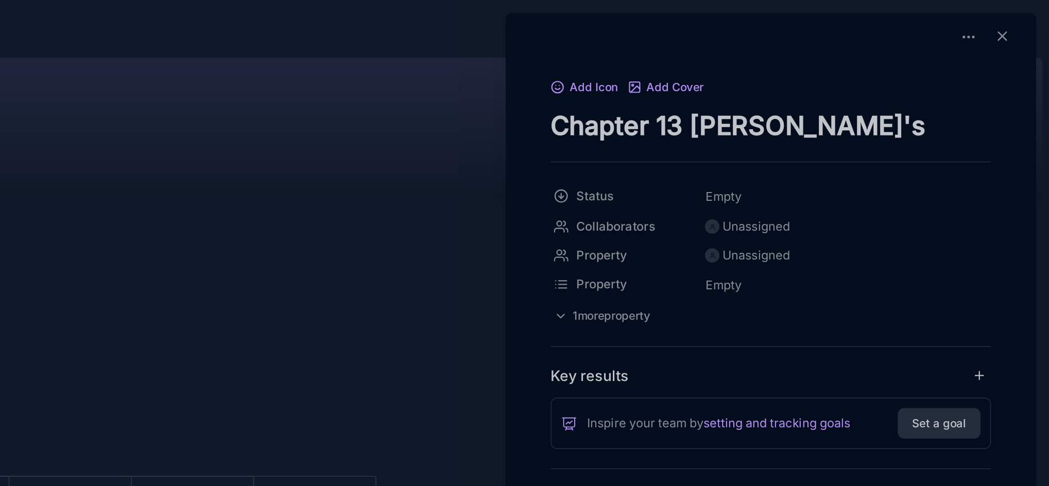
drag, startPoint x: 732, startPoint y: 77, endPoint x: 979, endPoint y: 83, distance: 247.3
click at [979, 83] on textarea "Chapter 13 [PERSON_NAME]'s Evolution" at bounding box center [871, 80] width 282 height 21
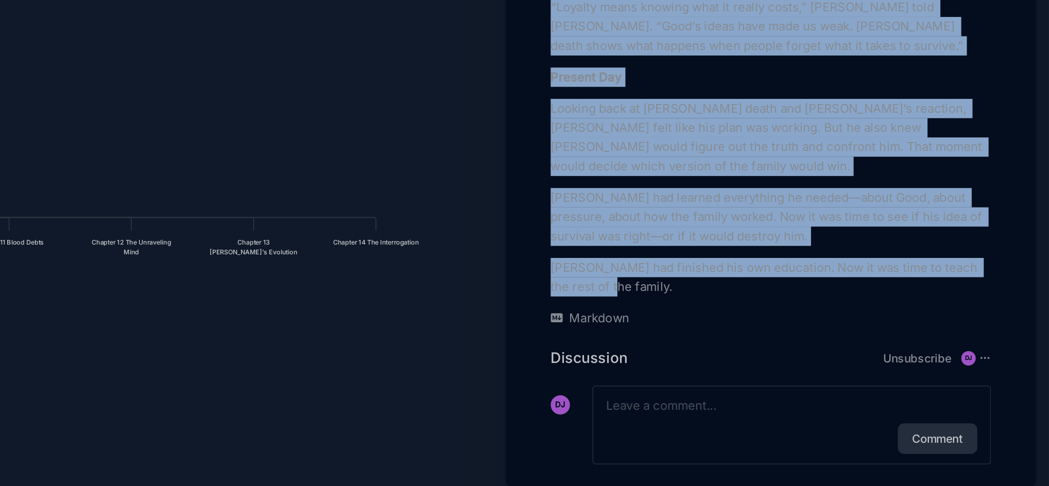
scroll to position [1025, 0]
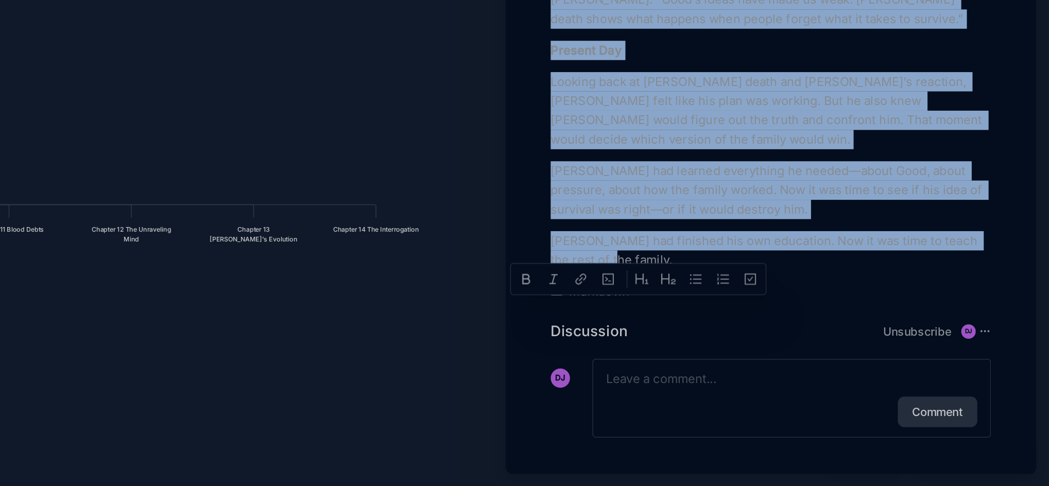
drag, startPoint x: 730, startPoint y: 58, endPoint x: 902, endPoint y: 340, distance: 330.5
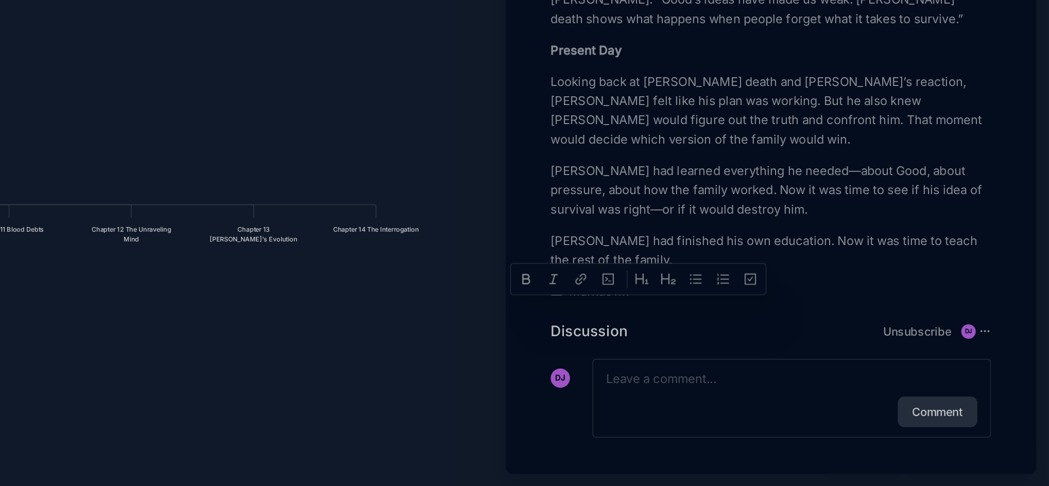
click at [525, 267] on div at bounding box center [524, 243] width 1049 height 486
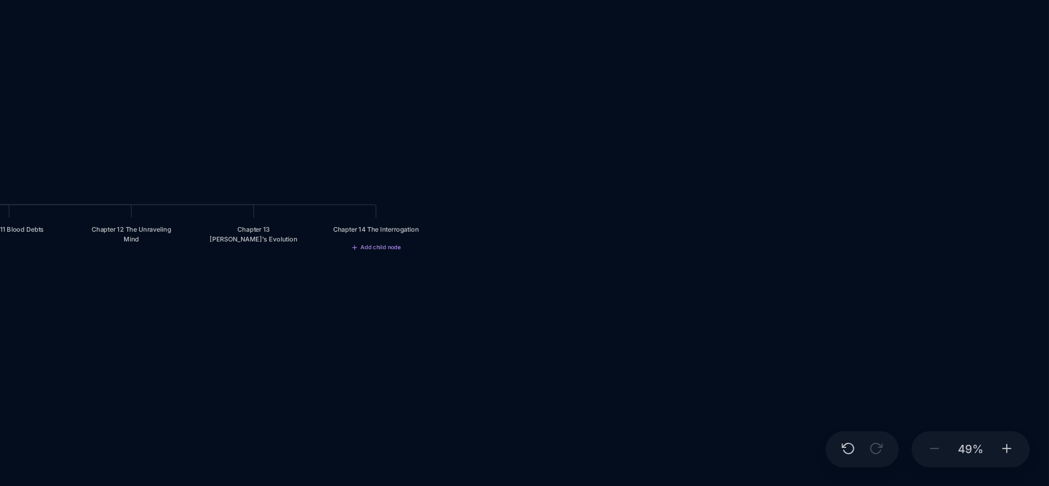
click at [607, 329] on div "Chapter 14 The Interrogation" at bounding box center [618, 321] width 66 height 15
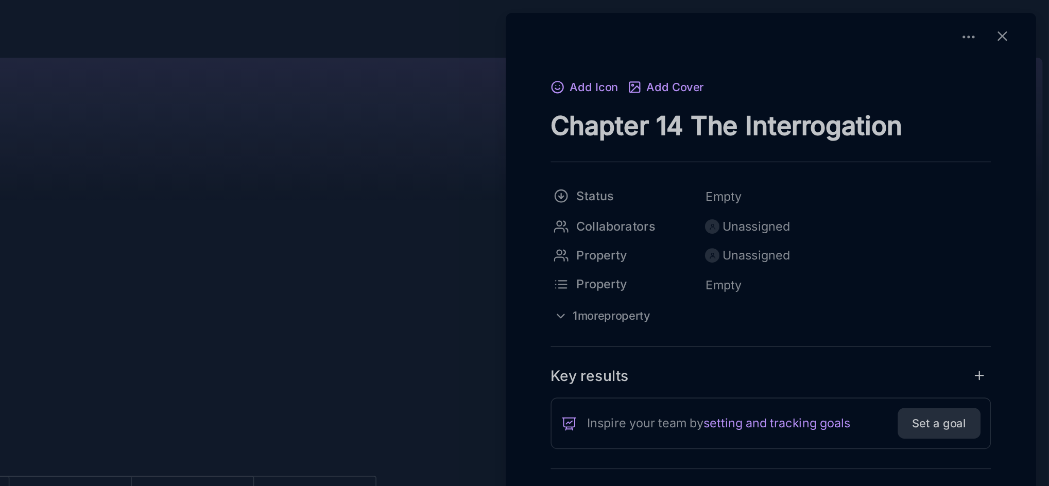
drag, startPoint x: 730, startPoint y: 82, endPoint x: 1031, endPoint y: 87, distance: 300.8
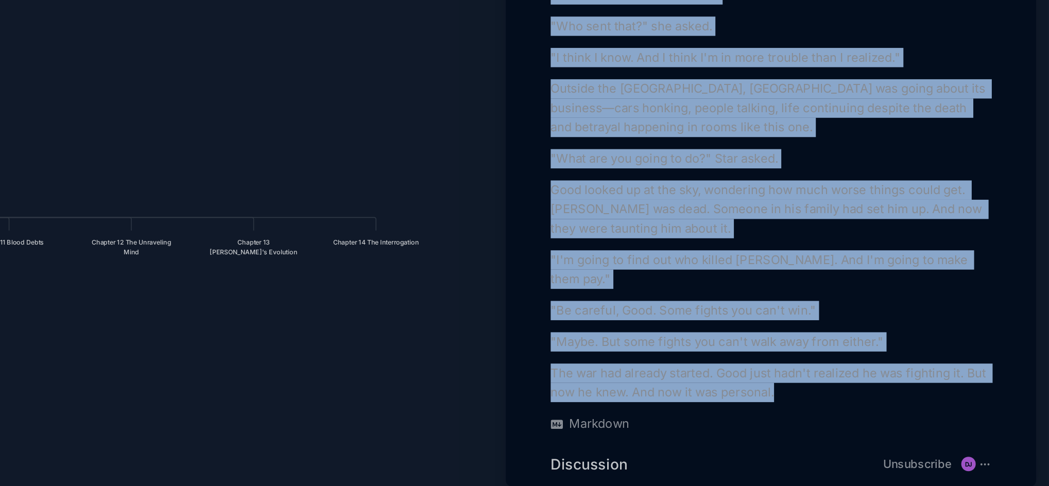
scroll to position [3027, 0]
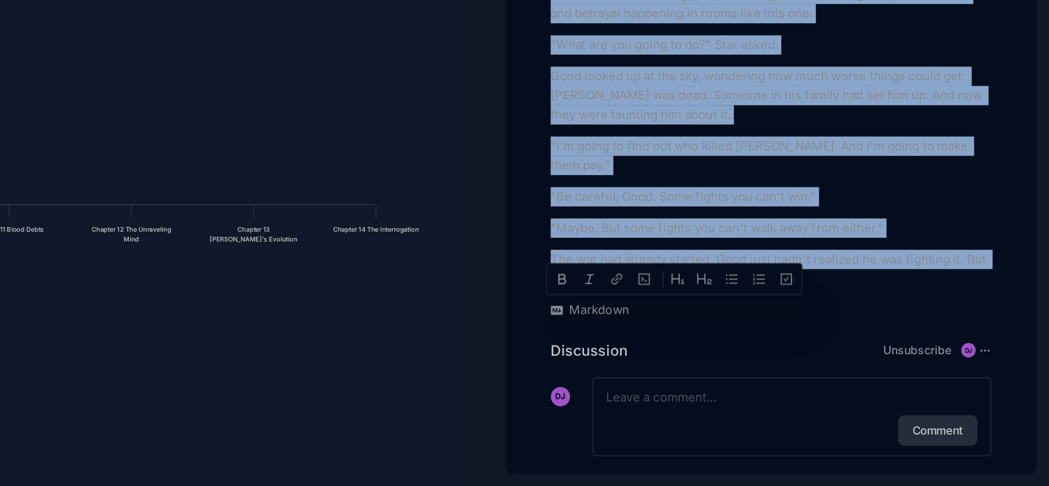
drag, startPoint x: 731, startPoint y: 221, endPoint x: 911, endPoint y: 338, distance: 215.5
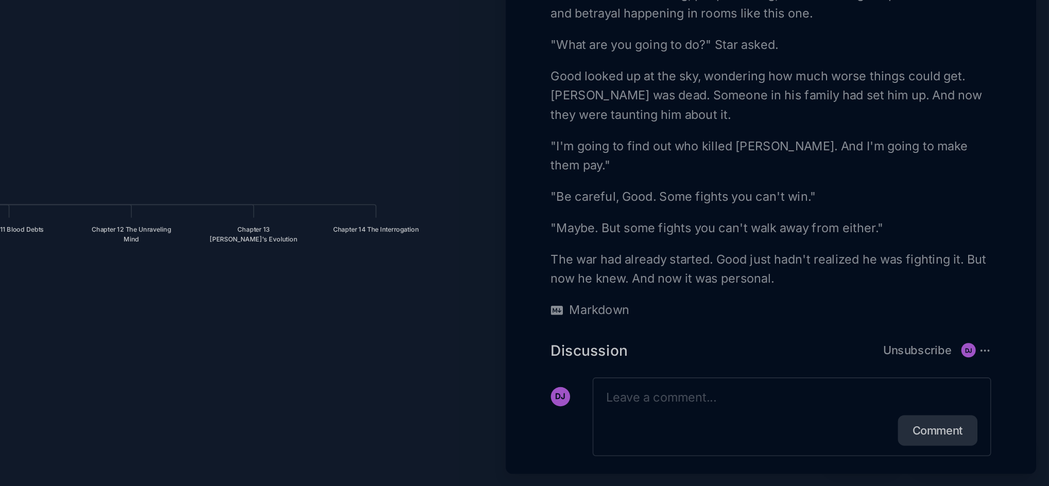
drag, startPoint x: 435, startPoint y: 207, endPoint x: 541, endPoint y: 230, distance: 108.5
click at [541, 230] on div at bounding box center [524, 243] width 1049 height 486
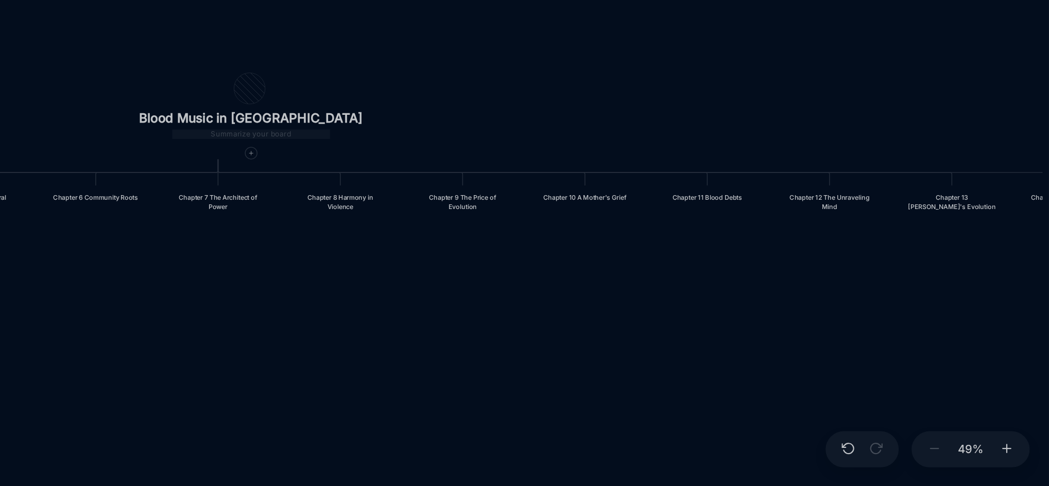
drag, startPoint x: 506, startPoint y: 248, endPoint x: 953, endPoint y: 228, distance: 448.0
click at [953, 228] on div "Blood Music in [GEOGRAPHIC_DATA] Prologue: The Weight of Water Chapter 1 Consci…" at bounding box center [596, 259] width 897 height 453
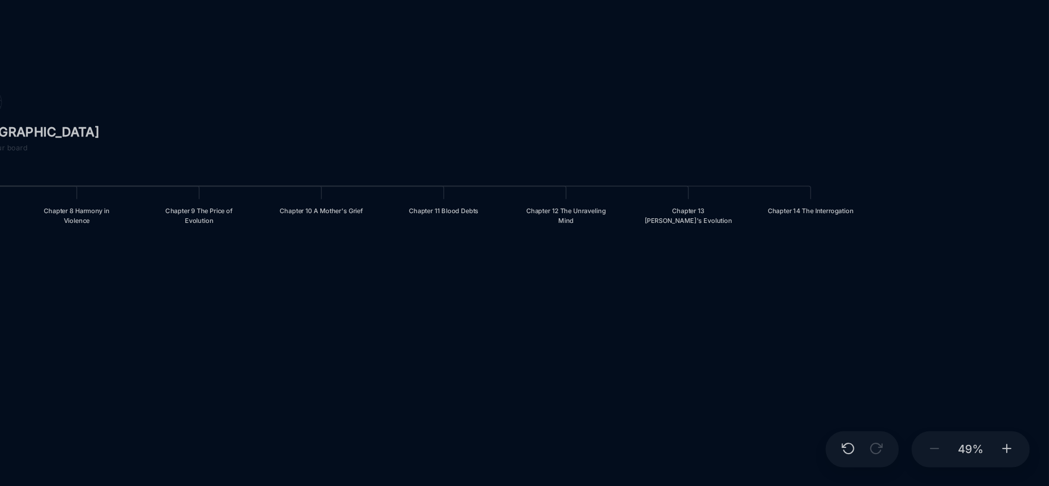
drag, startPoint x: 806, startPoint y: 367, endPoint x: 637, endPoint y: 375, distance: 169.1
click at [637, 375] on div "Blood Music in [GEOGRAPHIC_DATA] Prologue: The Weight of Water Chapter 1 Consci…" at bounding box center [596, 259] width 897 height 453
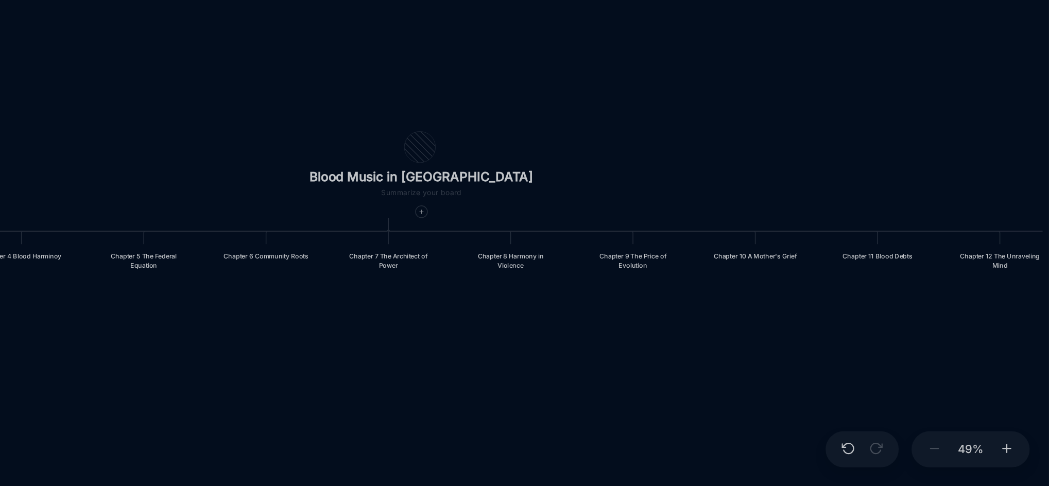
drag, startPoint x: 529, startPoint y: 372, endPoint x: 807, endPoint y: 401, distance: 279.6
click at [807, 401] on div "Blood Music in [GEOGRAPHIC_DATA] Prologue: The Weight of Water Chapter 1 Consci…" at bounding box center [596, 259] width 897 height 453
click at [643, 312] on div at bounding box center [647, 310] width 8 height 8
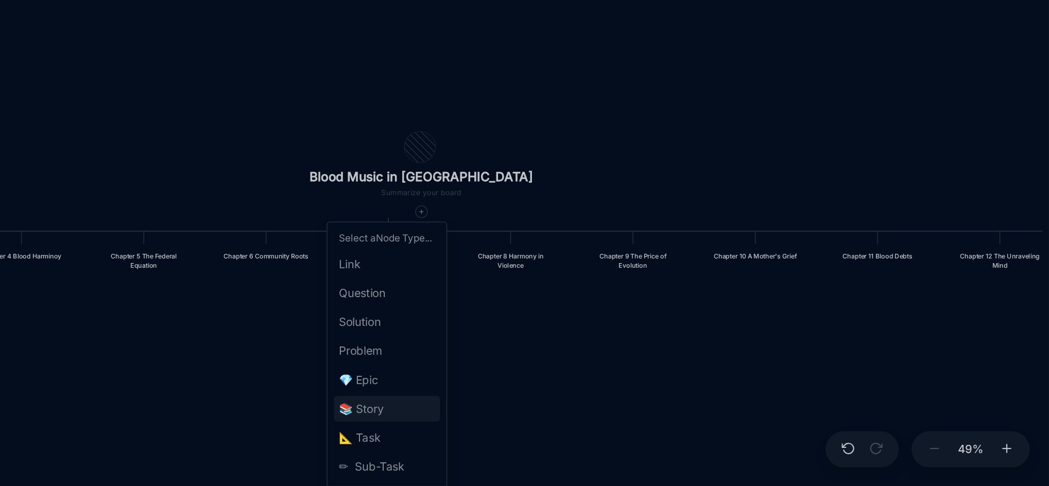
click at [619, 431] on span "📚 Story" at bounding box center [608, 436] width 29 height 12
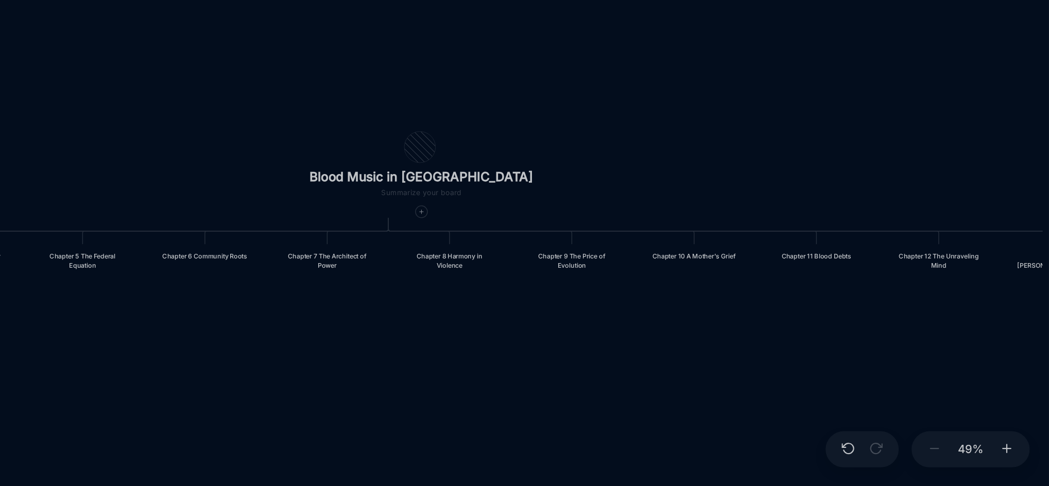
drag, startPoint x: 817, startPoint y: 395, endPoint x: 576, endPoint y: 409, distance: 240.9
click at [576, 409] on div "Blood Music in [GEOGRAPHIC_DATA] Prologue: The Weight of Water Chapter 1 Consci…" at bounding box center [596, 259] width 897 height 453
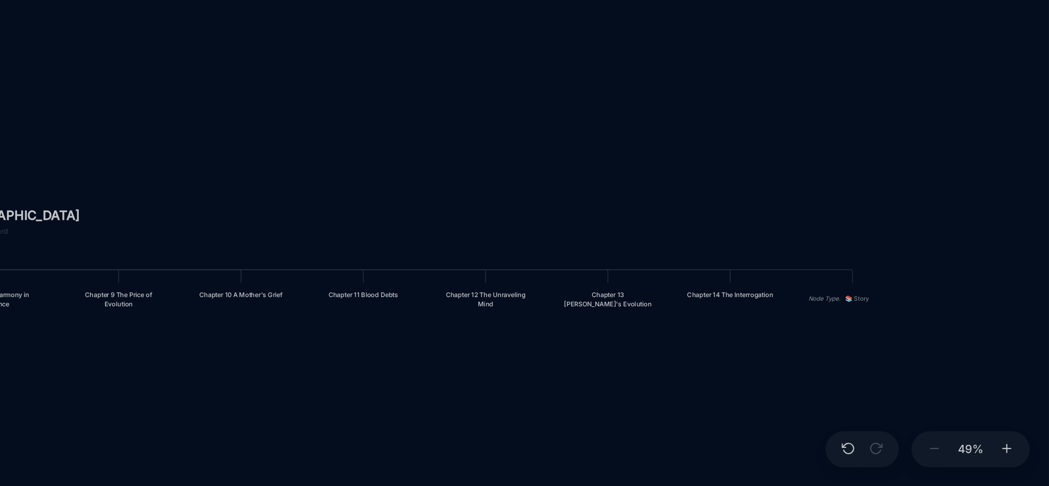
drag, startPoint x: 737, startPoint y: 404, endPoint x: 447, endPoint y: 429, distance: 291.5
click at [447, 429] on div "Blood Music in [GEOGRAPHIC_DATA] Prologue: The Weight of Water Chapter 1 Consci…" at bounding box center [596, 259] width 897 height 453
click at [910, 368] on div "Node Type :" at bounding box center [904, 366] width 21 height 6
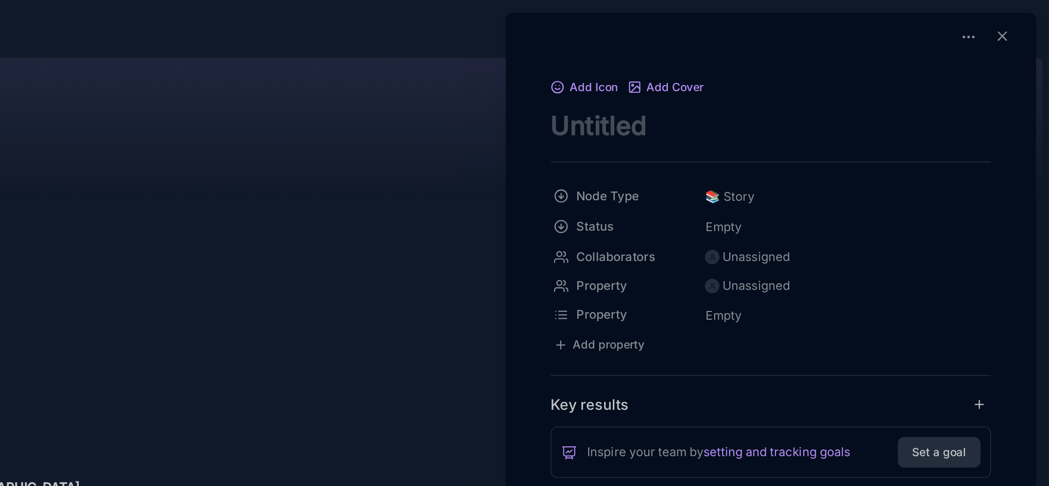
click at [946, 54] on div "Add Icon Add Cover" at bounding box center [871, 55] width 282 height 12
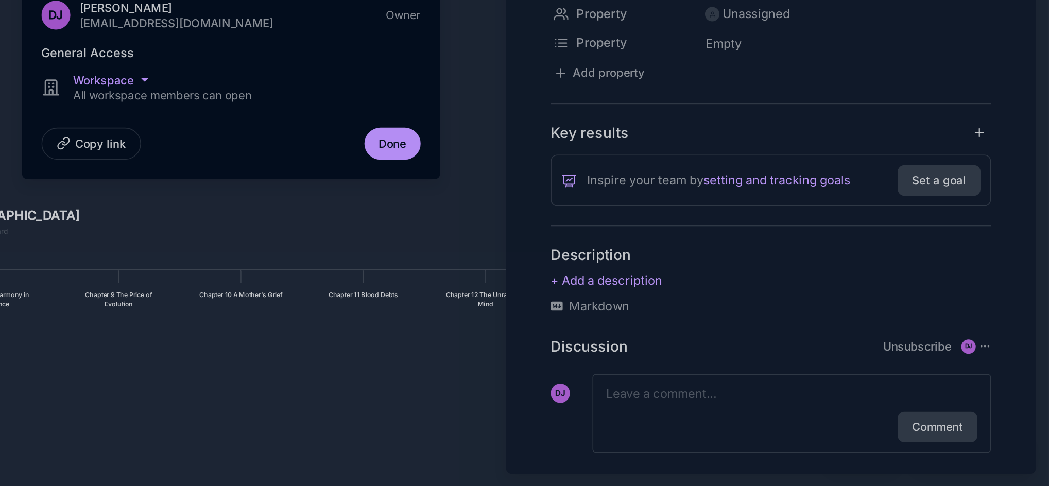
click at [717, 259] on div at bounding box center [524, 243] width 1049 height 486
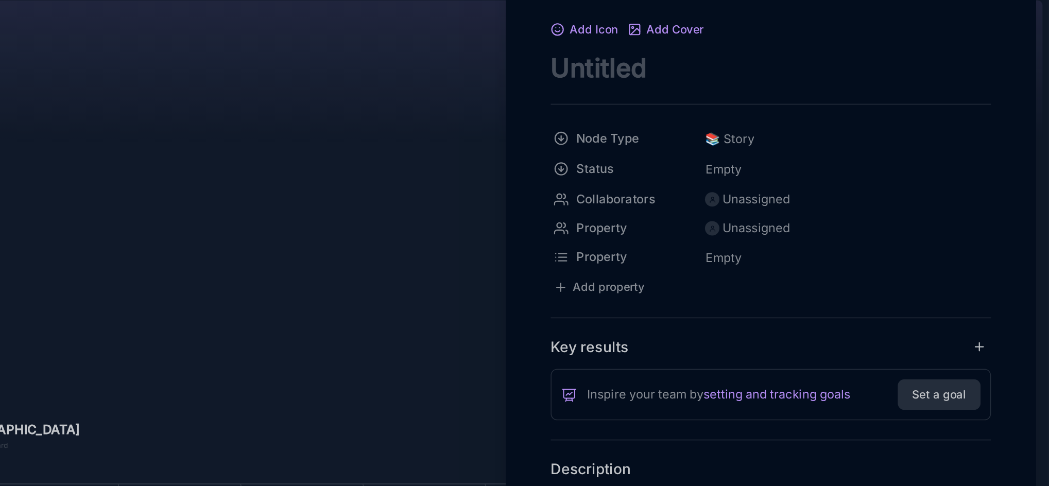
click at [755, 83] on textarea "node title" at bounding box center [871, 80] width 282 height 21
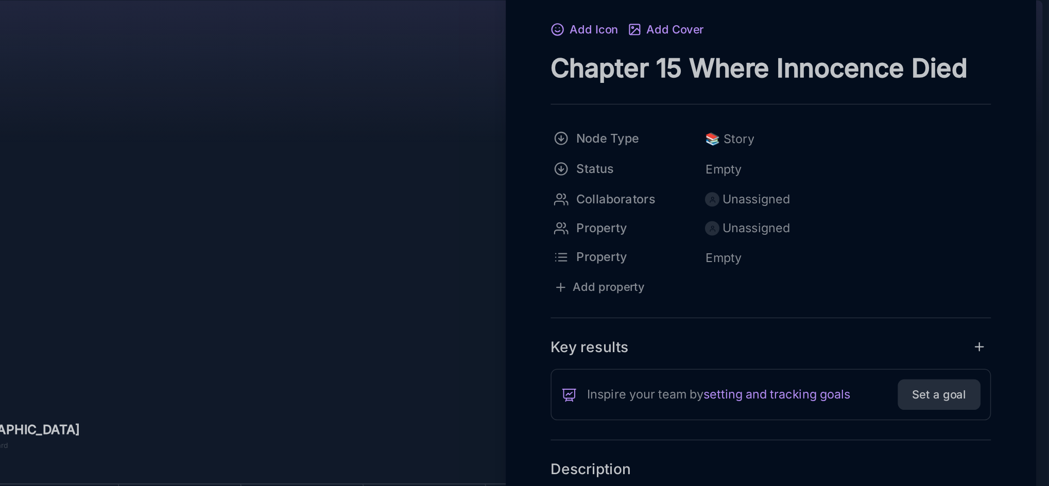
type textarea "Chapter 15 Where Innocence Died"
click at [713, 152] on div "Add Icon Add Cover Chapter 15 Where Innocence Died Node Type 📚 Story Status Emp…" at bounding box center [871, 269] width 332 height 440
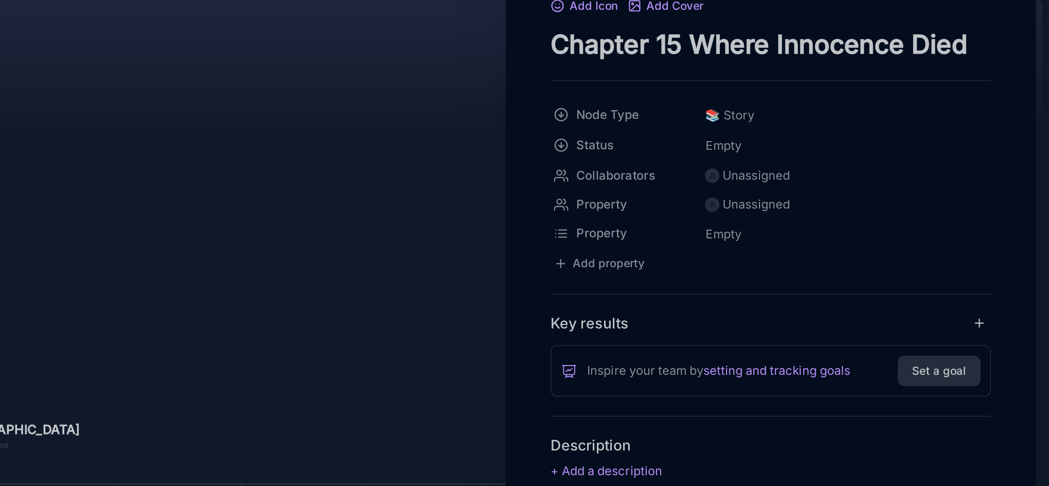
scroll to position [86, 0]
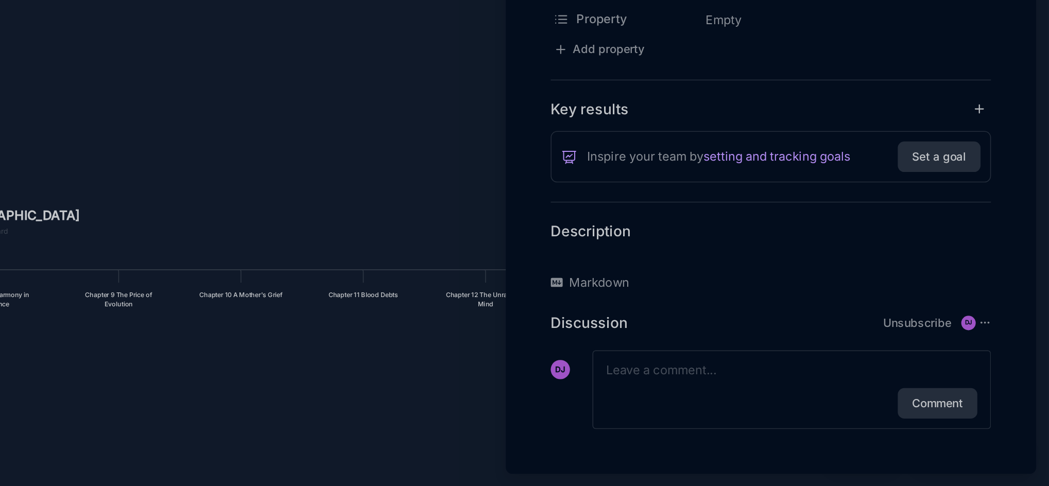
click at [779, 340] on p at bounding box center [871, 339] width 282 height 12
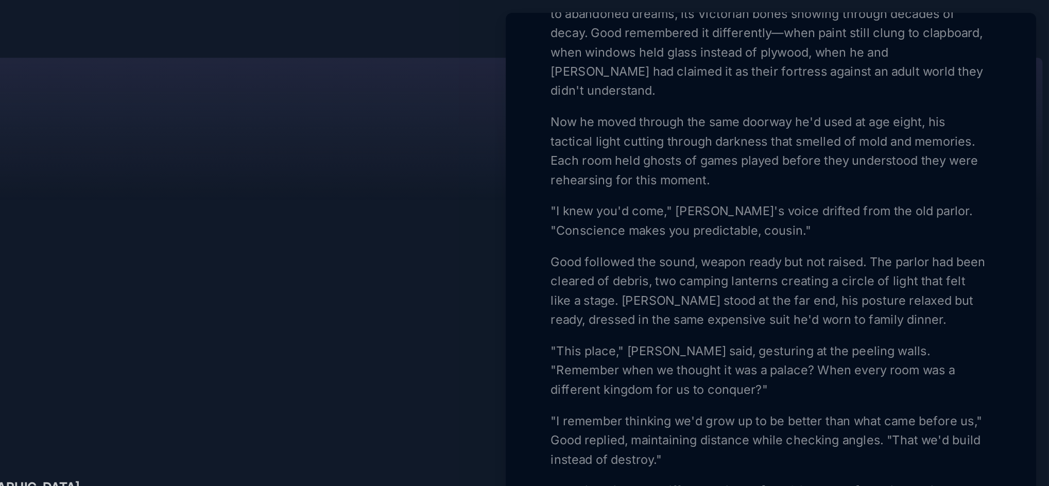
scroll to position [357, 0]
drag, startPoint x: 885, startPoint y: 65, endPoint x: 831, endPoint y: 67, distance: 54.6
click at [831, 65] on p "The [PERSON_NAME] house stood in [GEOGRAPHIC_DATA] like a monument to abandoned…" at bounding box center [871, 28] width 282 height 74
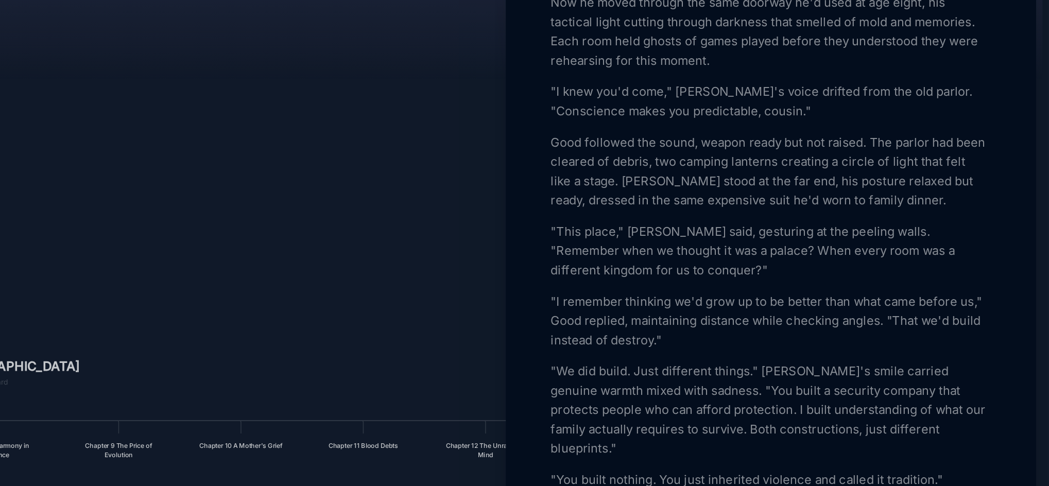
click at [810, 212] on p "Good followed the sound, weapon ready but not raised. The parlor had been clear…" at bounding box center [871, 187] width 282 height 49
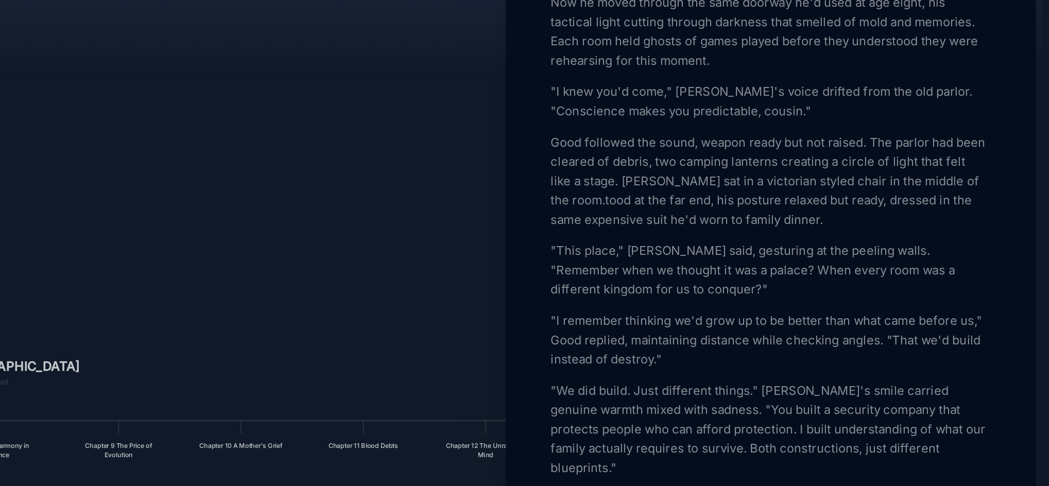
click at [843, 225] on p "Good followed the sound, weapon ready but not raised. The parlor had been clear…" at bounding box center [871, 194] width 282 height 62
click at [753, 225] on p "Good followed the sound, weapon ready but not raised. The parlor had been clear…" at bounding box center [871, 194] width 282 height 62
click at [749, 225] on p "Good followed the sound, weapon ready but not raised. The parlor had been clear…" at bounding box center [871, 194] width 282 height 62
click at [750, 225] on p "Good followed the sound, weapon ready but not raised. The parlor had been clear…" at bounding box center [871, 194] width 282 height 62
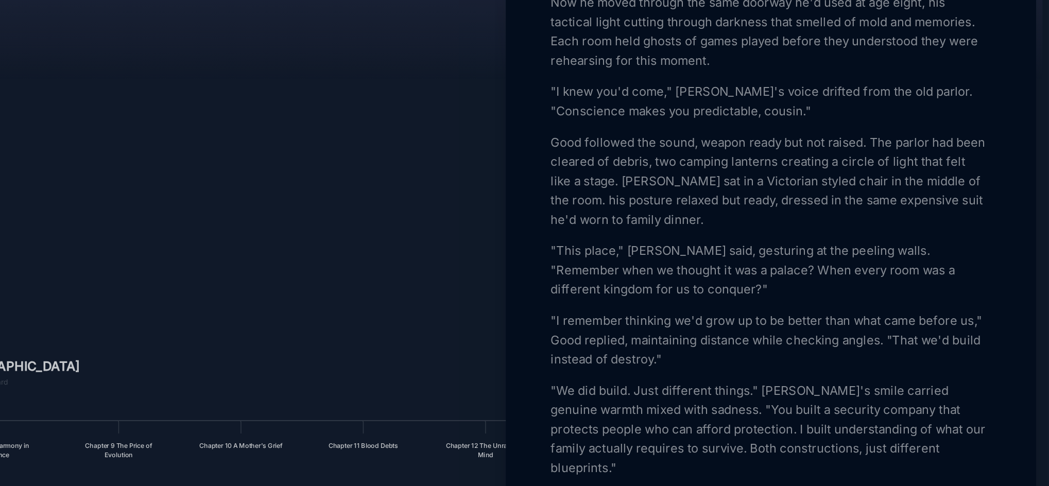
click at [754, 225] on p "Good followed the sound, weapon ready but not raised. The parlor had been clear…" at bounding box center [871, 194] width 282 height 62
drag, startPoint x: 936, startPoint y: 262, endPoint x: 904, endPoint y: 265, distance: 32.0
click at [904, 225] on p "Good followed the sound, weapon ready but not raised. The parlor had been clear…" at bounding box center [871, 194] width 282 height 62
click at [747, 225] on p "Good followed the sound, weapon ready but not raised. The parlor had been clear…" at bounding box center [871, 194] width 282 height 62
drag, startPoint x: 486, startPoint y: 203, endPoint x: 566, endPoint y: 212, distance: 80.8
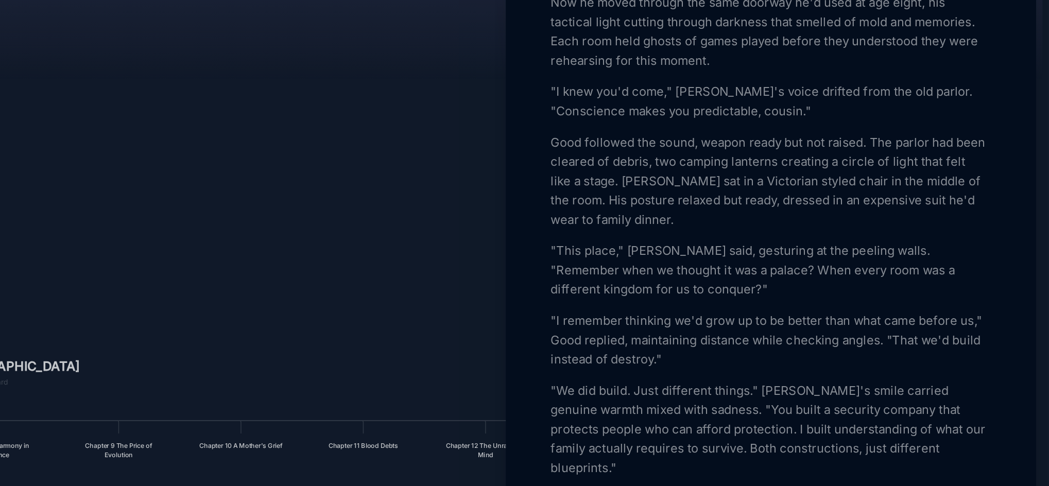
click at [577, 188] on div at bounding box center [524, 243] width 1049 height 486
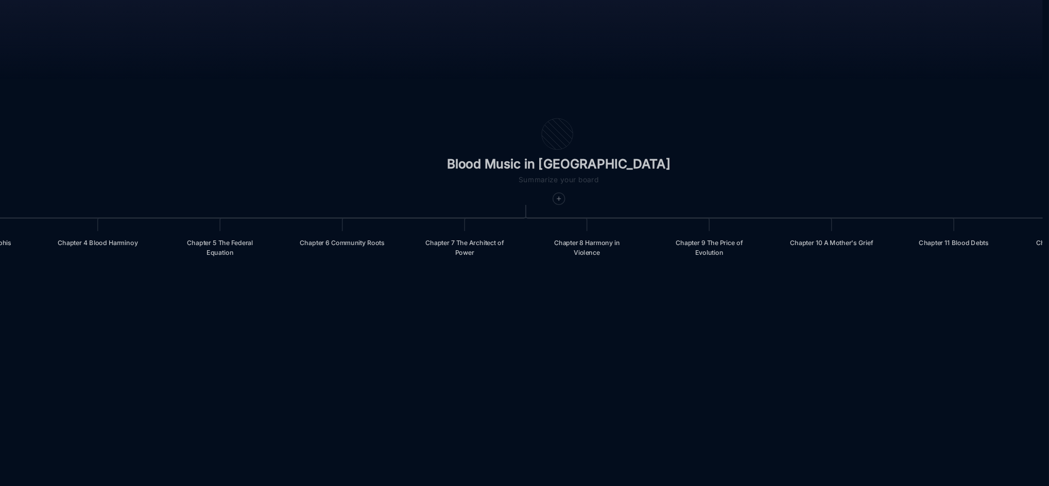
drag, startPoint x: 517, startPoint y: 299, endPoint x: 896, endPoint y: 169, distance: 400.1
click at [896, 169] on div "Blood Music in [GEOGRAPHIC_DATA] Prologue: The Weight of Water Chapter 1 Consci…" at bounding box center [596, 259] width 897 height 453
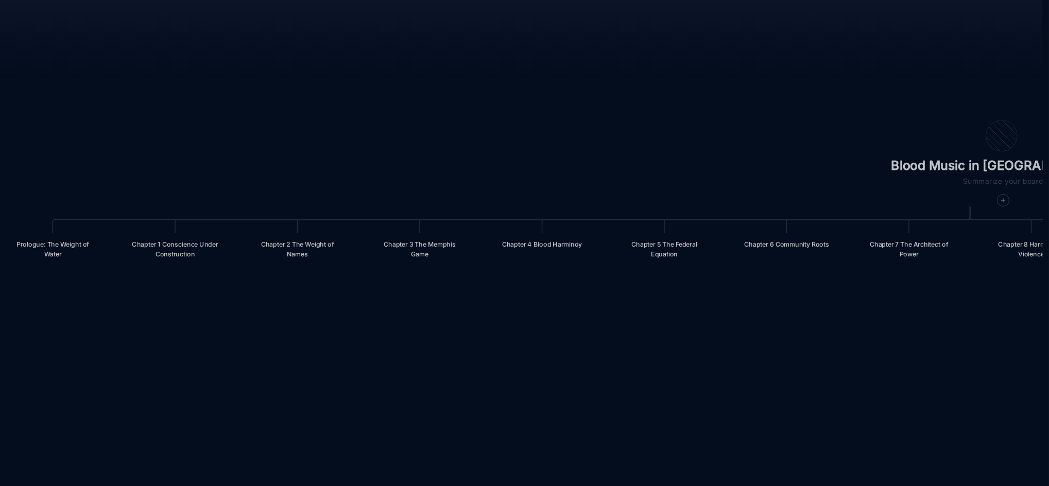
drag, startPoint x: 512, startPoint y: 332, endPoint x: 797, endPoint y: 333, distance: 284.8
click at [797, 333] on div "Blood Music in [GEOGRAPHIC_DATA] Prologue: The Weight of Water Chapter 1 Consci…" at bounding box center [596, 259] width 897 height 453
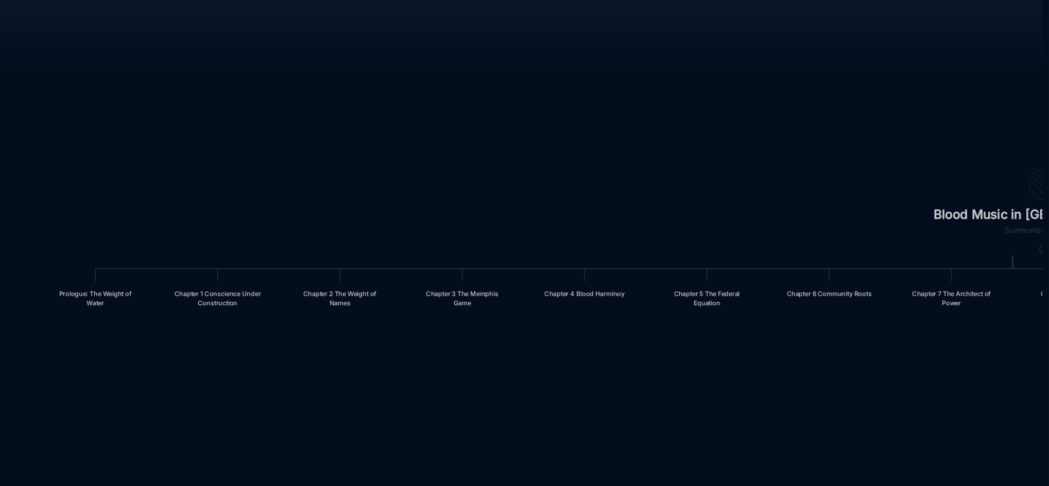
drag, startPoint x: 563, startPoint y: 317, endPoint x: 608, endPoint y: 357, distance: 60.6
click at [608, 357] on div "Blood Music in [GEOGRAPHIC_DATA] Prologue: The Weight of Water Chapter 1 Consci…" at bounding box center [596, 259] width 897 height 453
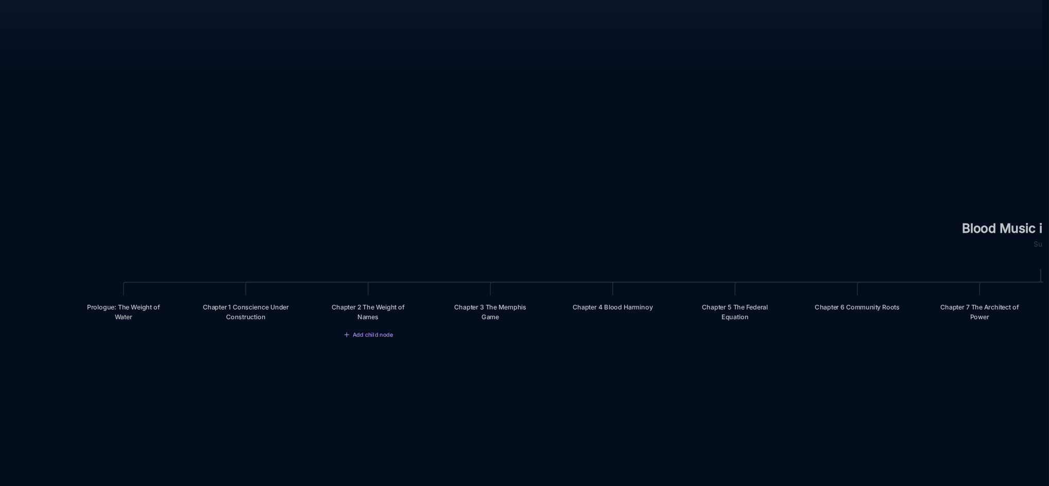
click at [613, 280] on div "Chapter 2 The Weight of Names" at bounding box center [612, 277] width 57 height 12
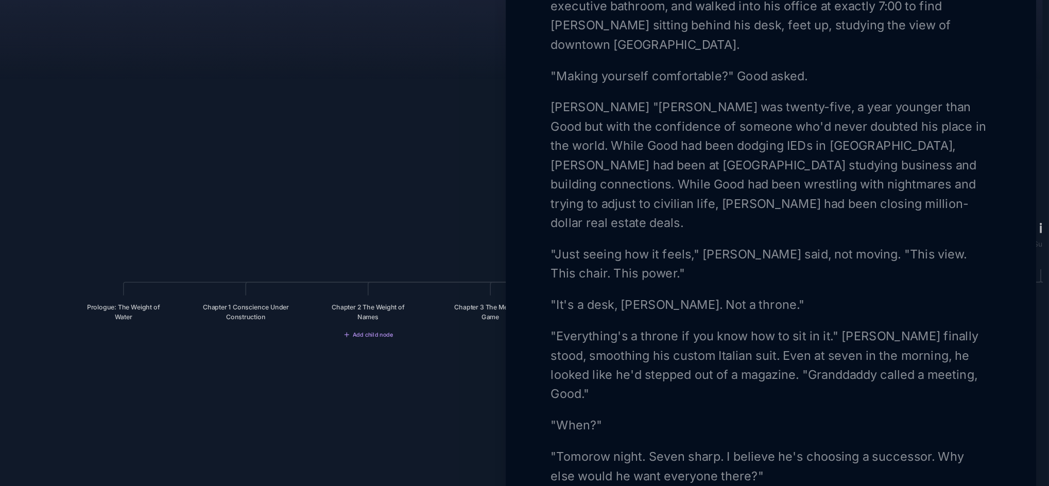
scroll to position [1154, 0]
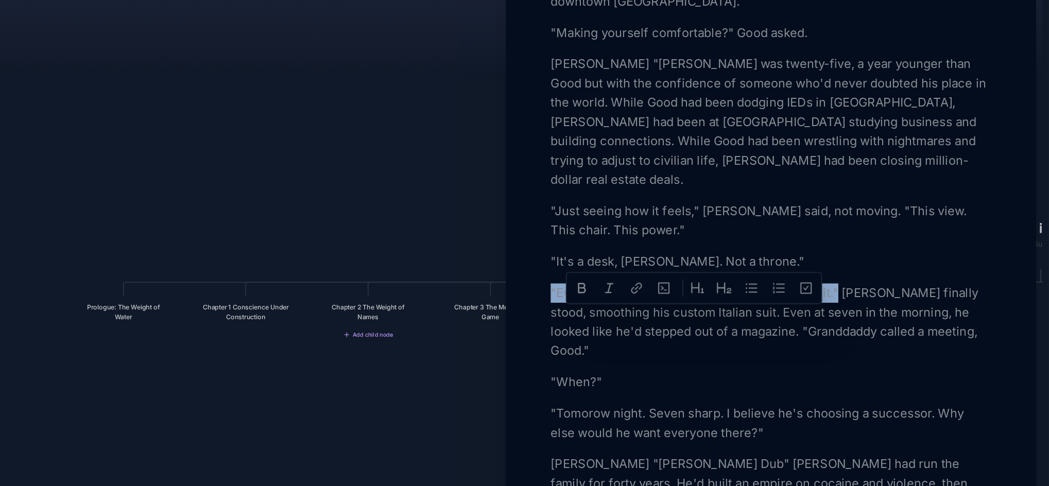
drag, startPoint x: 730, startPoint y: 283, endPoint x: 912, endPoint y: 276, distance: 181.9
click at [912, 276] on div "Present Day - [GEOGRAPHIC_DATA], [US_STATE] Good woke at 5:47 AM, thirteen minu…" at bounding box center [871, 158] width 282 height 1964
click at [553, 190] on div at bounding box center [524, 243] width 1049 height 486
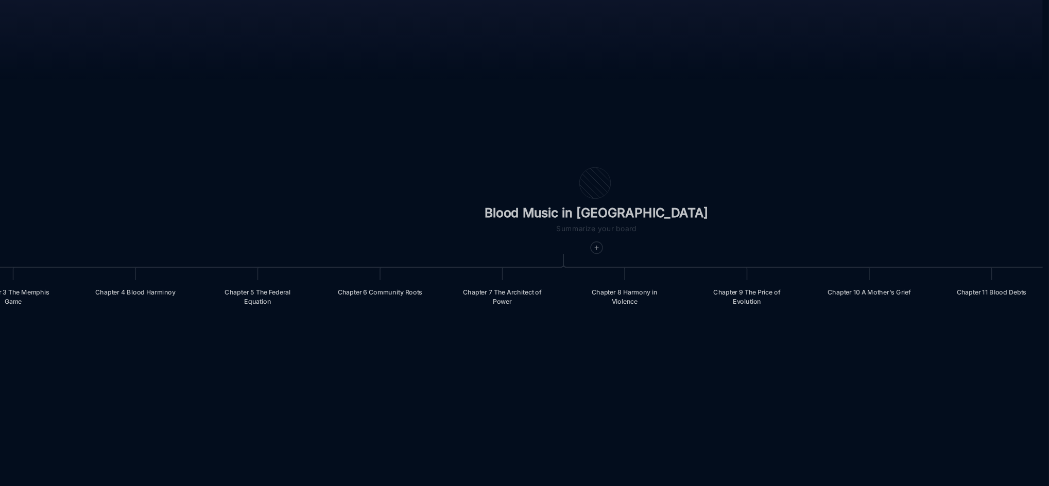
drag, startPoint x: 968, startPoint y: 348, endPoint x: 662, endPoint y: 338, distance: 306.0
click at [662, 338] on div "Blood Music in [GEOGRAPHIC_DATA] Prologue: The Weight of Water Chapter 1 Consci…" at bounding box center [596, 259] width 897 height 453
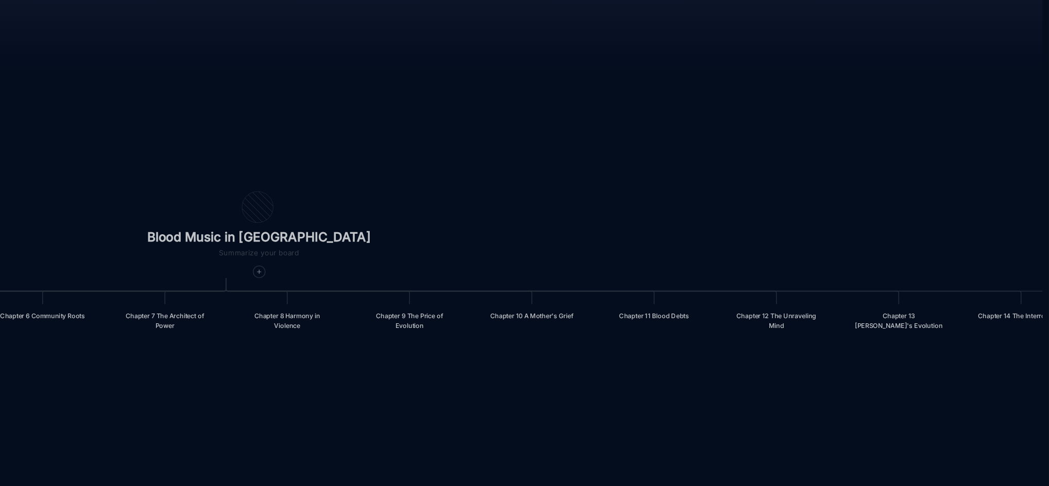
drag, startPoint x: 955, startPoint y: 328, endPoint x: 736, endPoint y: 343, distance: 219.4
click at [736, 343] on div "Blood Music in [GEOGRAPHIC_DATA] Prologue: The Weight of Water Chapter 1 Consci…" at bounding box center [596, 259] width 897 height 453
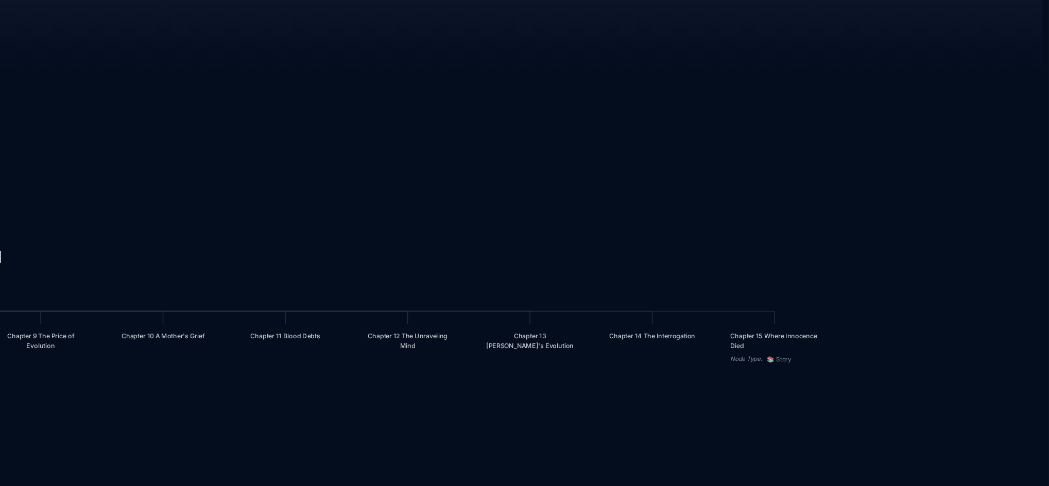
drag, startPoint x: 993, startPoint y: 333, endPoint x: 759, endPoint y: 346, distance: 234.1
click at [759, 346] on div "Blood Music in [GEOGRAPHIC_DATA] Prologue: The Weight of Water Chapter 1 Consci…" at bounding box center [596, 259] width 897 height 453
click at [871, 302] on div "Chapter 15 Where Innocence Died" at bounding box center [873, 296] width 57 height 12
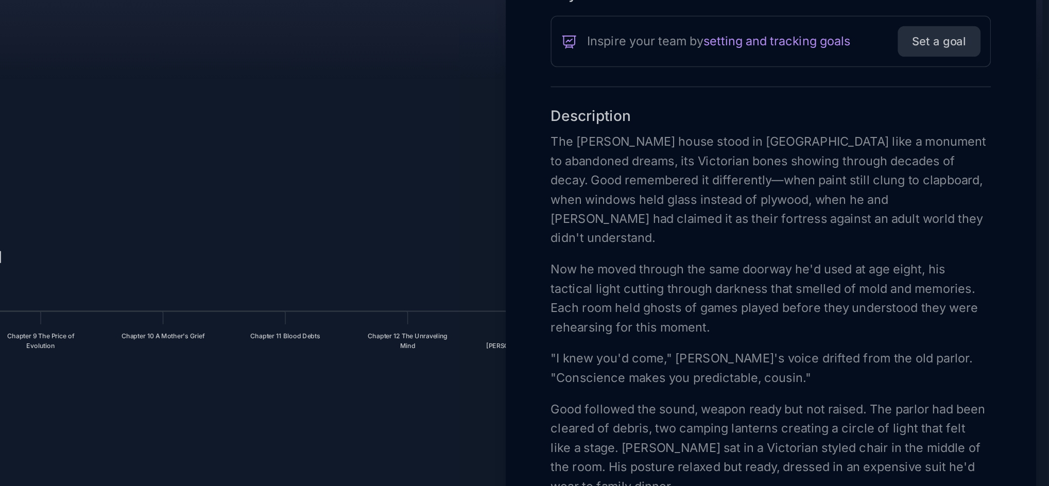
scroll to position [330, 0]
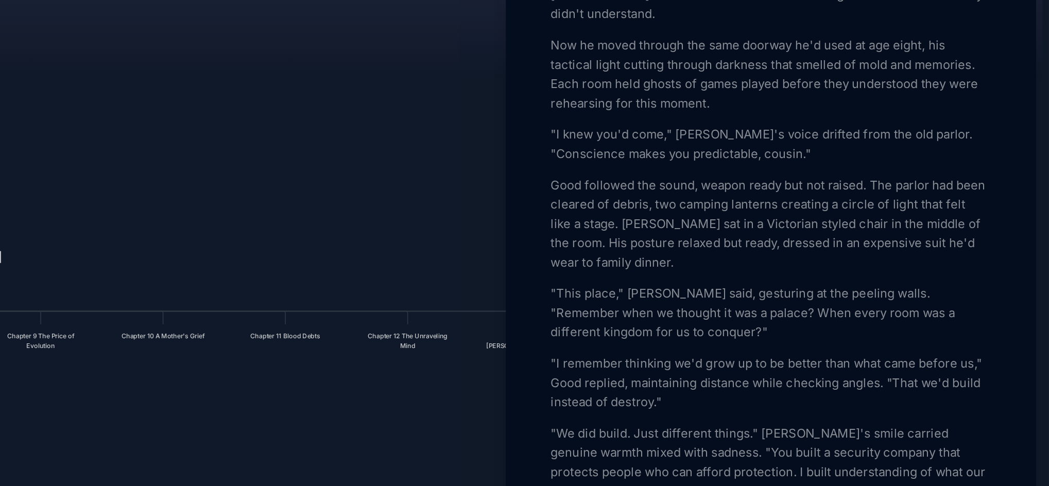
paste div
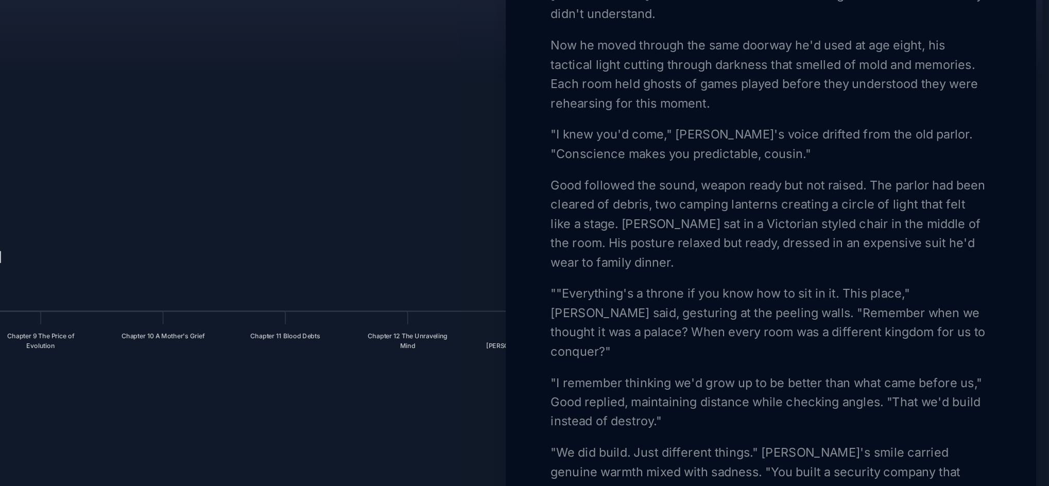
click at [736, 309] on p """Everything's a throne if you know how to sit in it. This place," [PERSON_NAME…" at bounding box center [871, 284] width 282 height 49
click at [954, 309] on p ""Everything's a throne if you know how to sit in it. This place," [PERSON_NAME]…" at bounding box center [871, 284] width 282 height 49
click at [953, 309] on p ""Everything's a throne if you know how to sit in it. This place," [PERSON_NAME]…" at bounding box center [871, 284] width 282 height 49
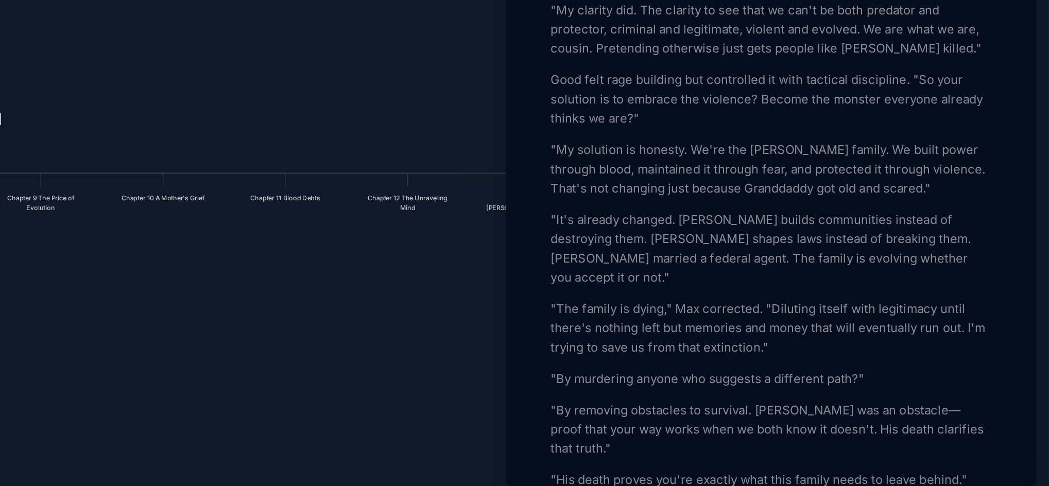
scroll to position [980, 0]
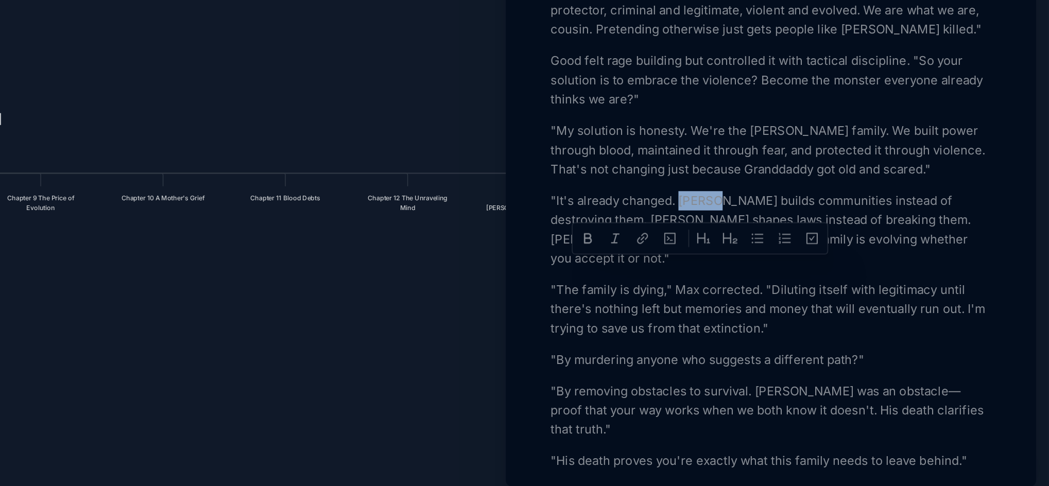
drag, startPoint x: 838, startPoint y: 339, endPoint x: 813, endPoint y: 337, distance: 25.4
click at [813, 337] on p ""It's already changed. [PERSON_NAME] builds communities instead of destroying t…" at bounding box center [871, 312] width 282 height 49
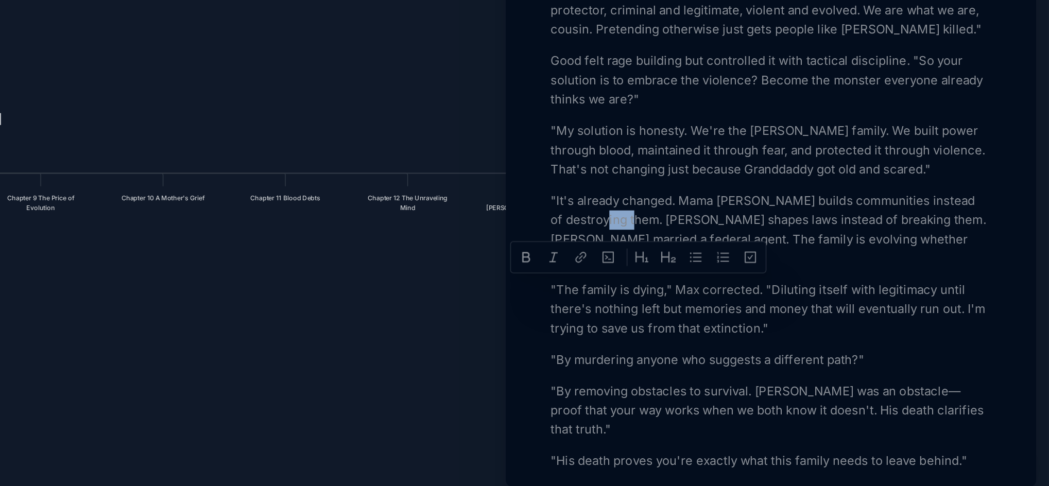
drag, startPoint x: 778, startPoint y: 351, endPoint x: 753, endPoint y: 346, distance: 25.9
click at [753, 338] on p ""It's already changed. Mama [PERSON_NAME] builds communities instead of destroy…" at bounding box center [871, 312] width 282 height 49
click at [780, 338] on p ""It's already changed. Mama [PERSON_NAME] builds communities instead of destroy…" at bounding box center [871, 312] width 282 height 49
drag, startPoint x: 780, startPoint y: 351, endPoint x: 754, endPoint y: 347, distance: 26.0
click at [754, 338] on p ""It's already changed. Mama [PERSON_NAME] builds communities instead of destroy…" at bounding box center [871, 312] width 282 height 49
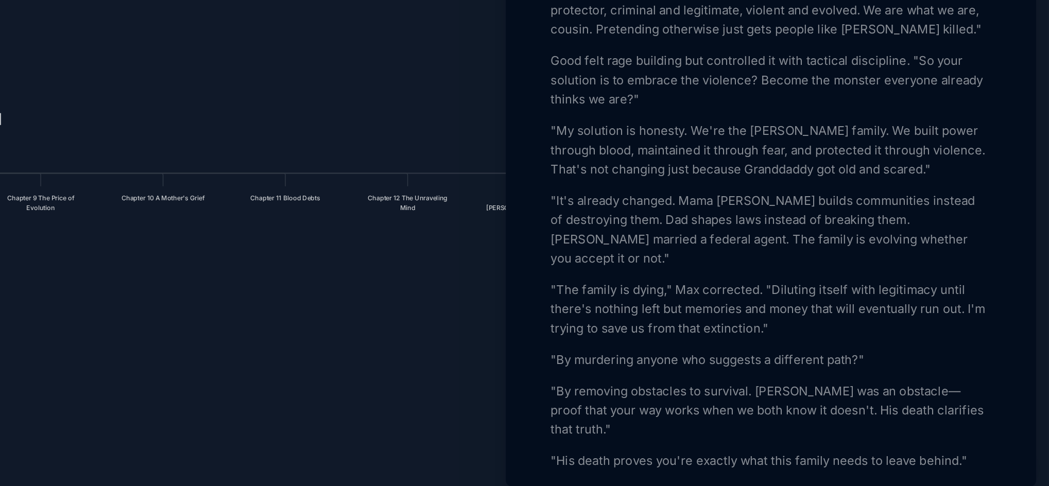
click at [734, 403] on p ""By murdering anyone who suggests a different path?"" at bounding box center [871, 396] width 282 height 12
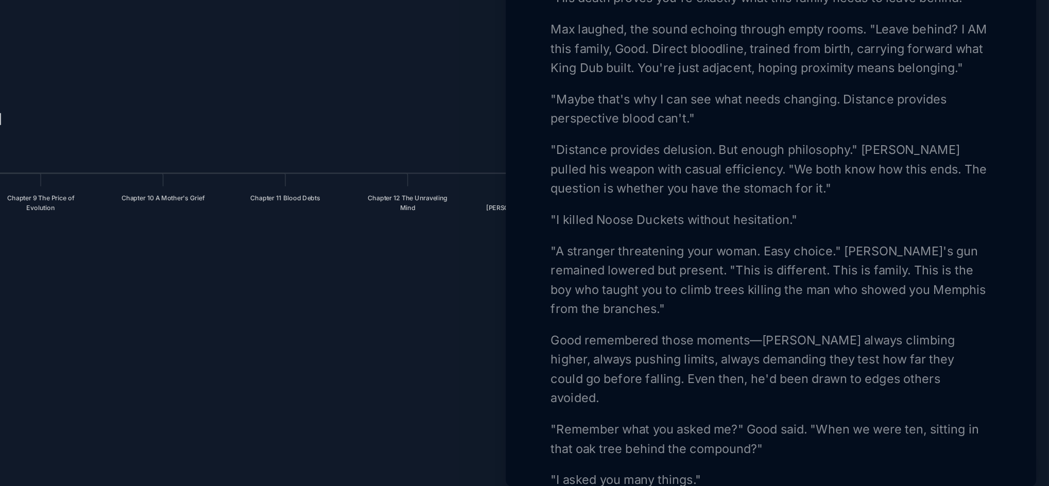
scroll to position [1289, 0]
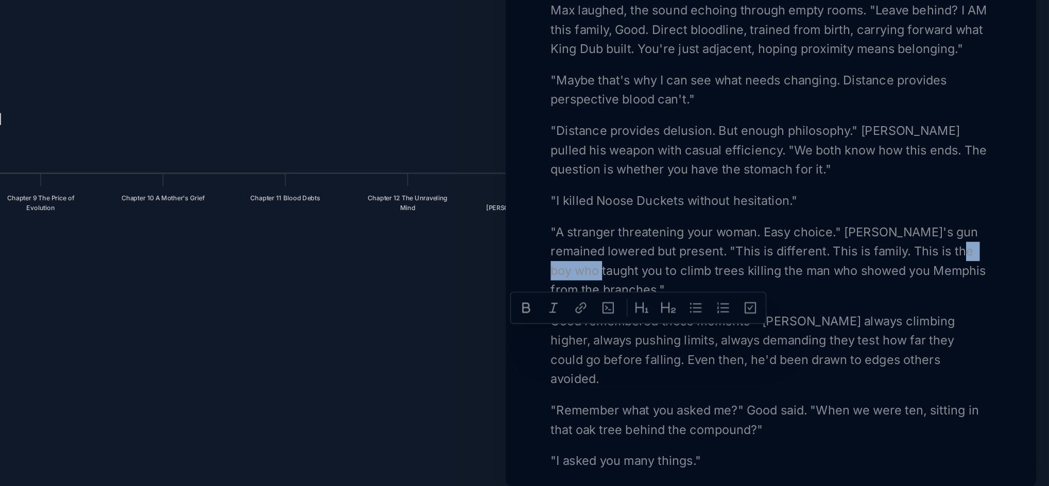
drag, startPoint x: 769, startPoint y: 383, endPoint x: 731, endPoint y: 384, distance: 38.1
click at [731, 358] on p ""A stranger threatening your woman. Easy choice." [PERSON_NAME]'s gun remained …" at bounding box center [871, 332] width 282 height 49
click at [937, 358] on p ""A stranger threatening your woman. Easy choice." [PERSON_NAME]'s gun remained …" at bounding box center [871, 332] width 282 height 49
click at [854, 415] on p "Good remembered those moments—[PERSON_NAME] always climbing higher, always push…" at bounding box center [871, 390] width 282 height 49
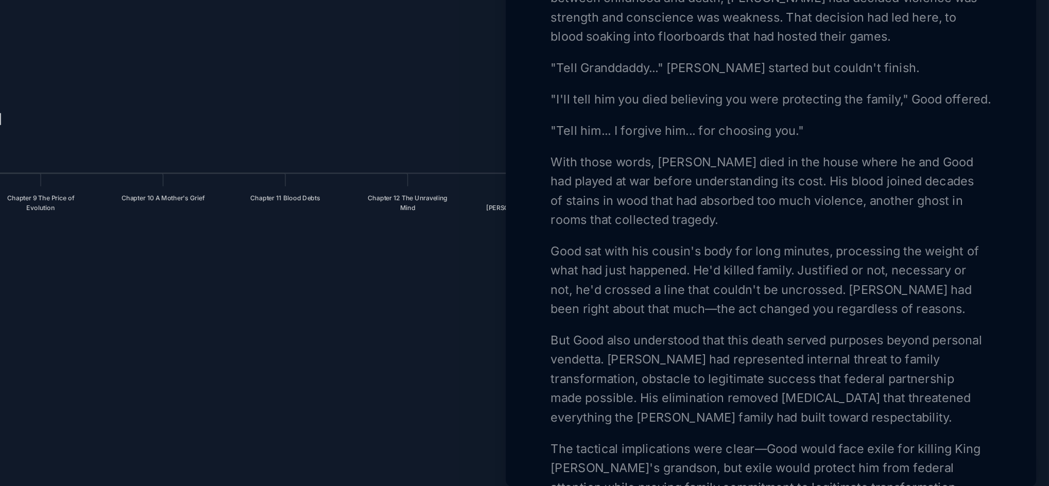
scroll to position [2231, 0]
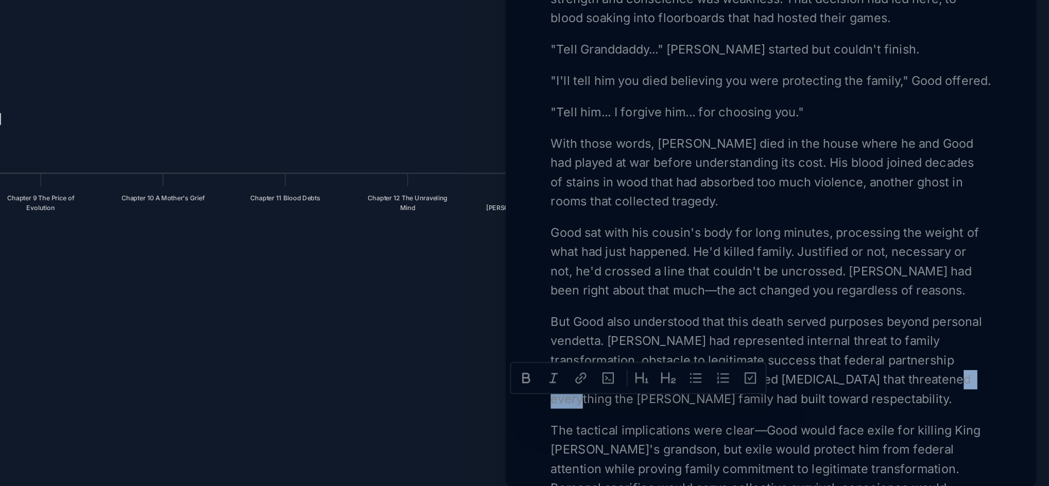
drag, startPoint x: 773, startPoint y: 427, endPoint x: 751, endPoint y: 428, distance: 21.6
click at [751, 428] on p "But Good also understood that this death served purposes beyond personal vendet…" at bounding box center [871, 397] width 282 height 62
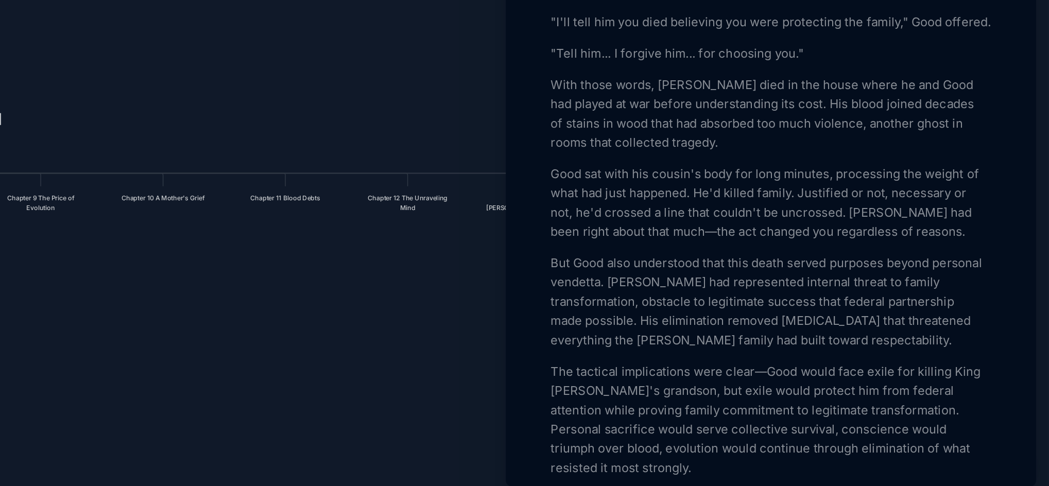
scroll to position [2288, 0]
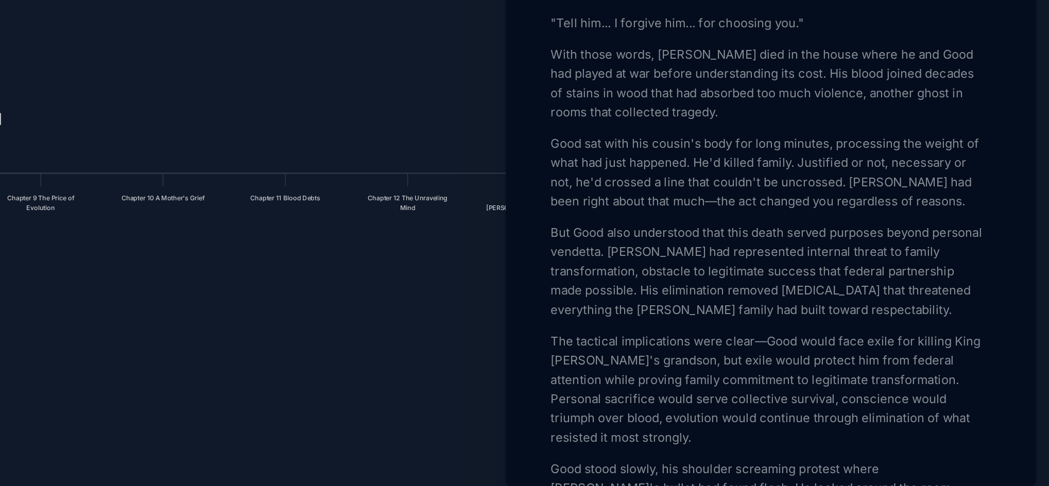
click at [985, 388] on p "The tactical implications were clear—Good would face exile for killing King [PE…" at bounding box center [871, 415] width 282 height 74
click at [900, 414] on p "The tactical implications were clear—Good would face exile for killing King [PE…" at bounding box center [871, 415] width 282 height 74
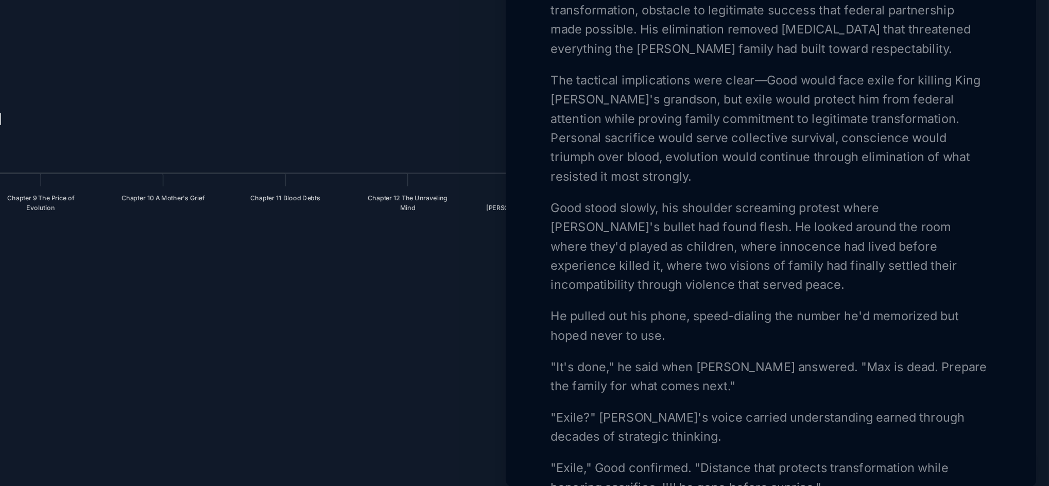
scroll to position [2468, 0]
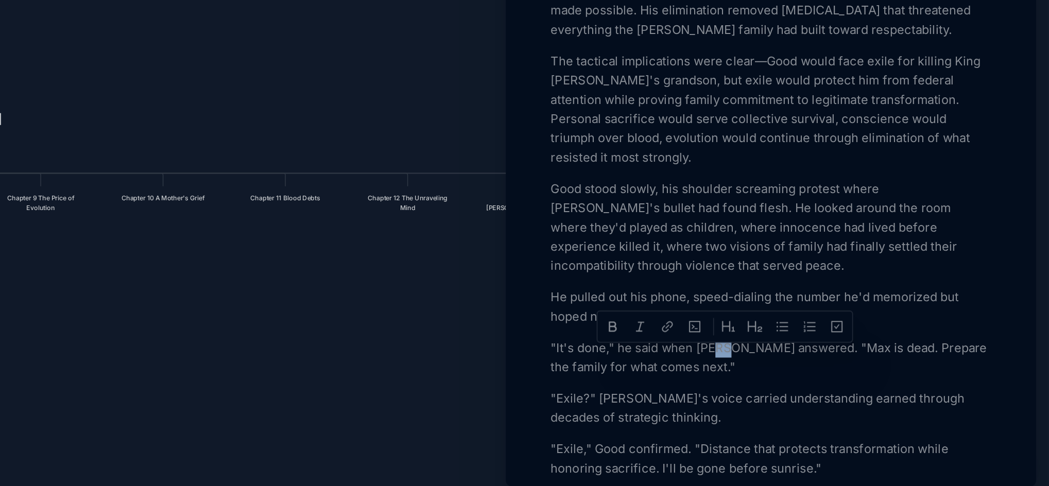
click at [837, 393] on p ""It's done," he said when [PERSON_NAME] answered. "Max is dead. Prepare the fam…" at bounding box center [871, 395] width 282 height 25
drag, startPoint x: 781, startPoint y: 428, endPoint x: 774, endPoint y: 425, distance: 7.4
click at [774, 425] on p ""Exile?" [PERSON_NAME]'s voice carried understanding earned through decades of …" at bounding box center [871, 427] width 282 height 25
click at [776, 433] on p ""Exile?" [PERSON_NAME] voice carried understanding earned through decades of st…" at bounding box center [871, 427] width 282 height 25
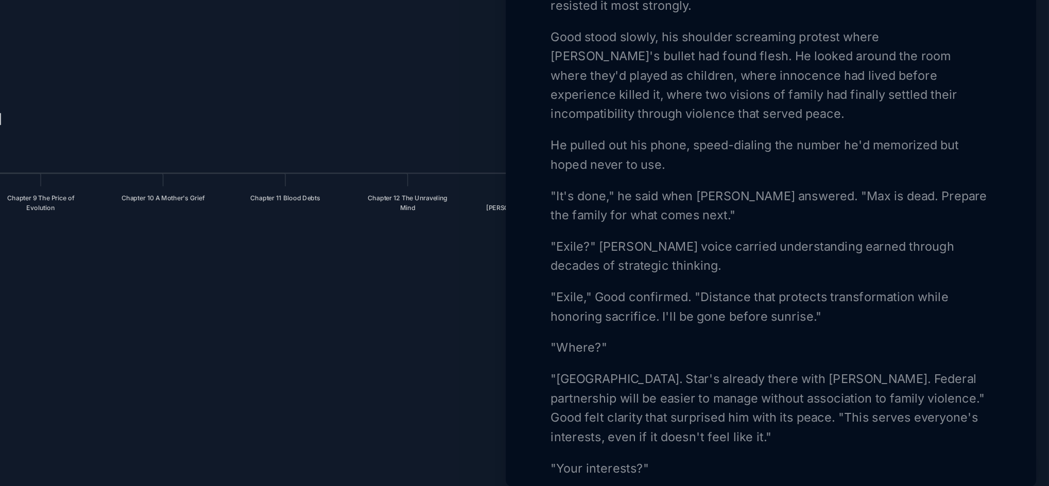
scroll to position [2585, 0]
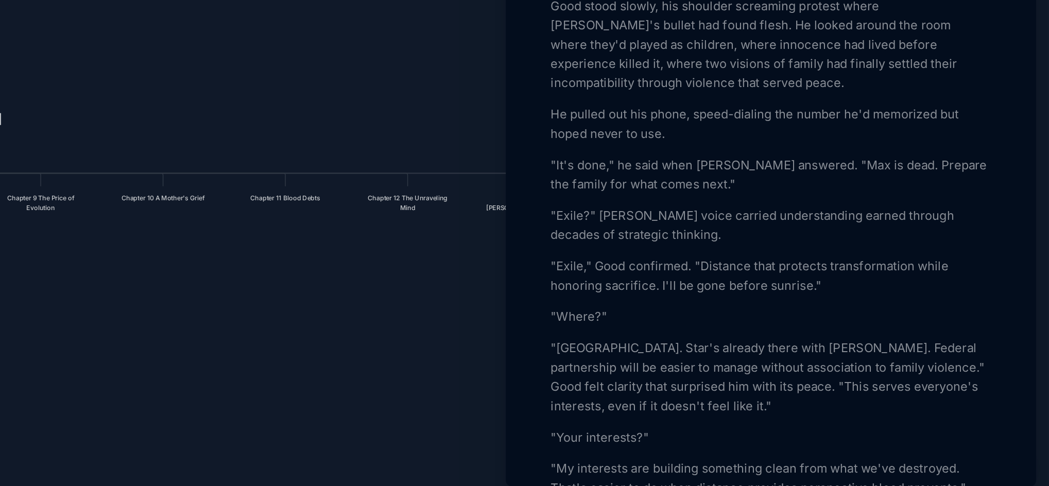
click at [872, 397] on p ""[GEOGRAPHIC_DATA]. Star's already there with [PERSON_NAME]. Federal partnershi…" at bounding box center [871, 407] width 282 height 49
click at [838, 414] on p ""[GEOGRAPHIC_DATA]. Star's already there. Federal partnership will be easier to…" at bounding box center [871, 407] width 282 height 49
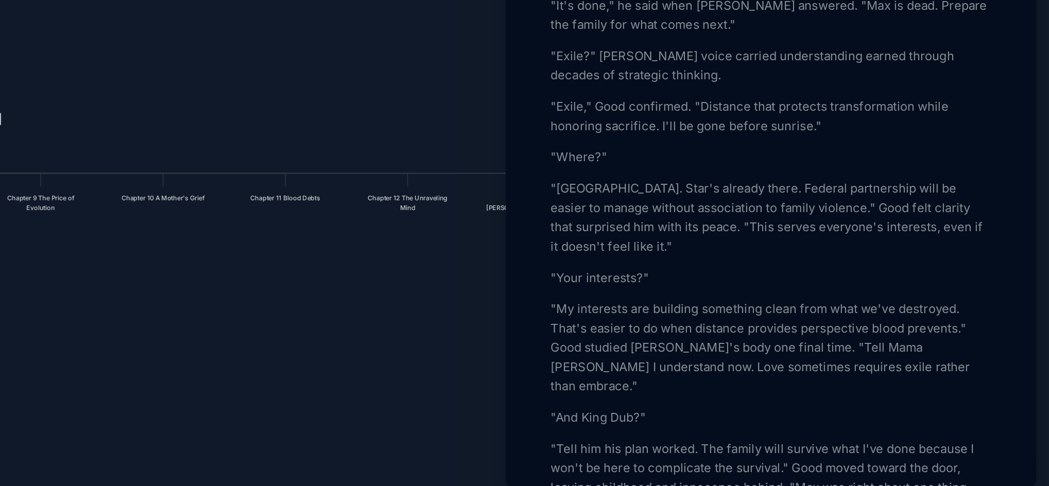
scroll to position [2699, 0]
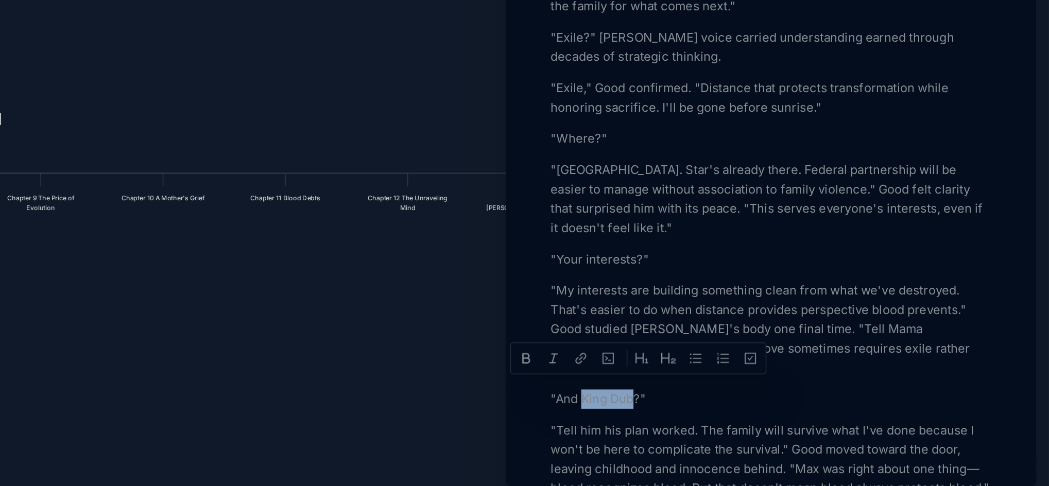
drag, startPoint x: 750, startPoint y: 416, endPoint x: 782, endPoint y: 420, distance: 32.1
click at [782, 420] on p ""And King Dub?"" at bounding box center [871, 422] width 282 height 12
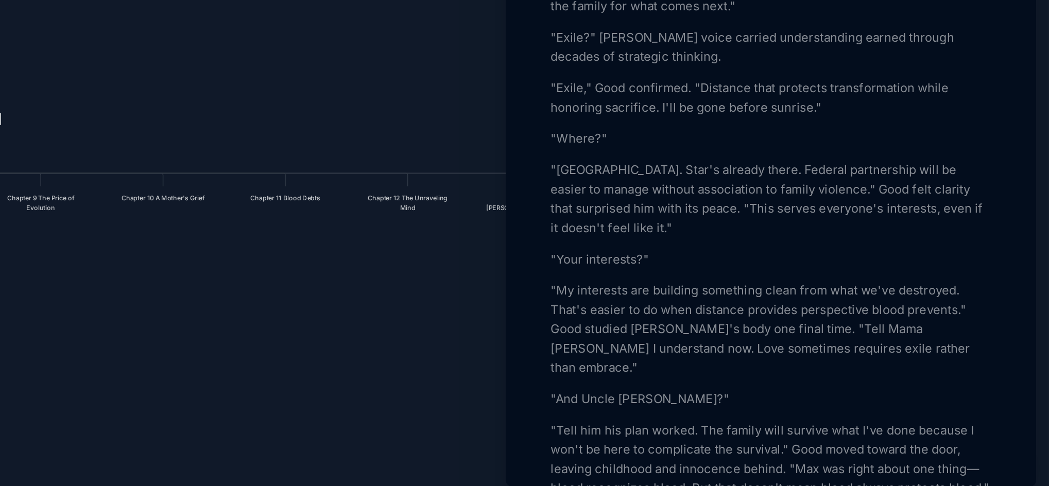
click at [829, 436] on p ""Tell him his plan worked. The family will survive what I've done because I won…" at bounding box center [871, 460] width 282 height 49
click at [848, 448] on p ""Tell the family will survive what I've done because I won't be here to complic…" at bounding box center [871, 460] width 282 height 49
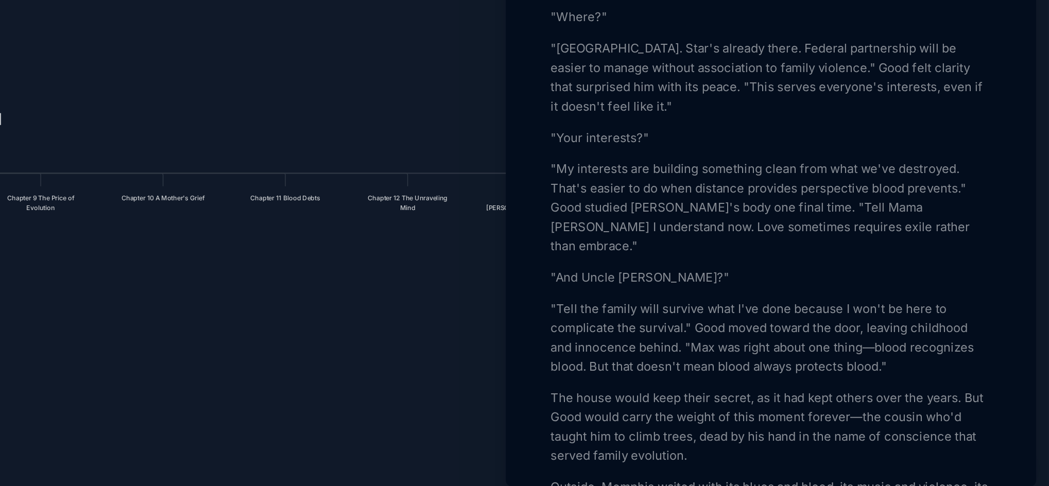
scroll to position [2790, 0]
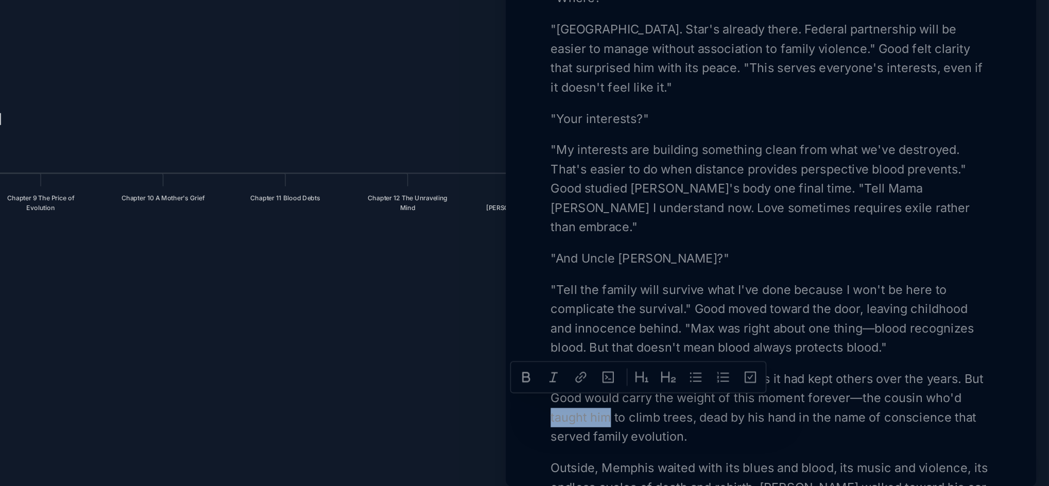
drag, startPoint x: 768, startPoint y: 428, endPoint x: 728, endPoint y: 427, distance: 40.7
click at [1002, 417] on p "The house would keep their secret, as it had kept others over the years. But Go…" at bounding box center [871, 427] width 282 height 49
click at [768, 429] on p "The house would keep their secret, as it had kept others over the years. But Go…" at bounding box center [871, 427] width 282 height 49
click at [742, 430] on p "The house would keep their secret, as it had kept others over the years. But [P…" at bounding box center [871, 427] width 282 height 49
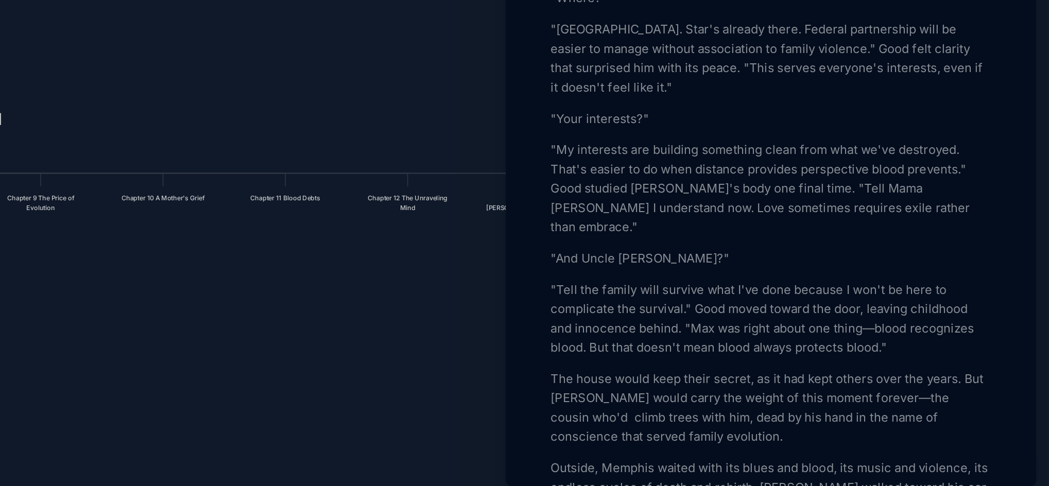
click at [980, 416] on p "The house would keep their secret, as it had kept others over the years. But [P…" at bounding box center [871, 427] width 282 height 49
click at [992, 416] on p "The house would keep their secret, as it had kept others over the years. But [P…" at bounding box center [871, 427] width 282 height 49
click at [814, 427] on p "The house would keep their secret, as it had kept others over the years. But [P…" at bounding box center [871, 427] width 282 height 49
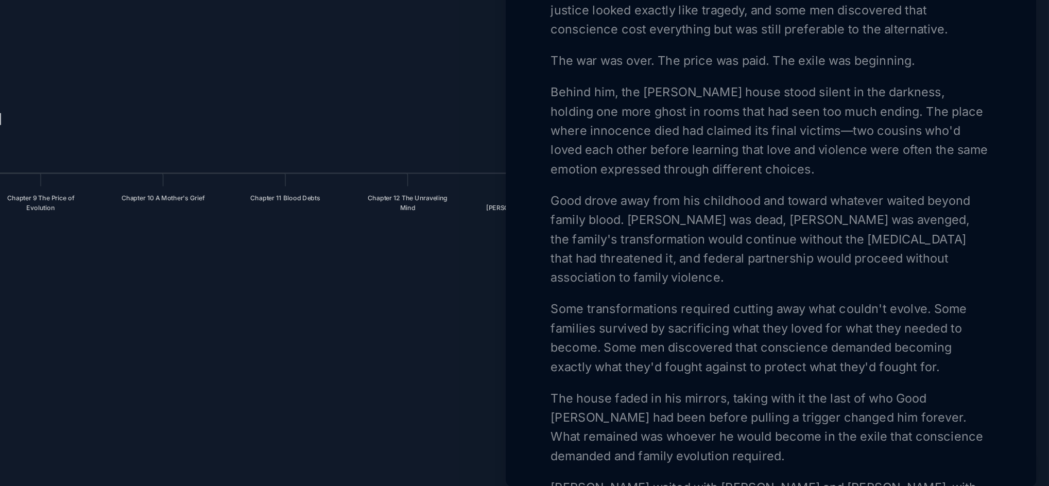
scroll to position [3144, 0]
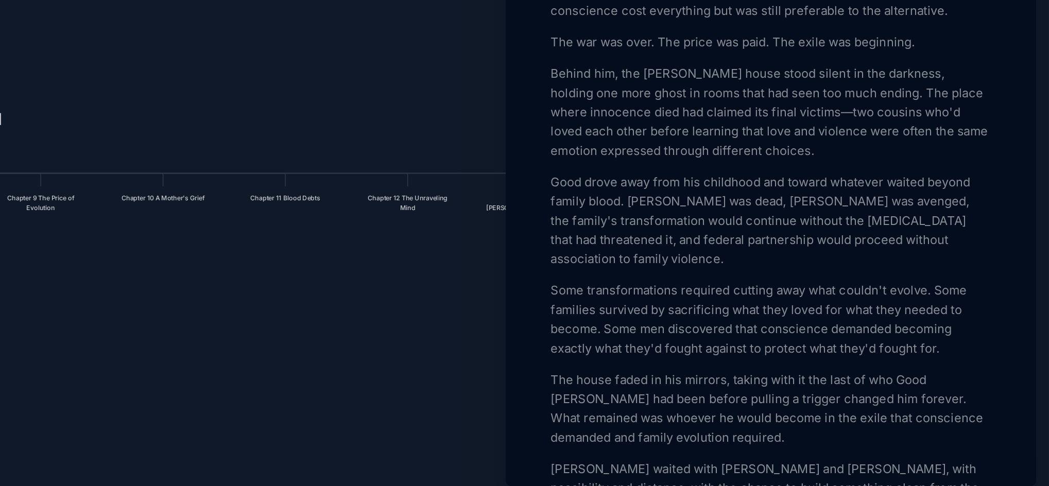
click at [765, 416] on p "The house faded in his mirrors, taking with it the last of who Good [PERSON_NAM…" at bounding box center [871, 427] width 282 height 49
click at [788, 419] on p "The house faded in his mirrors, taking with it the last of who Good had been be…" at bounding box center [871, 427] width 282 height 49
click at [951, 430] on p "The house faded in his mirrors, taking with it the last of who Good had been be…" at bounding box center [871, 427] width 282 height 49
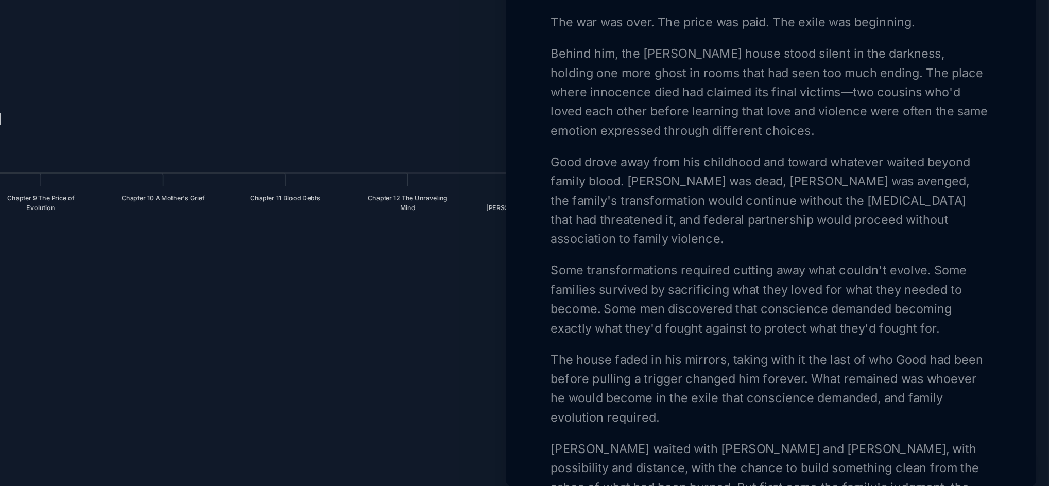
scroll to position [3169, 0]
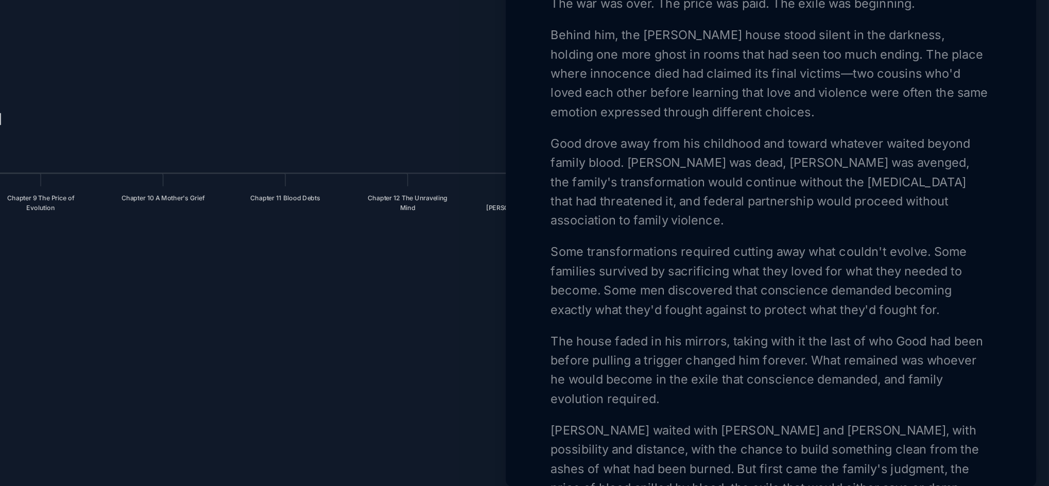
click at [852, 437] on p "[PERSON_NAME] waited with [PERSON_NAME] and [PERSON_NAME], with possibility and…" at bounding box center [871, 467] width 282 height 62
click at [918, 437] on p "[PERSON_NAME] waited with Star, with possibility and distance, with the chance …" at bounding box center [871, 460] width 282 height 49
click at [884, 449] on p "[PERSON_NAME] waited with Star, with possibility, with the chance to build some…" at bounding box center [871, 460] width 282 height 49
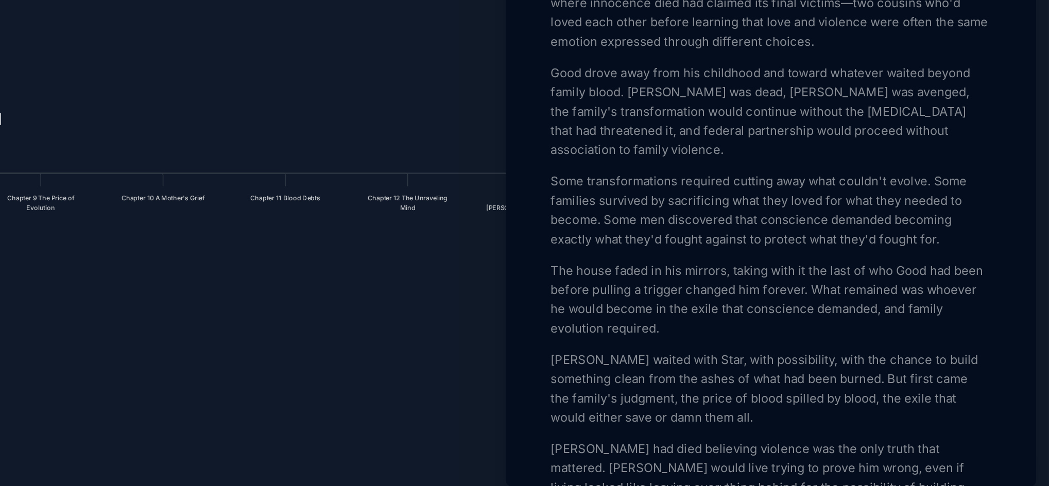
scroll to position [3226, 0]
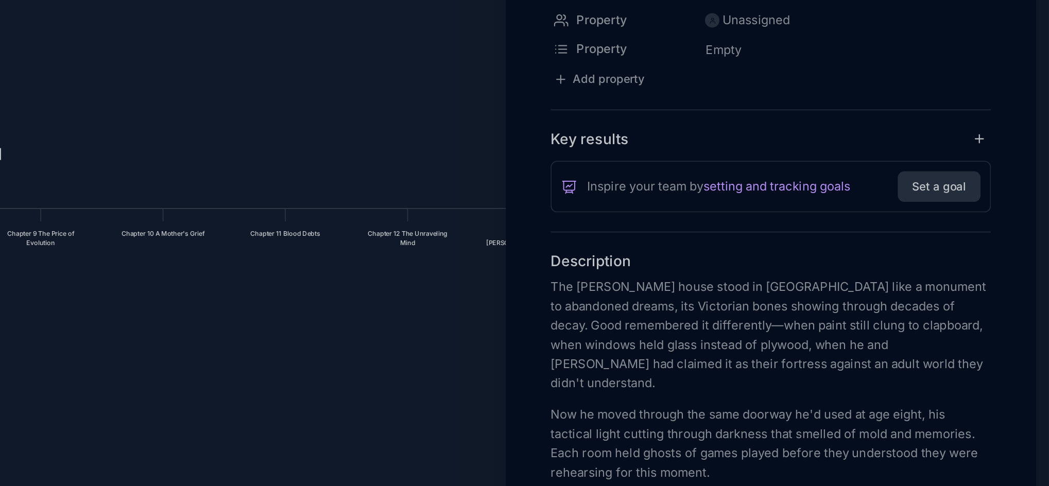
scroll to position [0, 0]
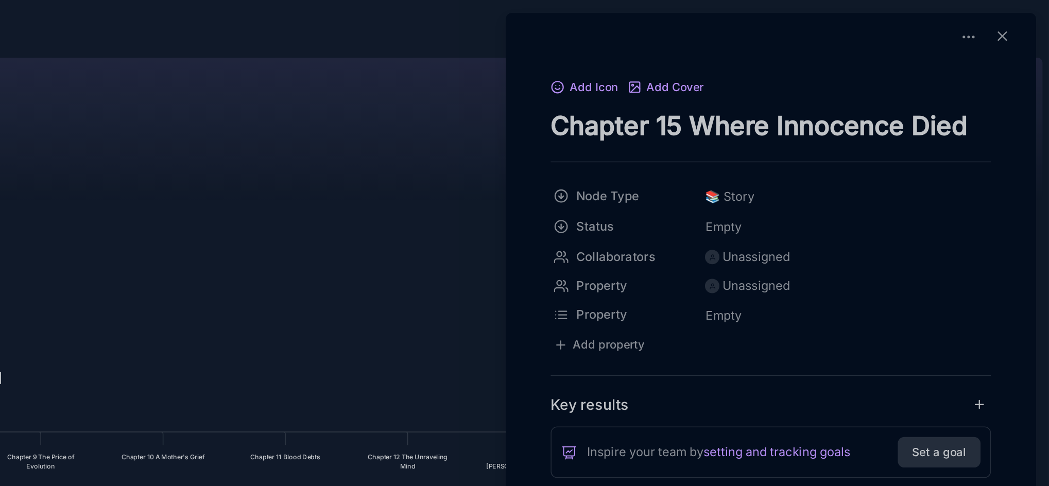
drag, startPoint x: 729, startPoint y: 73, endPoint x: 998, endPoint y: 70, distance: 268.8
click at [998, 70] on textarea "Chapter 15 Where Innocence Died" at bounding box center [871, 80] width 282 height 21
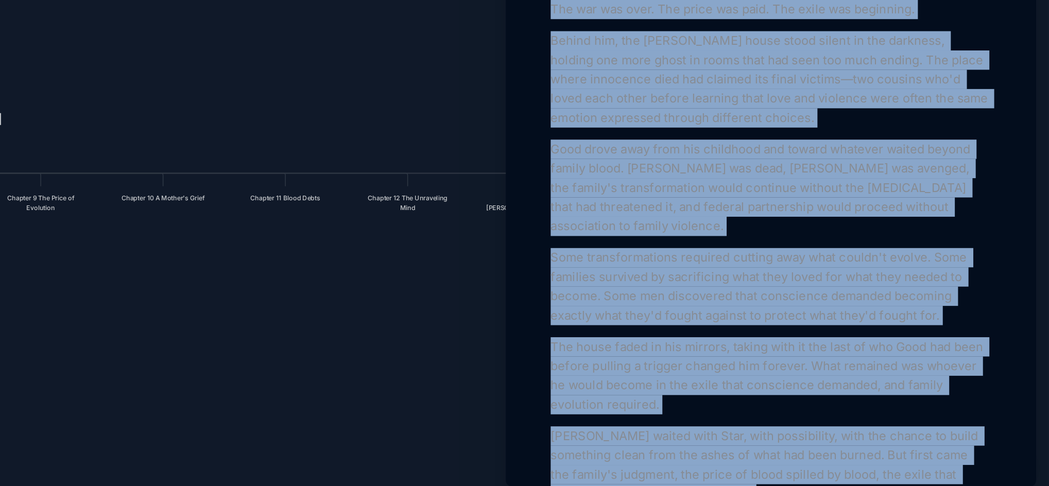
scroll to position [3366, 0]
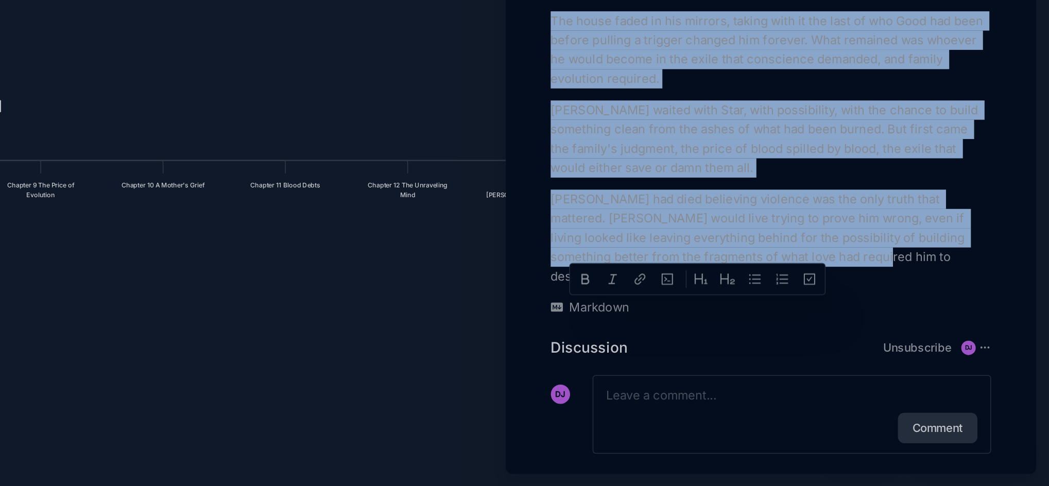
drag, startPoint x: 730, startPoint y: 64, endPoint x: 951, endPoint y: 331, distance: 346.0
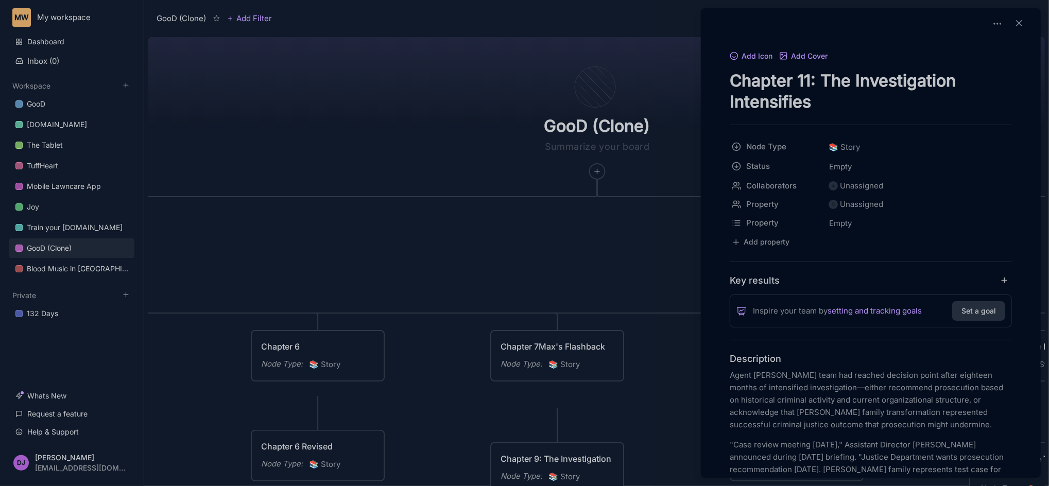
click at [425, 240] on div at bounding box center [524, 243] width 1049 height 486
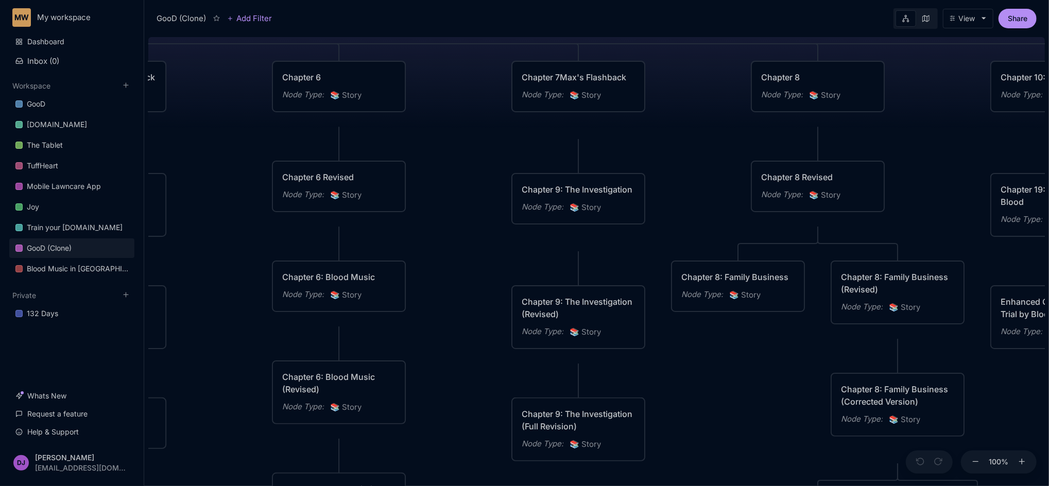
drag, startPoint x: 457, startPoint y: 413, endPoint x: 478, endPoint y: 142, distance: 271.7
click at [478, 142] on div "GooD (Clone) PLOT Node Type : 💎 Epic Status : Done Plot Revised Node Type : 📚 S…" at bounding box center [596, 259] width 897 height 453
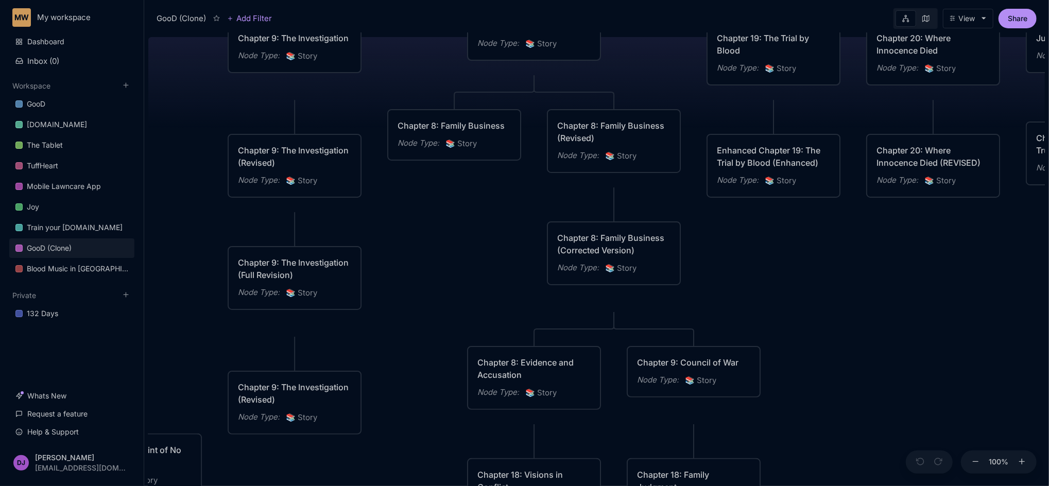
drag, startPoint x: 744, startPoint y: 412, endPoint x: 460, endPoint y: 262, distance: 320.9
click at [460, 262] on div "GooD (Clone) PLOT Node Type : 💎 Epic Status : Done Plot Revised Node Type : 📚 S…" at bounding box center [596, 259] width 897 height 453
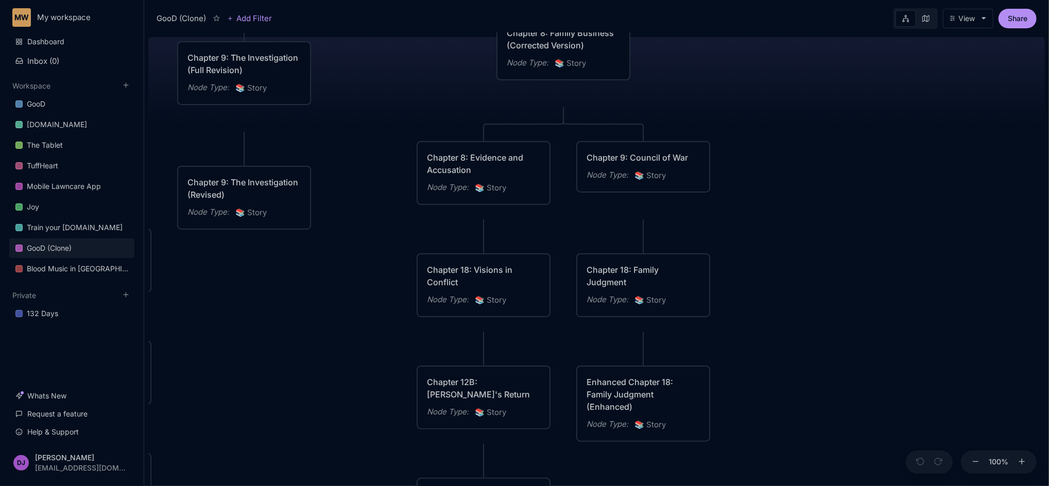
drag, startPoint x: 827, startPoint y: 300, endPoint x: 776, endPoint y: 95, distance: 211.1
click at [776, 95] on div "GooD (Clone) PLOT Node Type : 💎 Epic Status : Done Plot Revised Node Type : 📚 S…" at bounding box center [596, 259] width 897 height 453
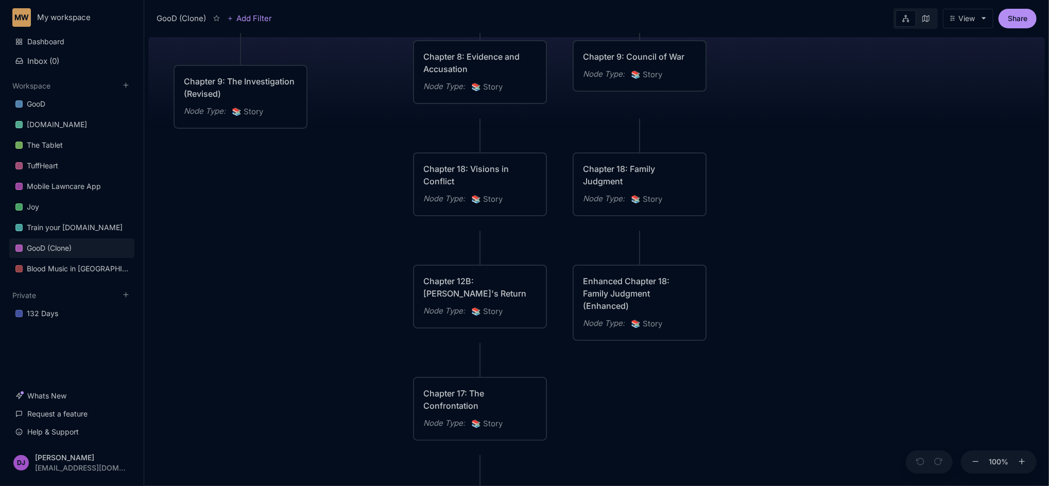
drag, startPoint x: 836, startPoint y: 468, endPoint x: 832, endPoint y: 367, distance: 101.0
click at [832, 367] on div "GooD (Clone) PLOT Node Type : 💎 Epic Status : Done Plot Revised Node Type : 📚 S…" at bounding box center [596, 259] width 897 height 453
click at [487, 183] on div "Chapter 18: Visions in Conflict" at bounding box center [479, 175] width 113 height 25
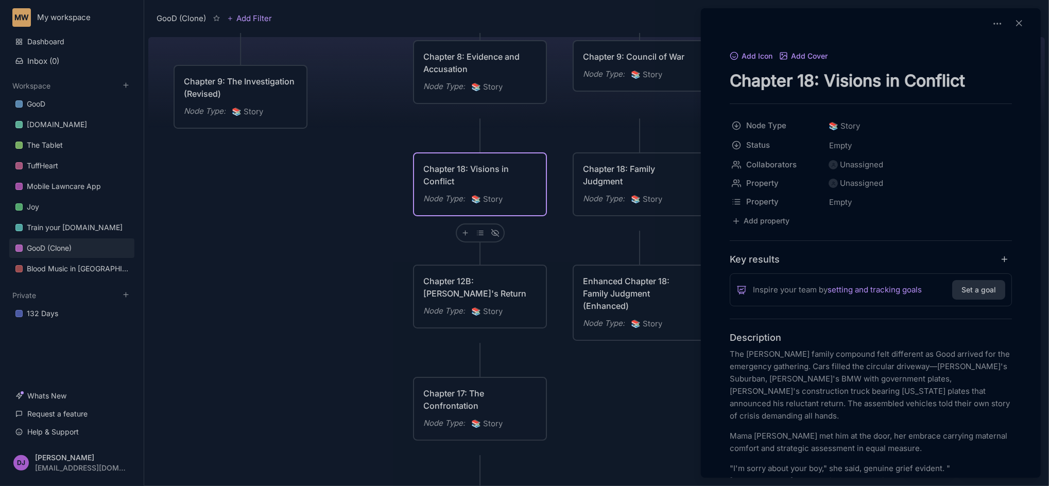
click at [610, 401] on div at bounding box center [524, 243] width 1049 height 486
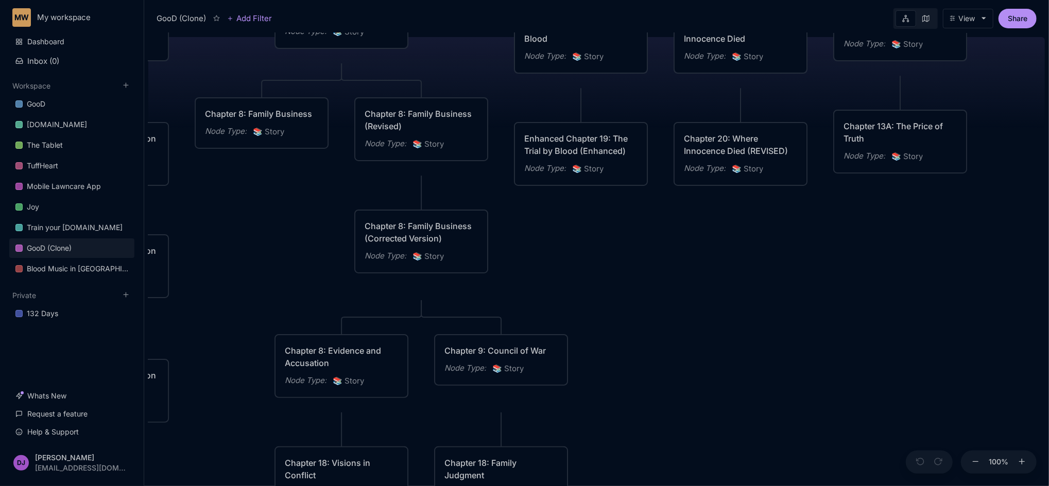
drag, startPoint x: 777, startPoint y: 154, endPoint x: 638, endPoint y: 449, distance: 325.0
click at [638, 449] on div "GooD (Clone) PLOT Node Type : 💎 Epic Status : Done Plot Revised Node Type : 📚 S…" at bounding box center [596, 259] width 897 height 453
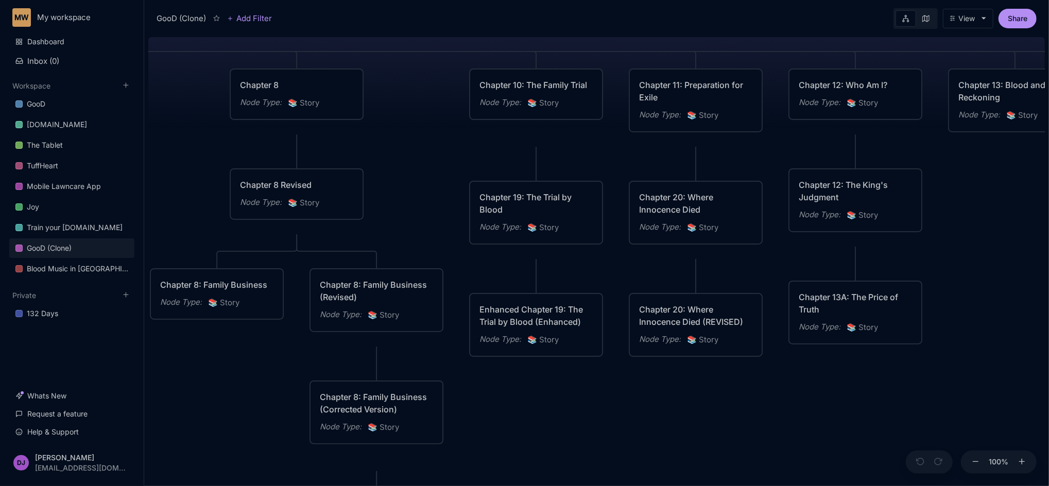
drag, startPoint x: 715, startPoint y: 298, endPoint x: 670, endPoint y: 469, distance: 176.7
click at [670, 469] on div "GooD (Clone) PLOT Node Type : 💎 Epic Status : Done Plot Revised Node Type : 📚 S…" at bounding box center [596, 259] width 897 height 453
click at [710, 328] on div "Chapter 20: Where Innocence Died (REVISED)" at bounding box center [695, 315] width 113 height 25
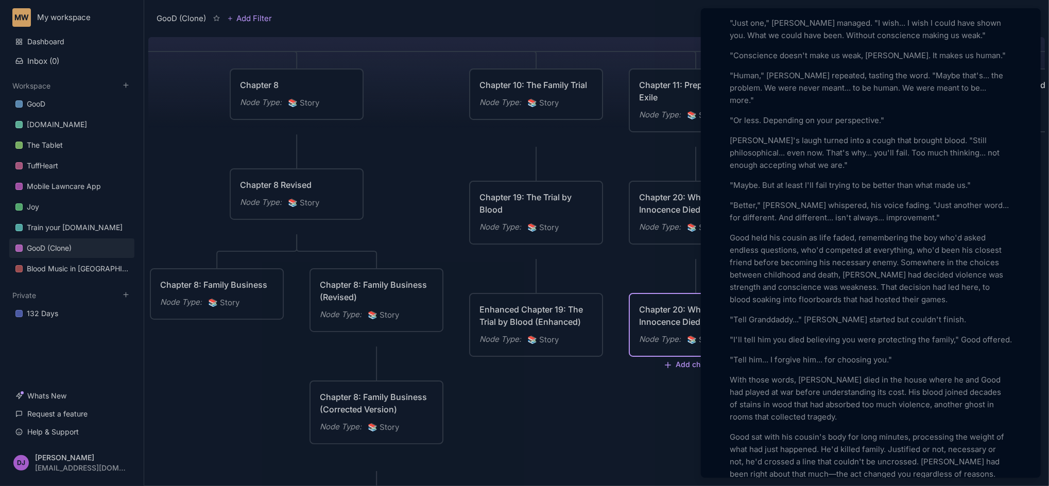
scroll to position [2142, 0]
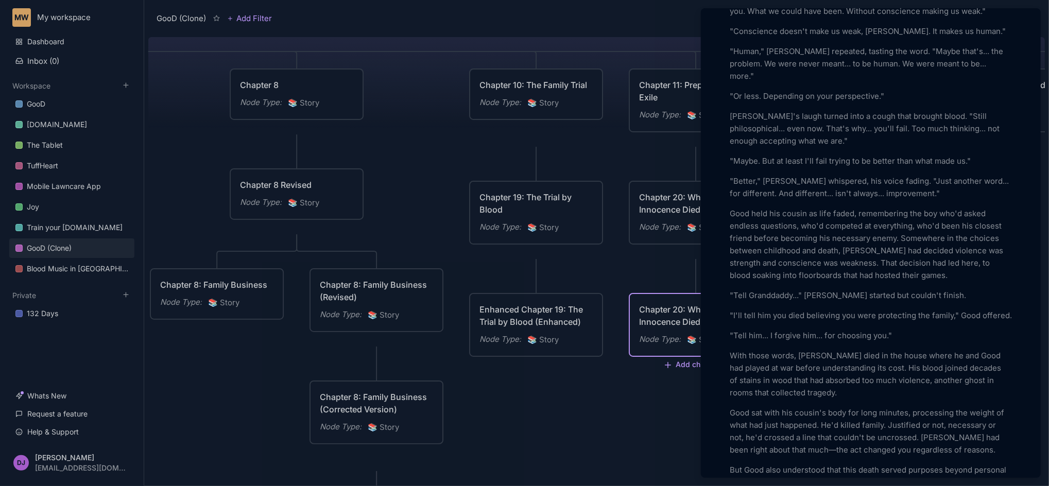
click at [859, 361] on p "With those words, Maxwell Williams died in the house where he and Good had play…" at bounding box center [871, 374] width 282 height 49
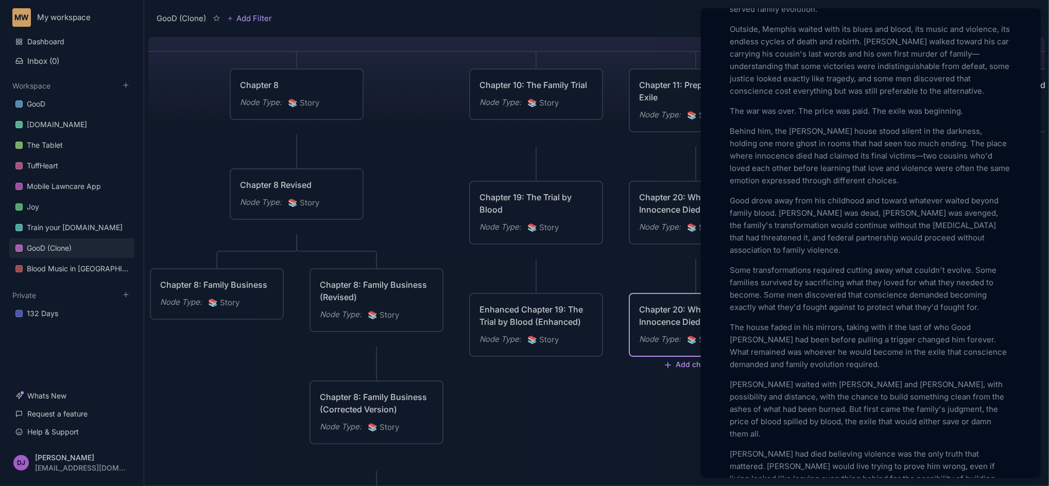
scroll to position [3248, 0]
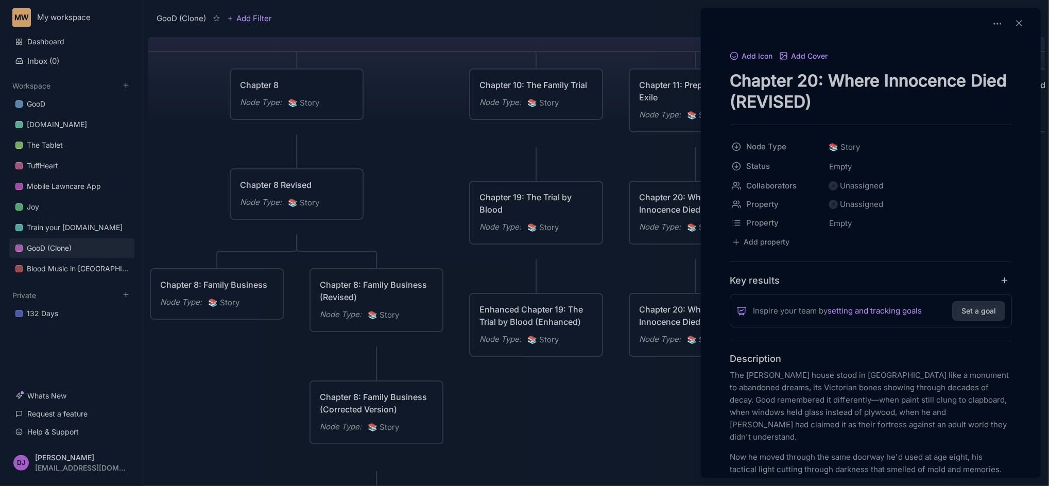
scroll to position [27, 0]
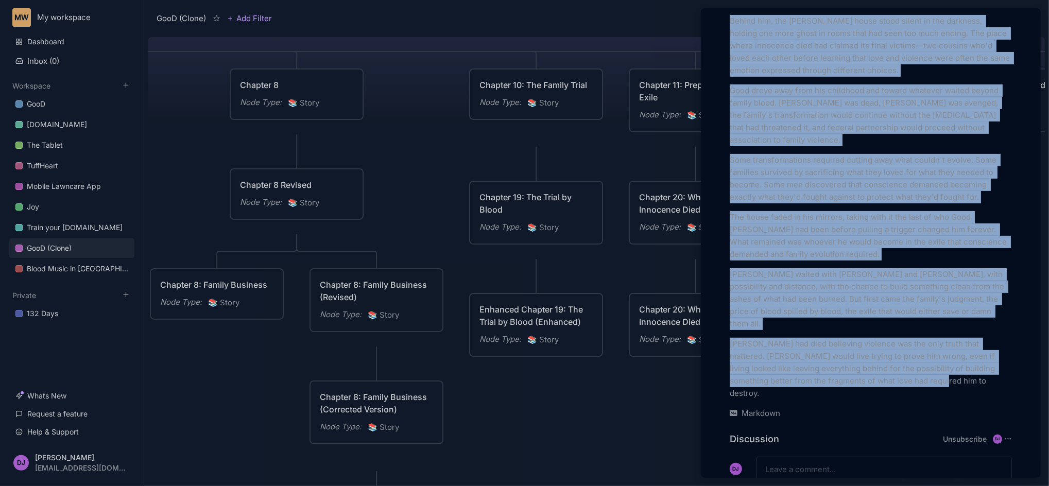
scroll to position [3388, 0]
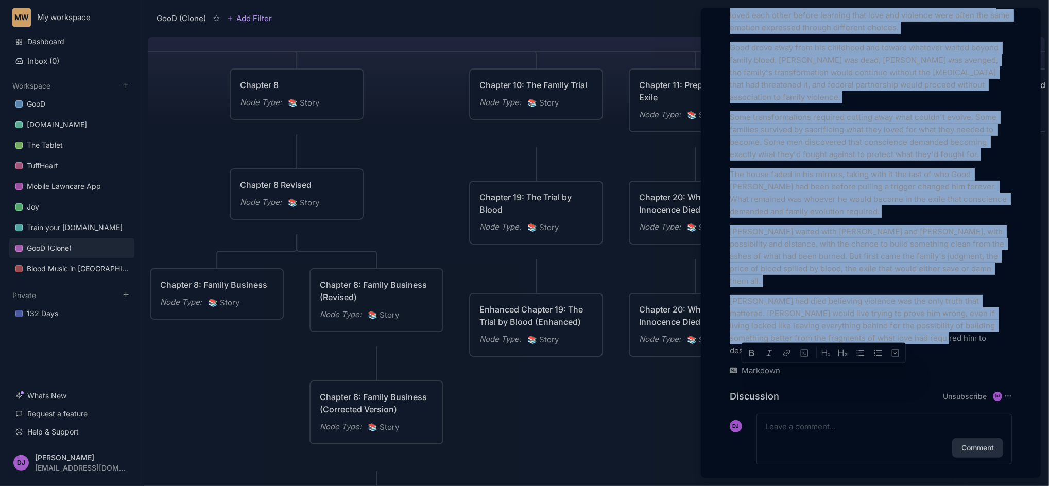
drag, startPoint x: 730, startPoint y: 417, endPoint x: 933, endPoint y: 338, distance: 218.1
copy div "The Sinclair house stood in North Memphis like a monument to abandoned dreams, …"
